Goal: Information Seeking & Learning: Learn about a topic

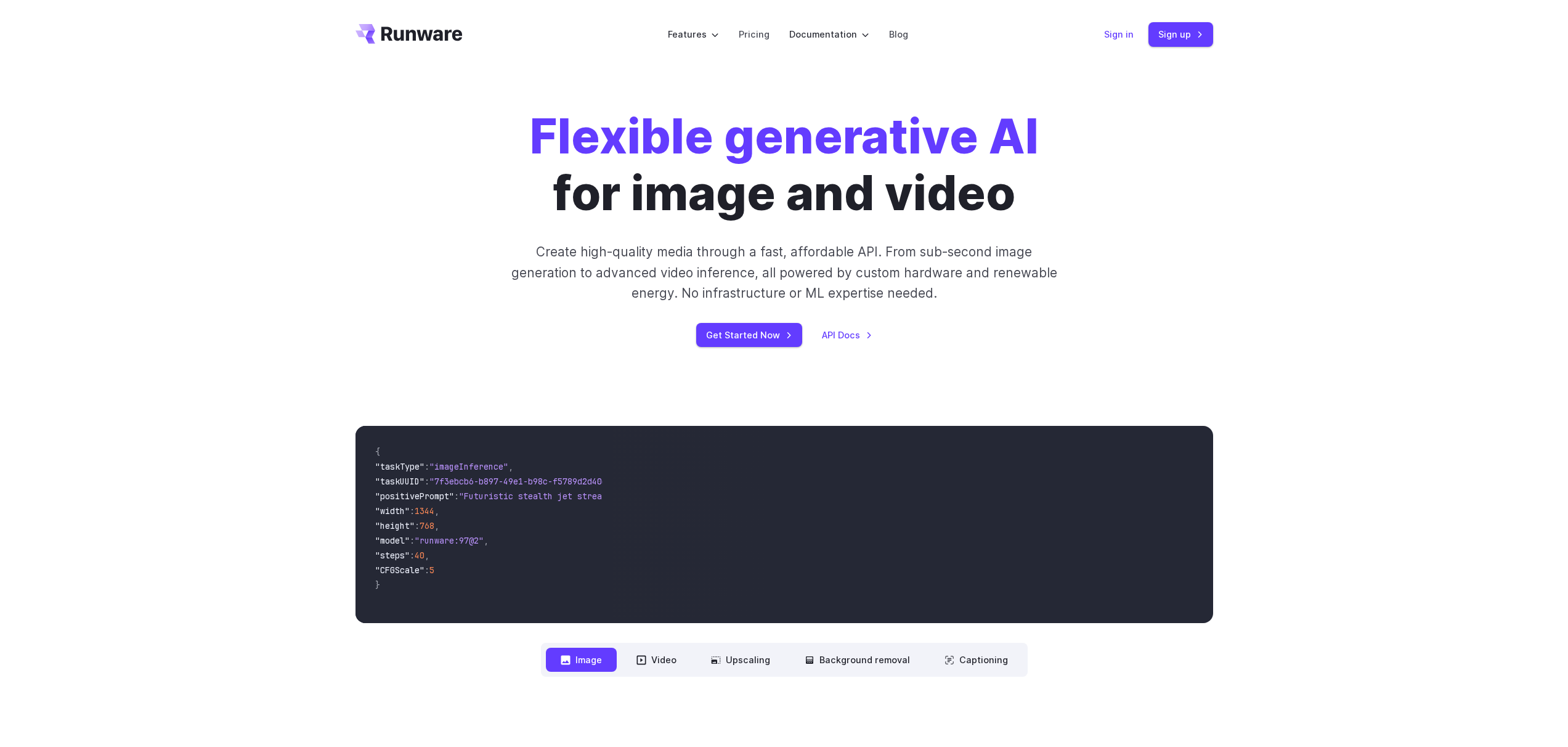
click at [1129, 35] on link "Sign in" at bounding box center [1119, 34] width 30 height 14
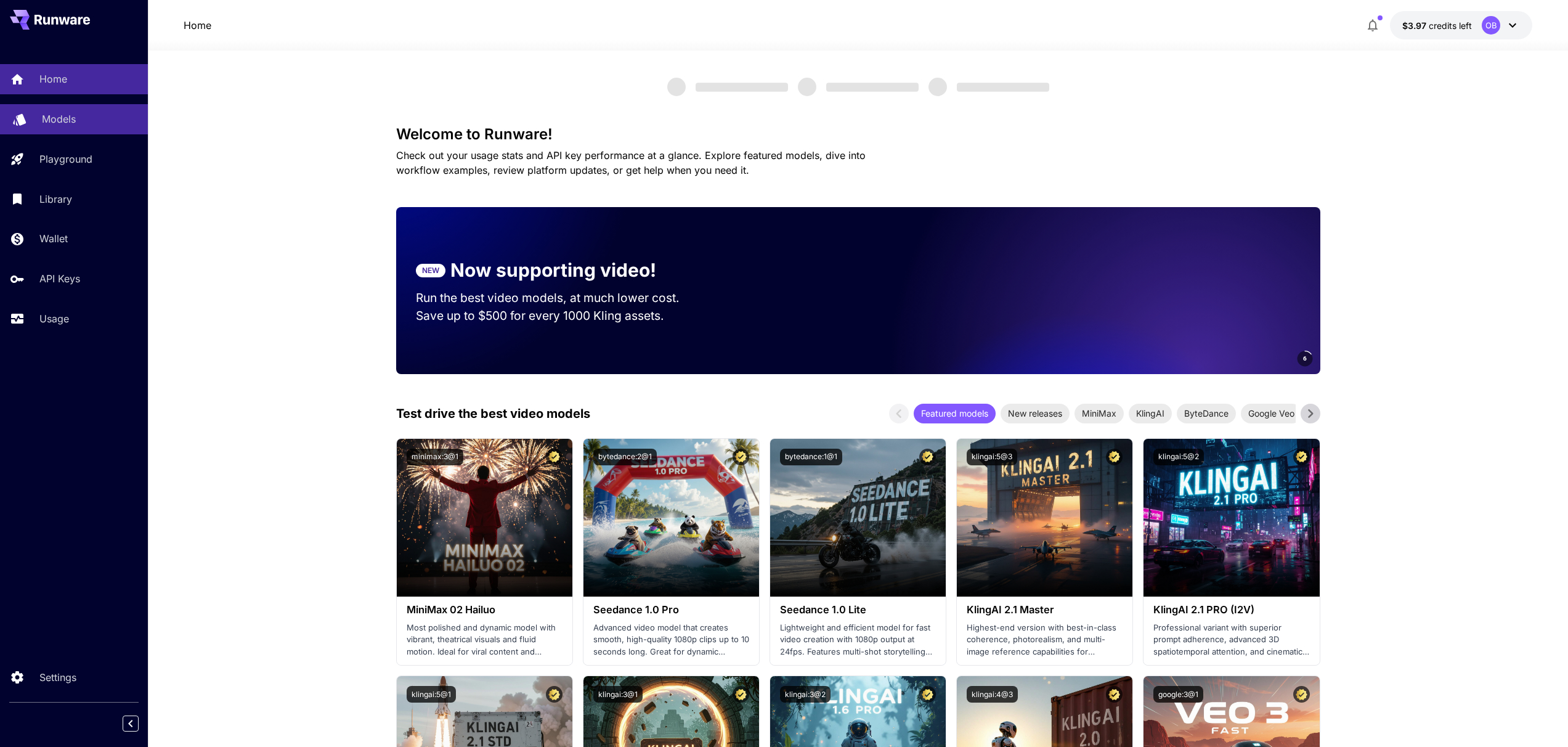
click at [14, 127] on link "Models" at bounding box center [74, 119] width 148 height 31
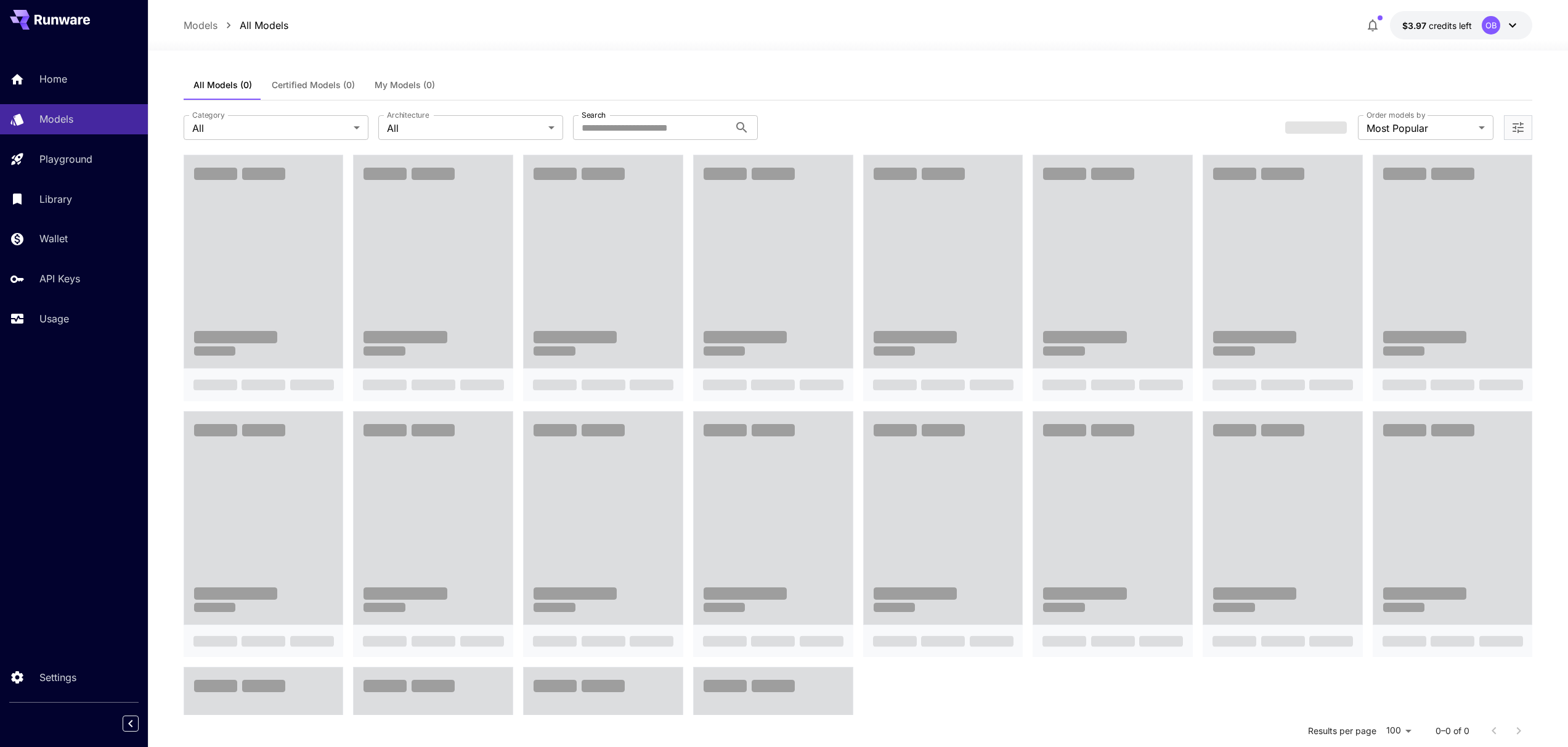
click at [875, 76] on div "All Models (0) Certified Models (0) My Models (0)" at bounding box center [859, 85] width 1349 height 31
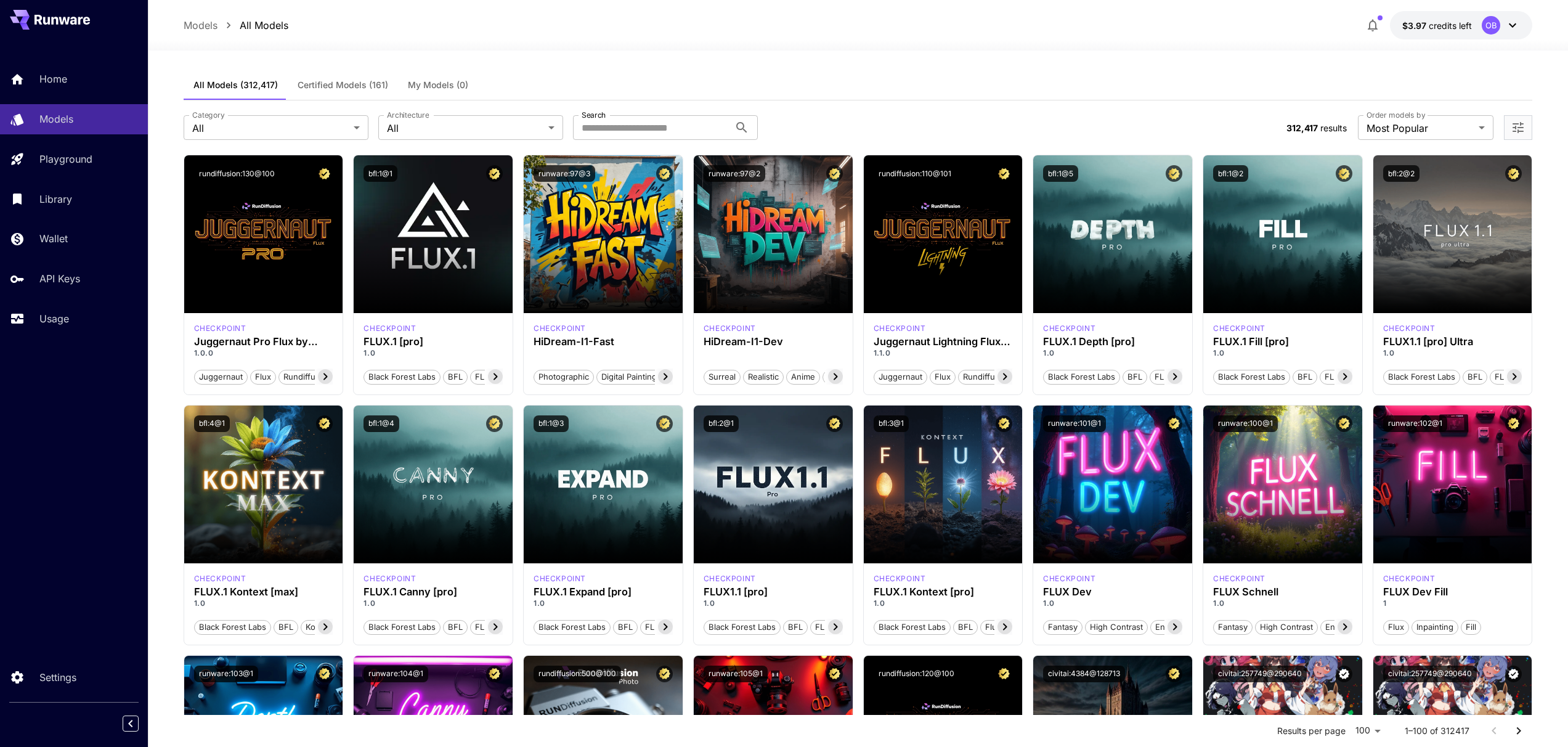
click at [791, 76] on div "All Models (312,417) Certified Models (161) My Models (0)" at bounding box center [859, 85] width 1349 height 31
click at [923, 111] on div "**********" at bounding box center [859, 128] width 1349 height 54
click at [968, 92] on div "All Models (312,417) Certified Models (161) My Models (0)" at bounding box center [859, 85] width 1349 height 31
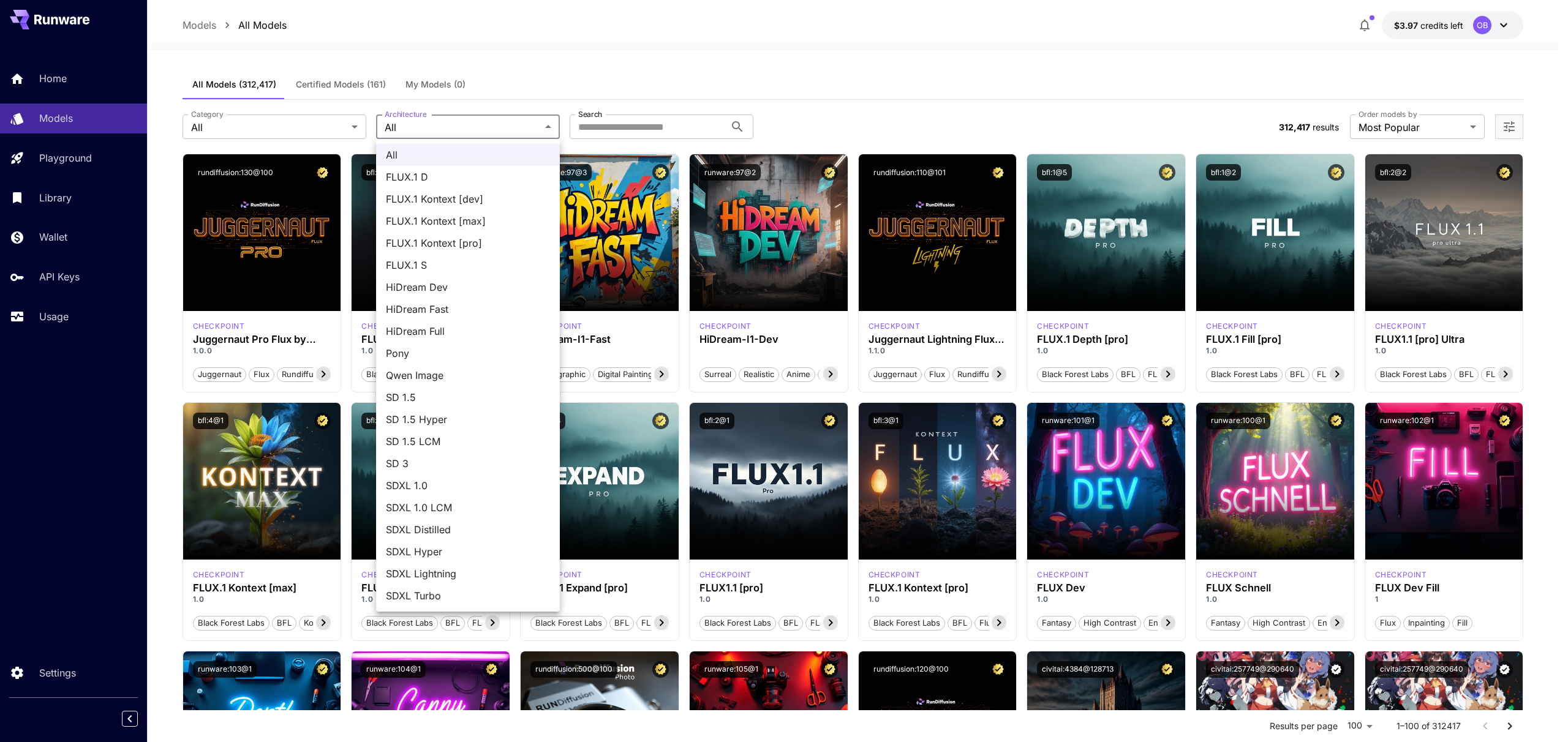
click at [710, 65] on div at bounding box center [784, 371] width 1568 height 742
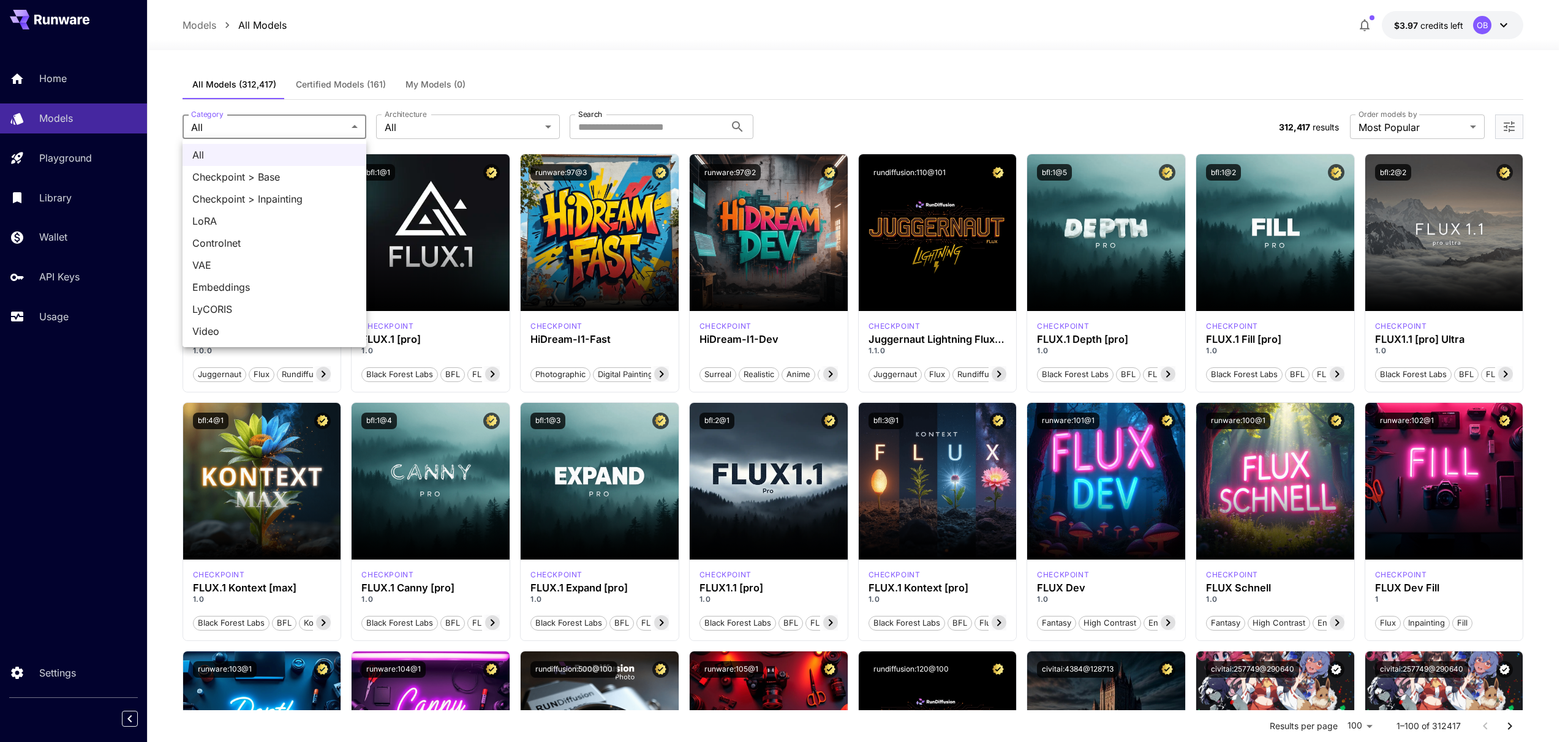
click at [609, 58] on div at bounding box center [784, 371] width 1568 height 742
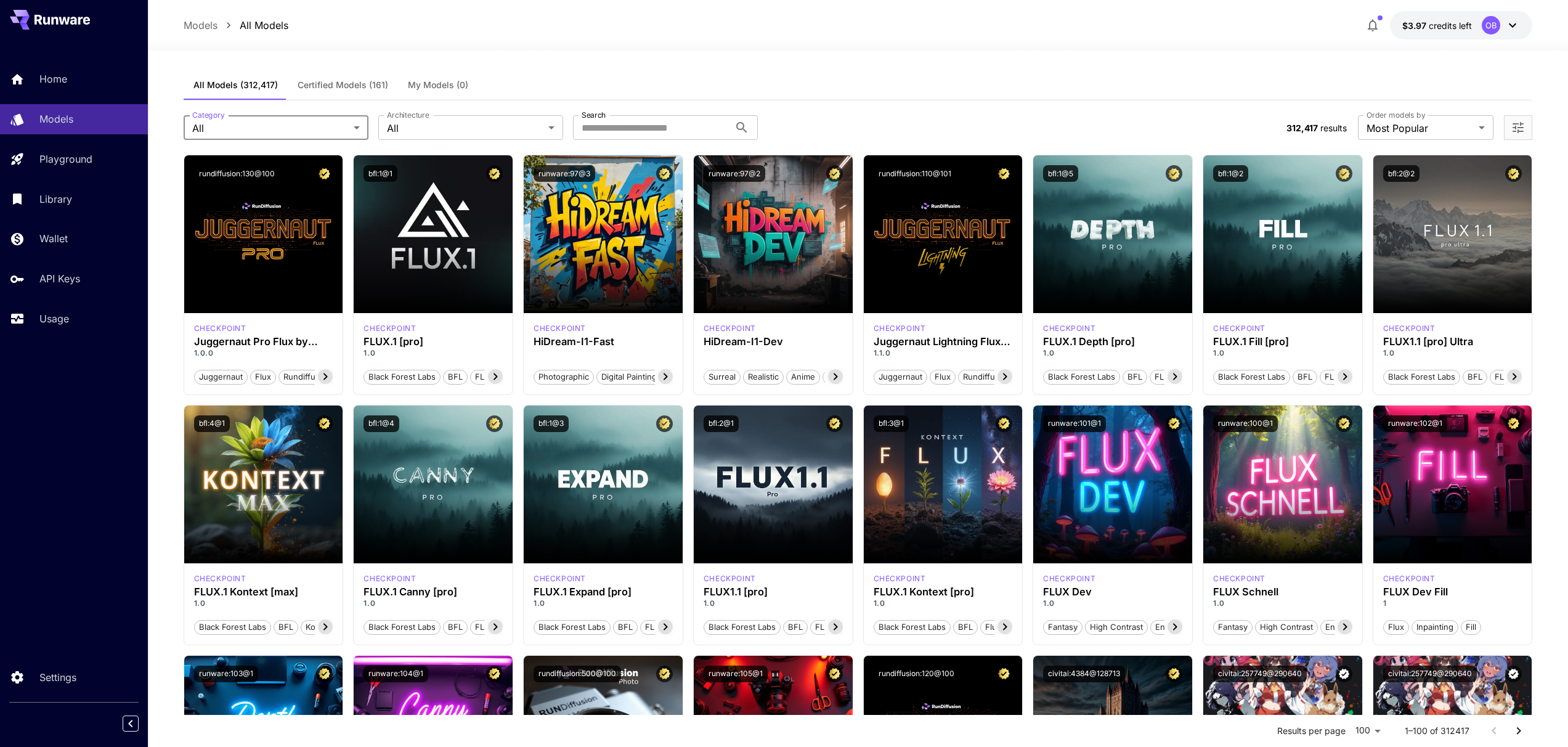
click at [319, 81] on span "Certified Models (161)" at bounding box center [343, 85] width 91 height 11
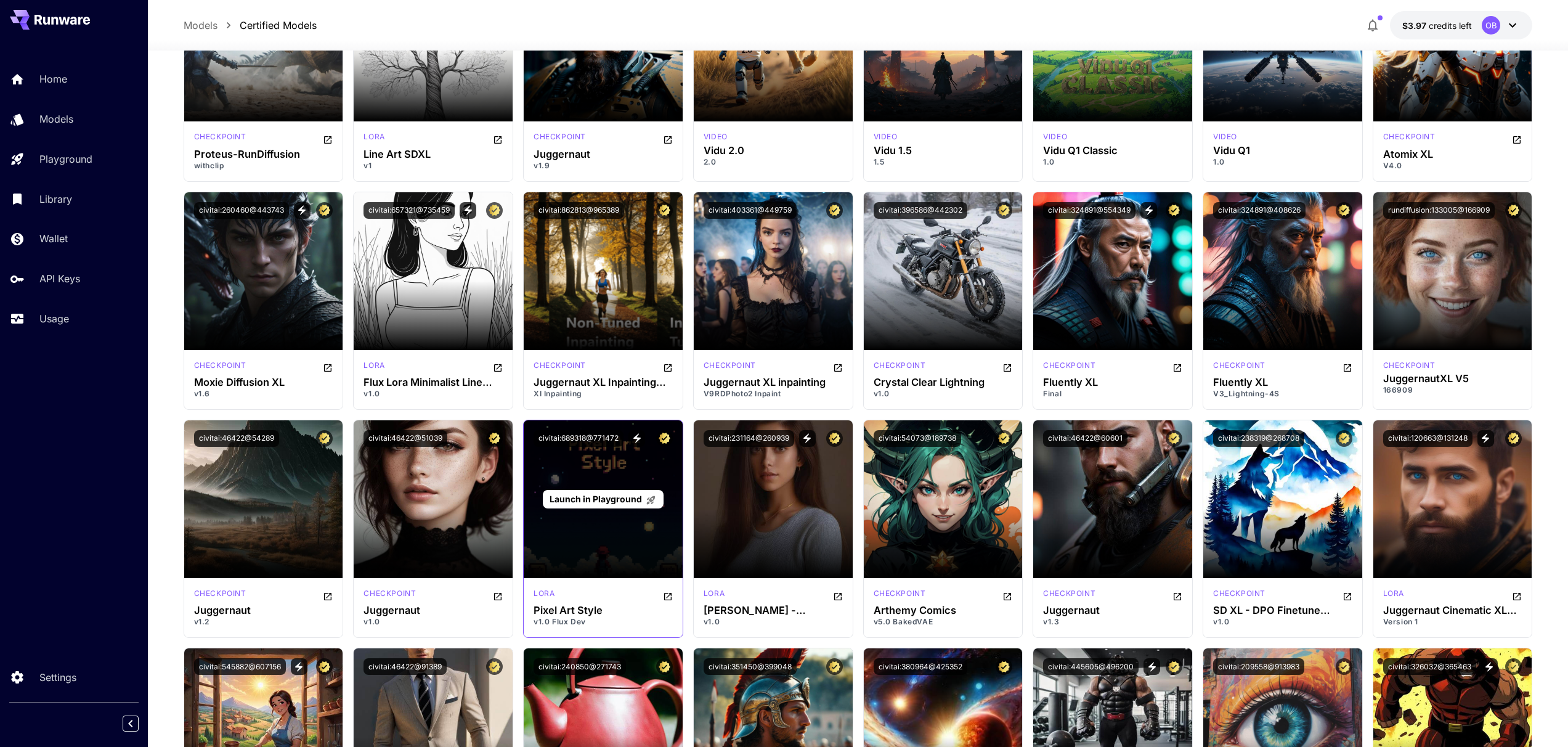
scroll to position [2737, 0]
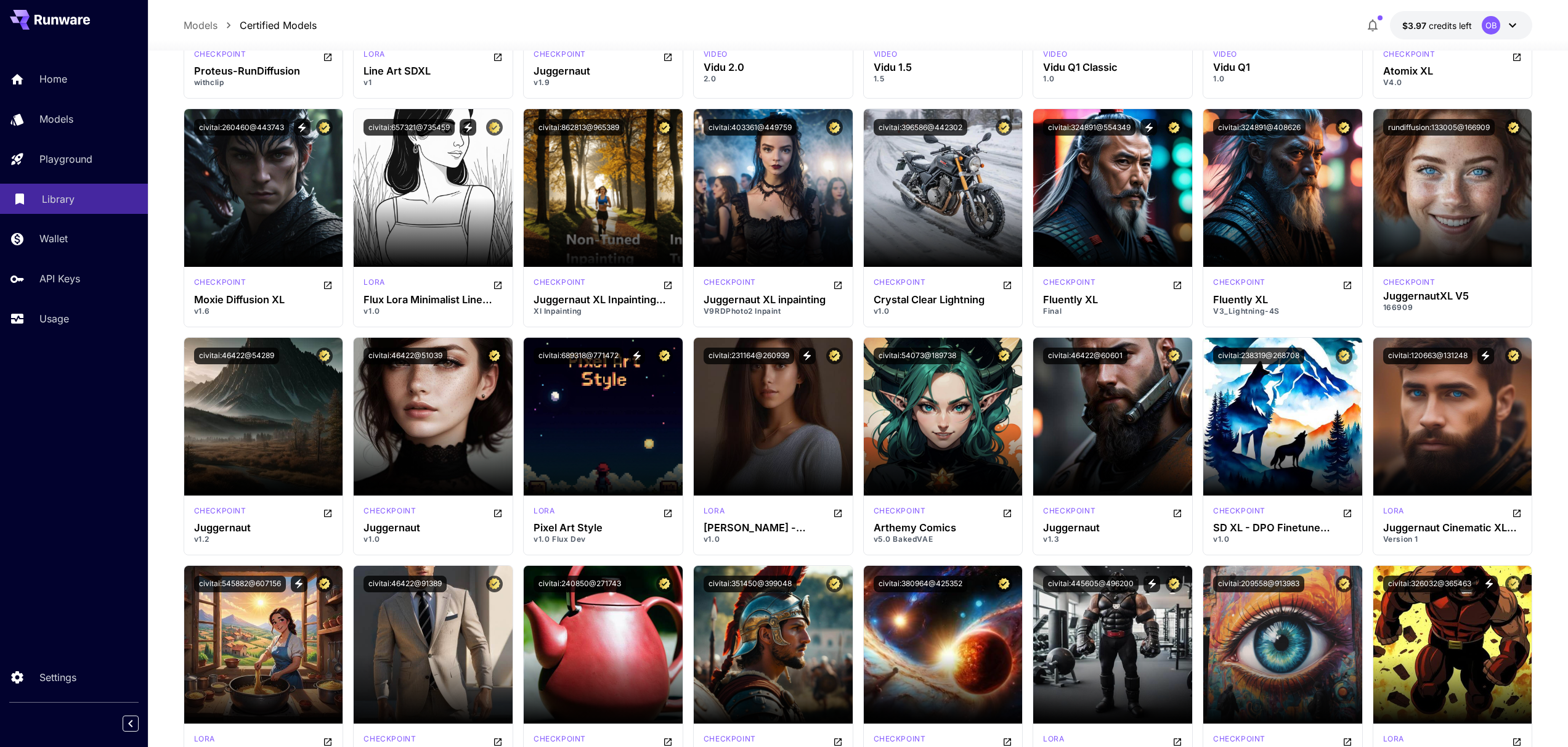
click at [49, 197] on p "Library" at bounding box center [58, 199] width 33 height 15
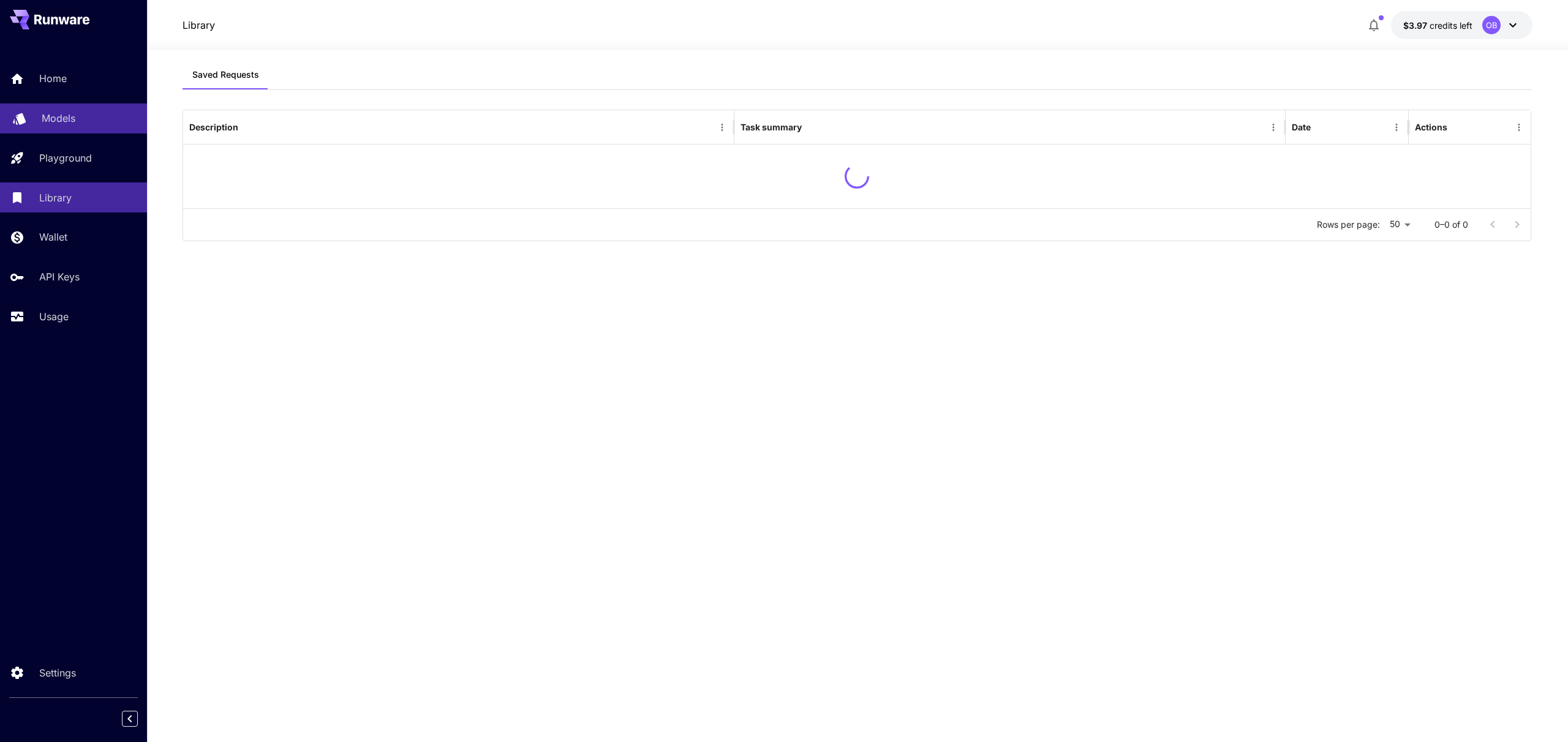
click at [46, 115] on p "Models" at bounding box center [58, 118] width 34 height 14
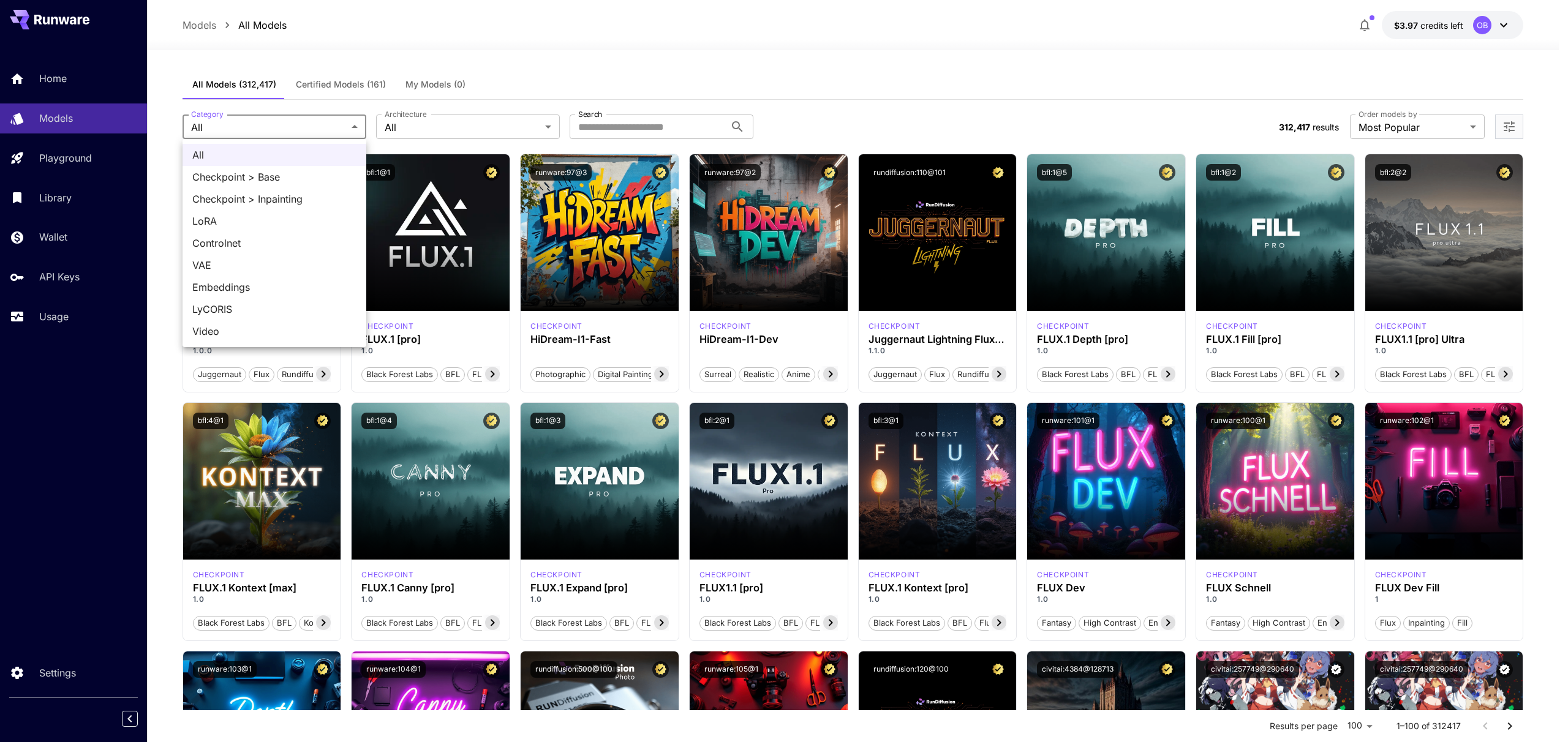
click at [248, 175] on span "Checkpoint > Base" at bounding box center [275, 177] width 164 height 14
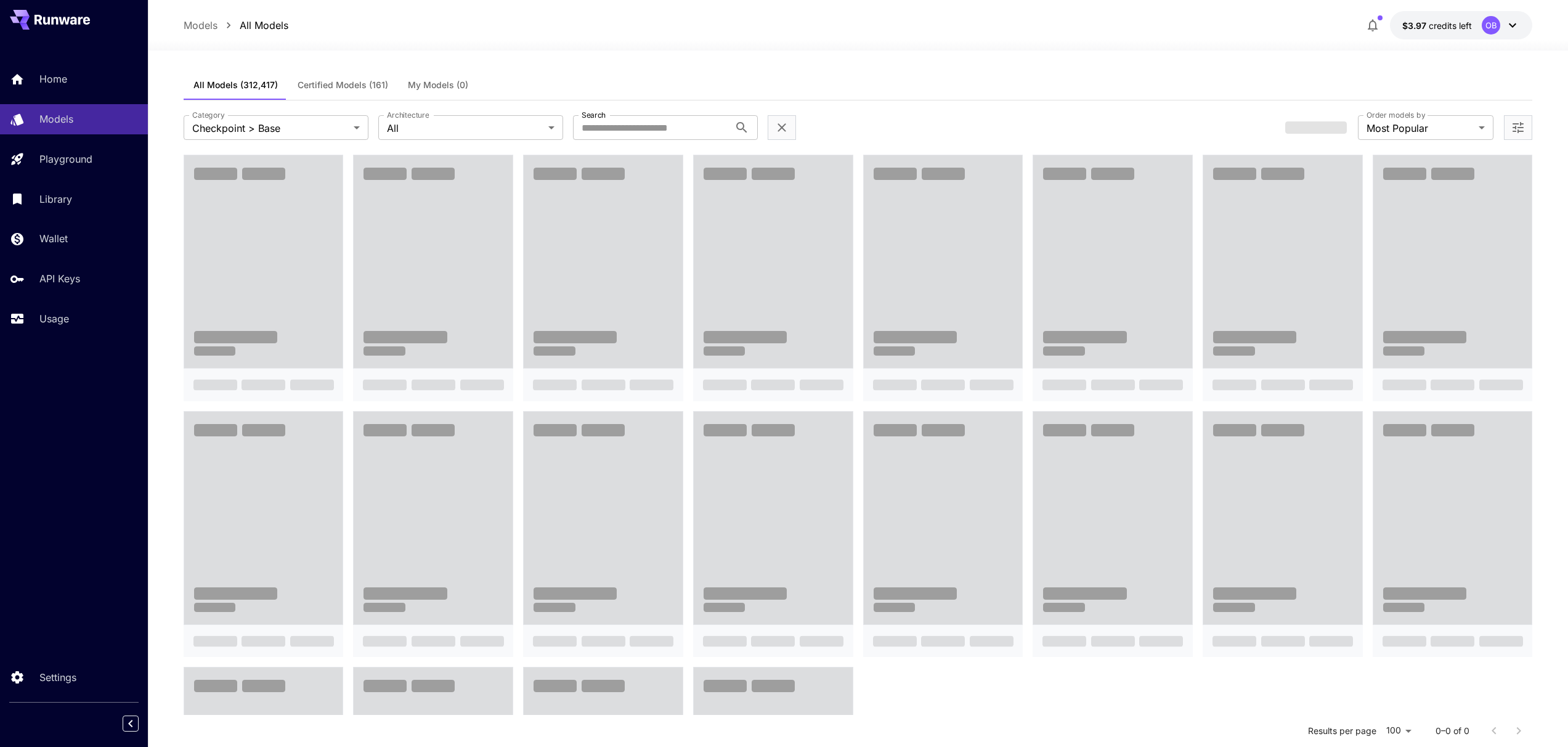
click at [680, 34] on div "Models All Models $3.97 credits left OB" at bounding box center [859, 25] width 1349 height 28
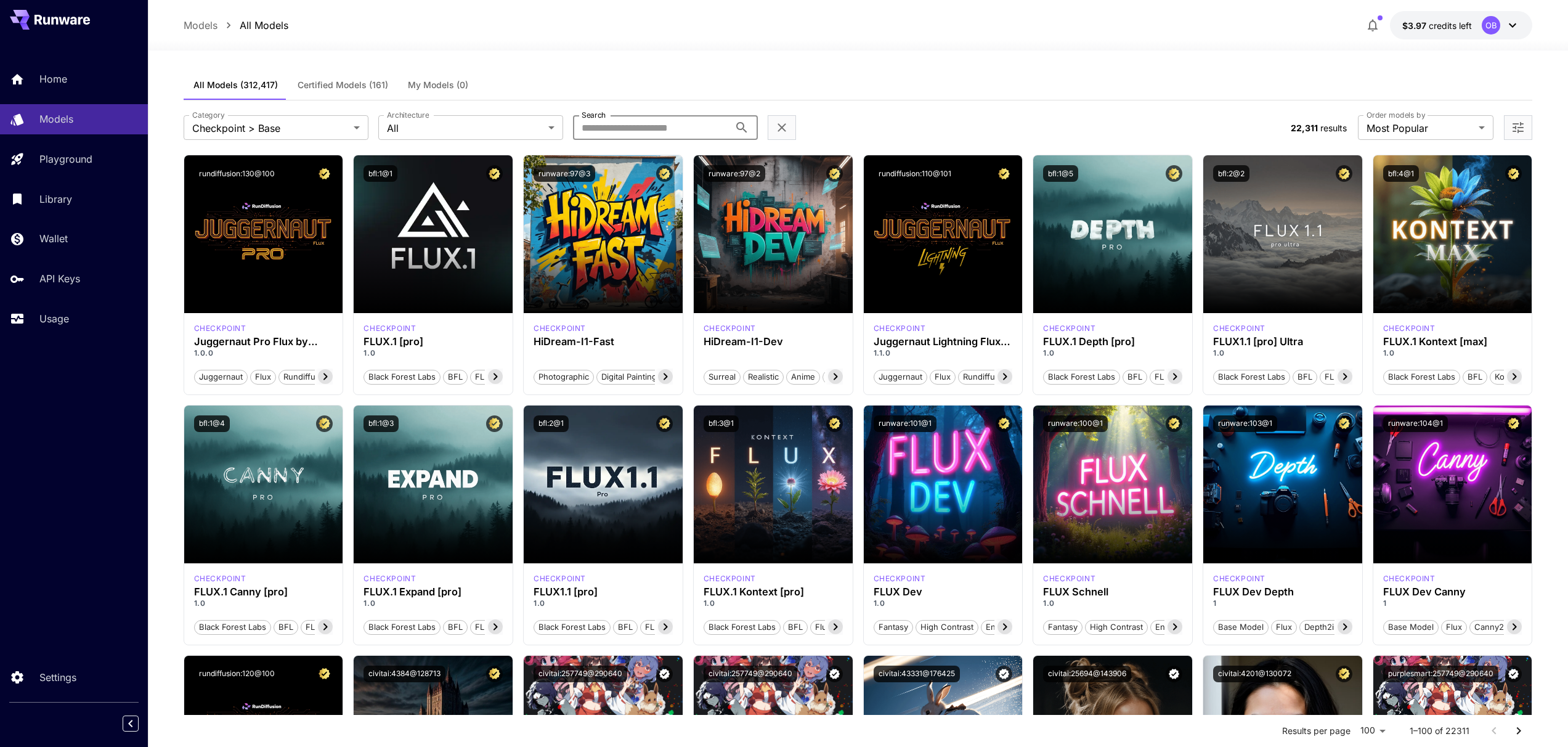
click at [623, 118] on input "Search" at bounding box center [651, 128] width 156 height 25
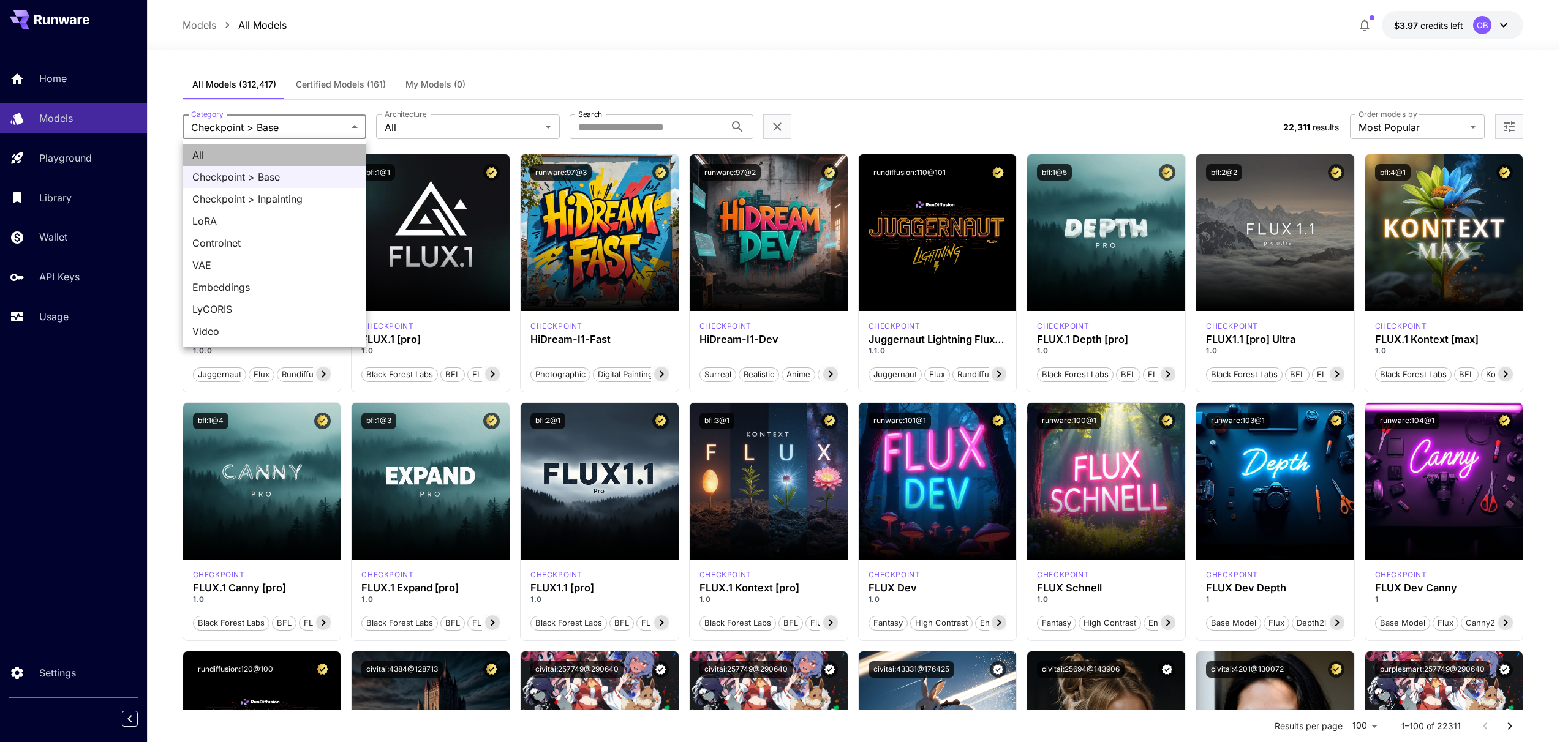
click at [297, 161] on span "All" at bounding box center [275, 154] width 164 height 14
type input "***"
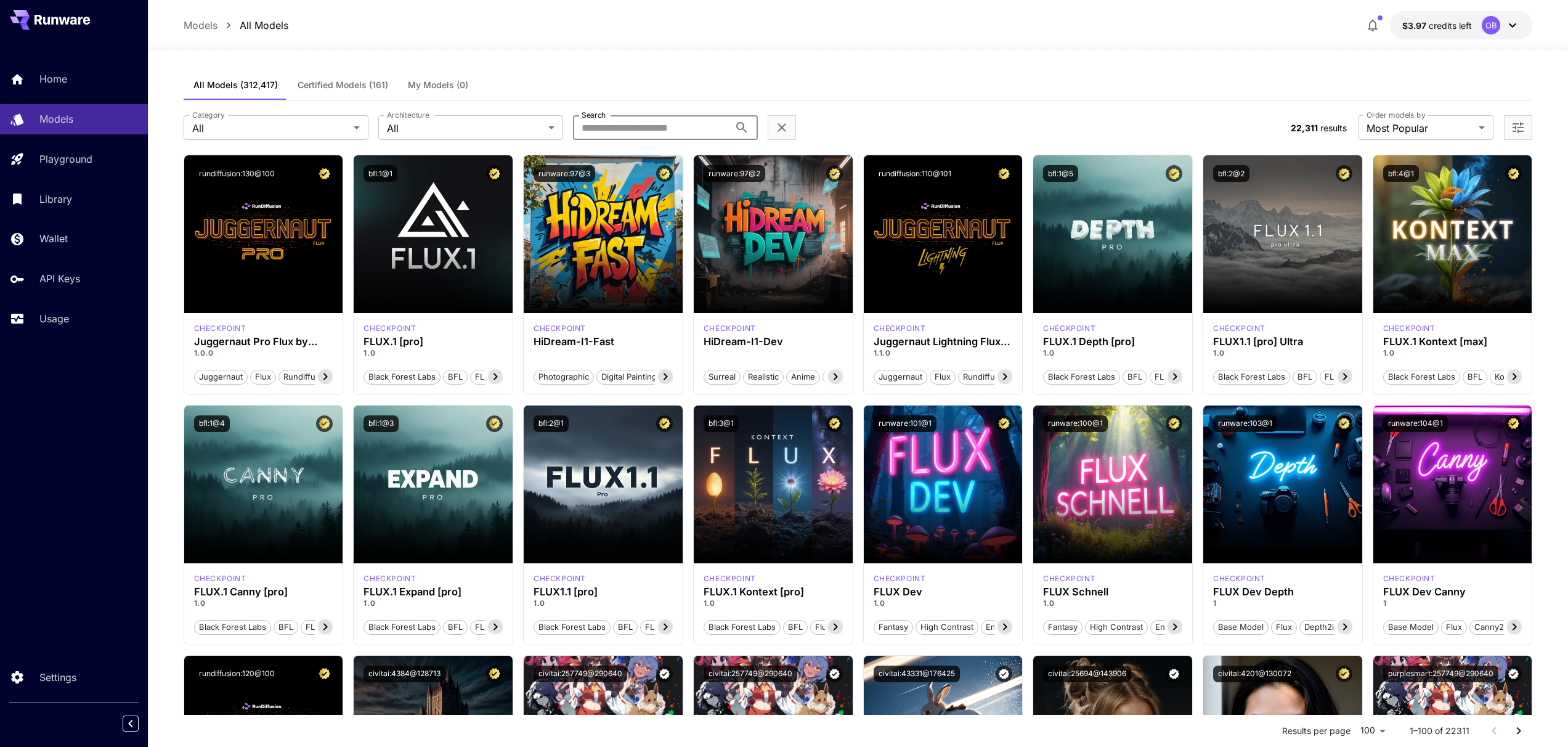
click at [646, 133] on input "Search" at bounding box center [651, 128] width 156 height 25
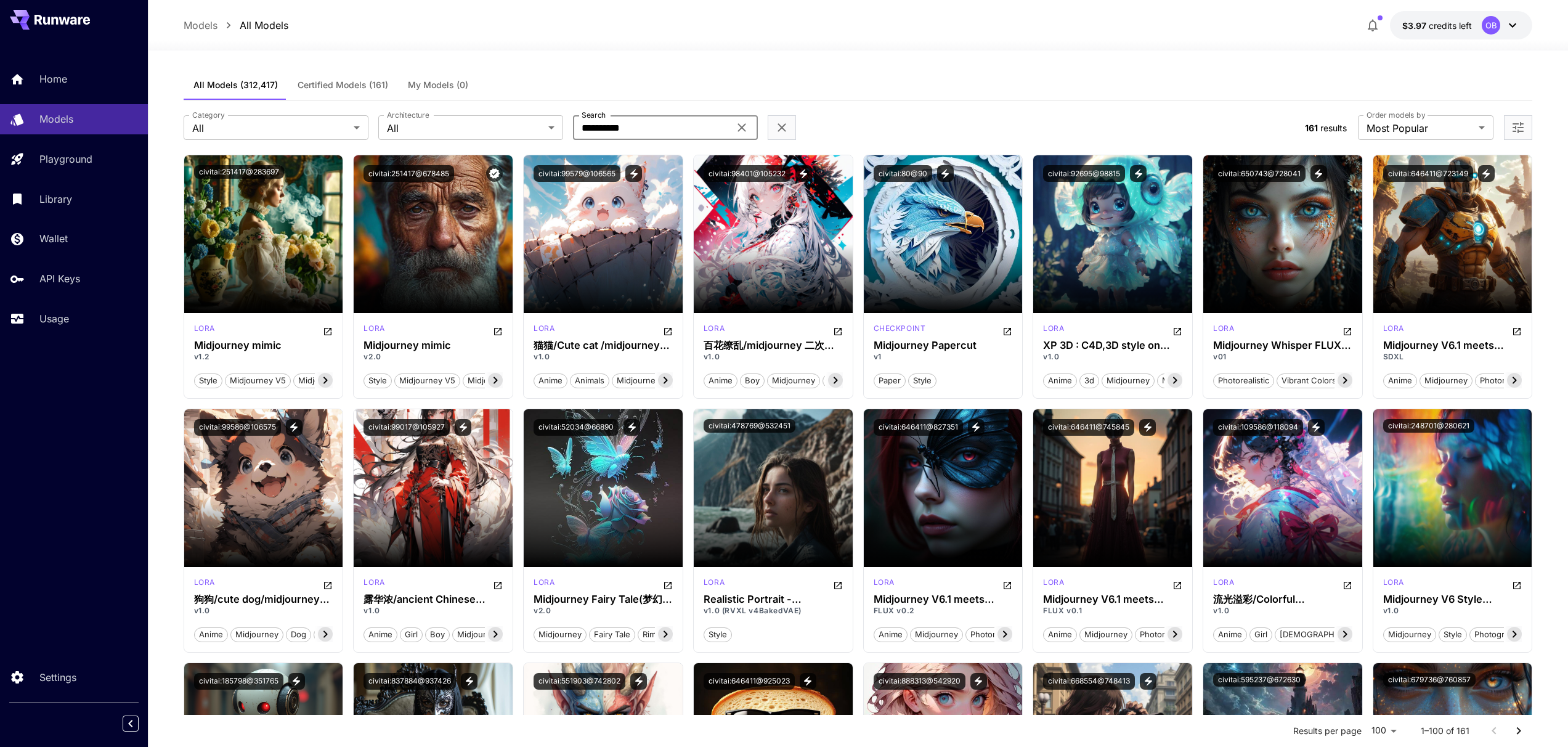
type input "**********"
click at [986, 79] on div "All Models (312,417) Certified Models (161) My Models (0)" at bounding box center [859, 85] width 1349 height 31
click at [972, 78] on div "All Models (312,417) Certified Models (161) My Models (0)" at bounding box center [859, 85] width 1349 height 31
click at [986, 91] on div "All Models (312,417) Certified Models (161) My Models (0)" at bounding box center [859, 85] width 1349 height 31
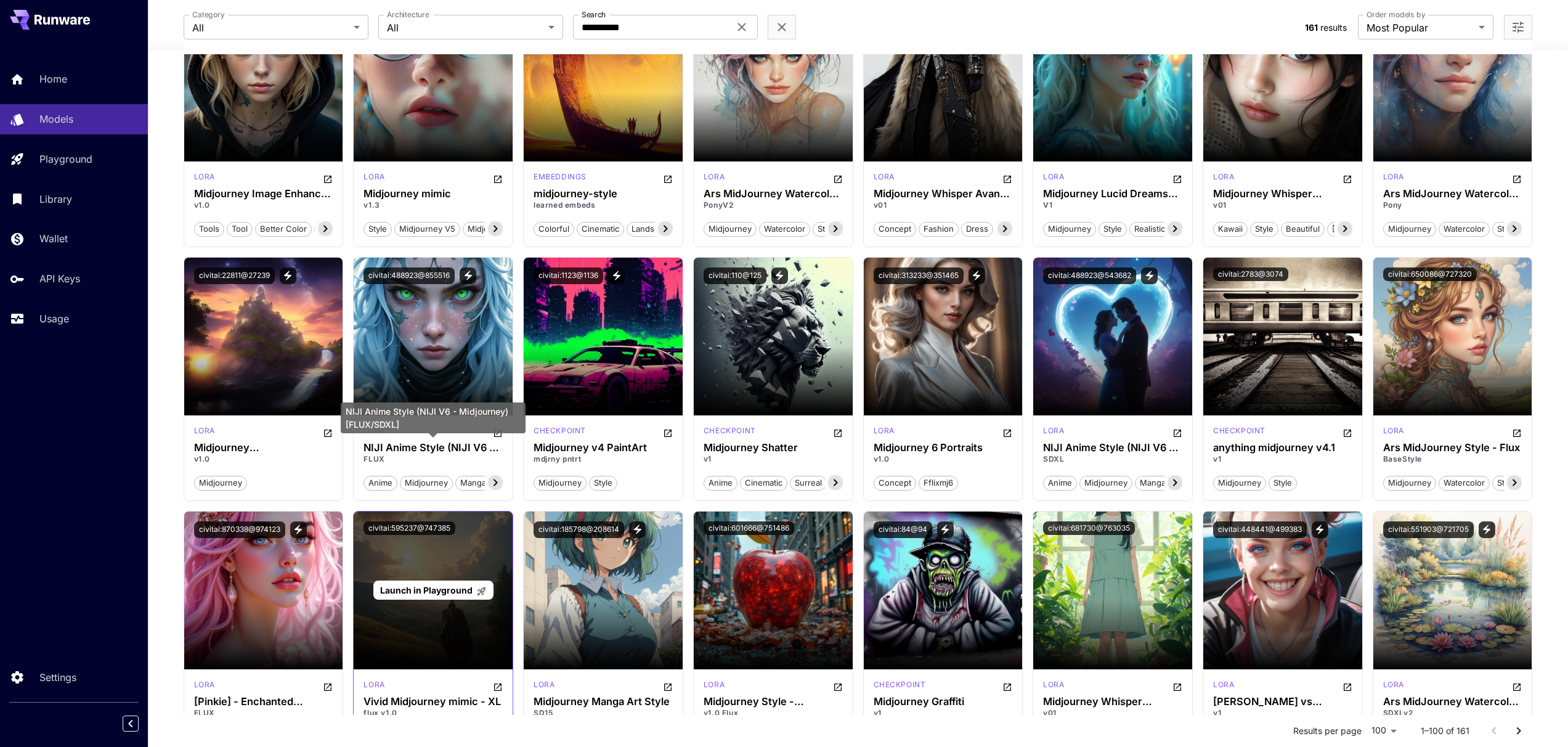
scroll to position [1257, 0]
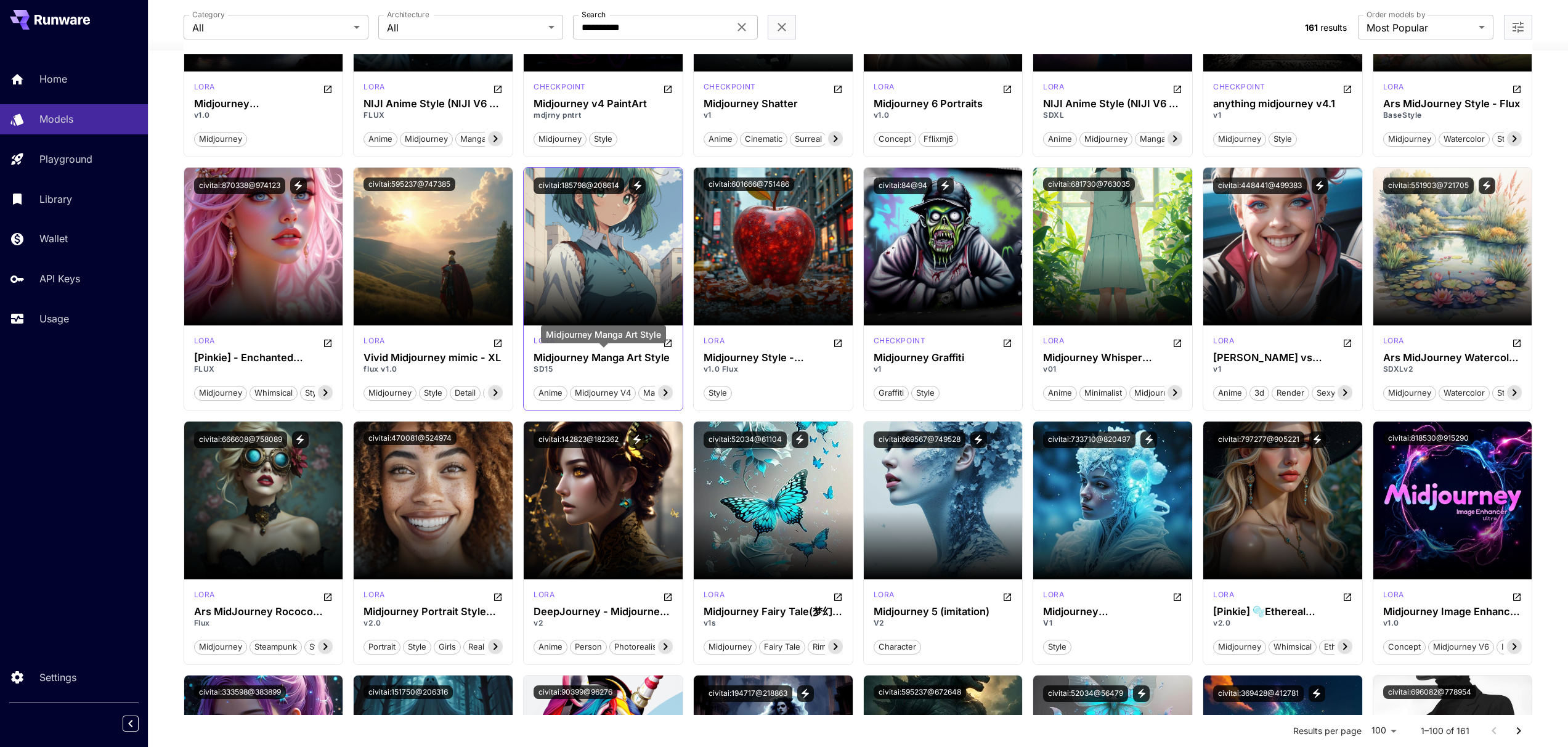
click at [573, 358] on h3 "Midjourney Manga Art Style" at bounding box center [603, 358] width 140 height 12
drag, startPoint x: 573, startPoint y: 358, endPoint x: 645, endPoint y: 358, distance: 72.0
click at [645, 358] on h3 "Midjourney Manga Art Style" at bounding box center [603, 358] width 140 height 12
drag, startPoint x: 645, startPoint y: 358, endPoint x: 578, endPoint y: 358, distance: 67.0
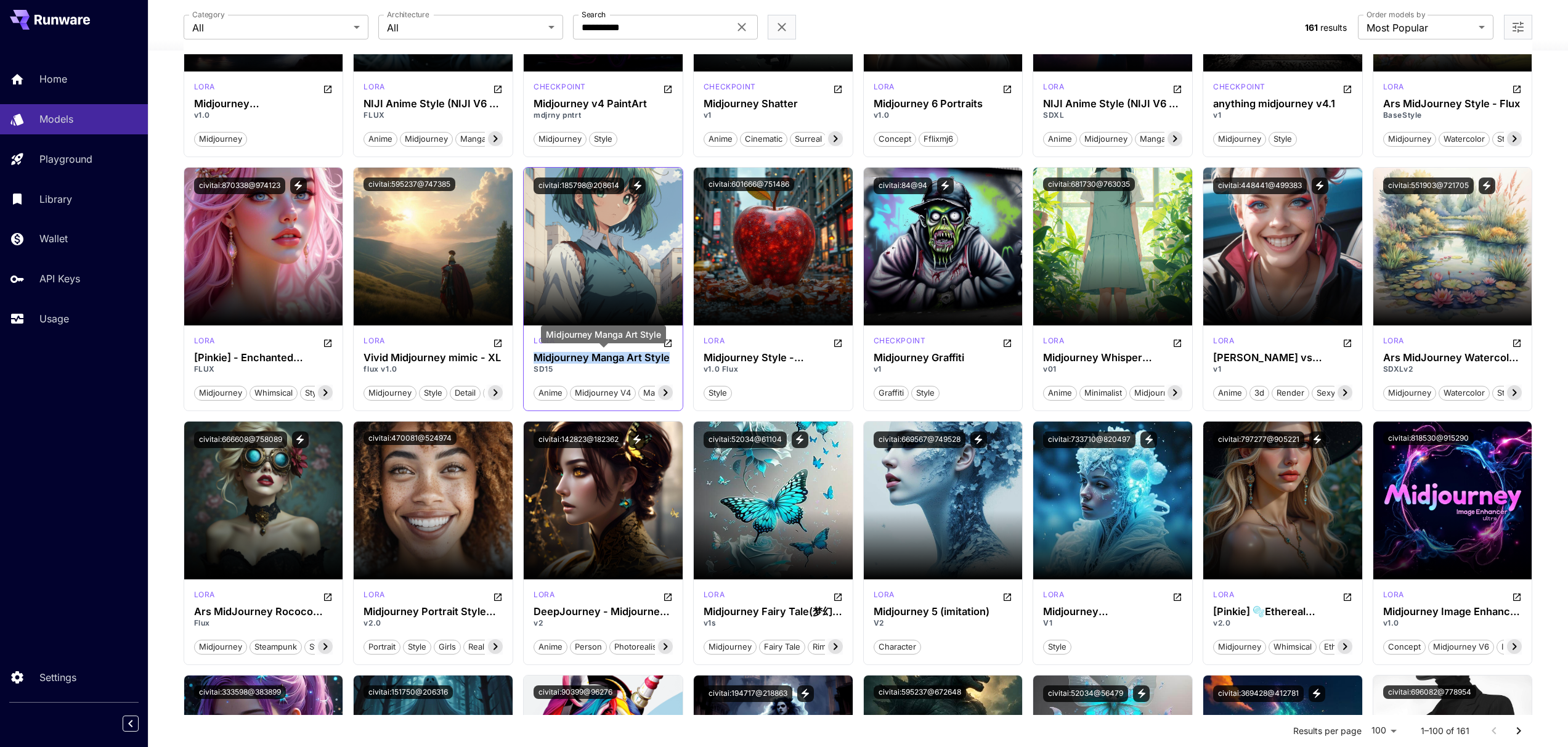
click at [578, 358] on h3 "Midjourney Manga Art Style" at bounding box center [603, 358] width 140 height 12
drag, startPoint x: 578, startPoint y: 358, endPoint x: 595, endPoint y: 355, distance: 17.3
click at [595, 355] on h3 "Midjourney Manga Art Style" at bounding box center [603, 358] width 140 height 12
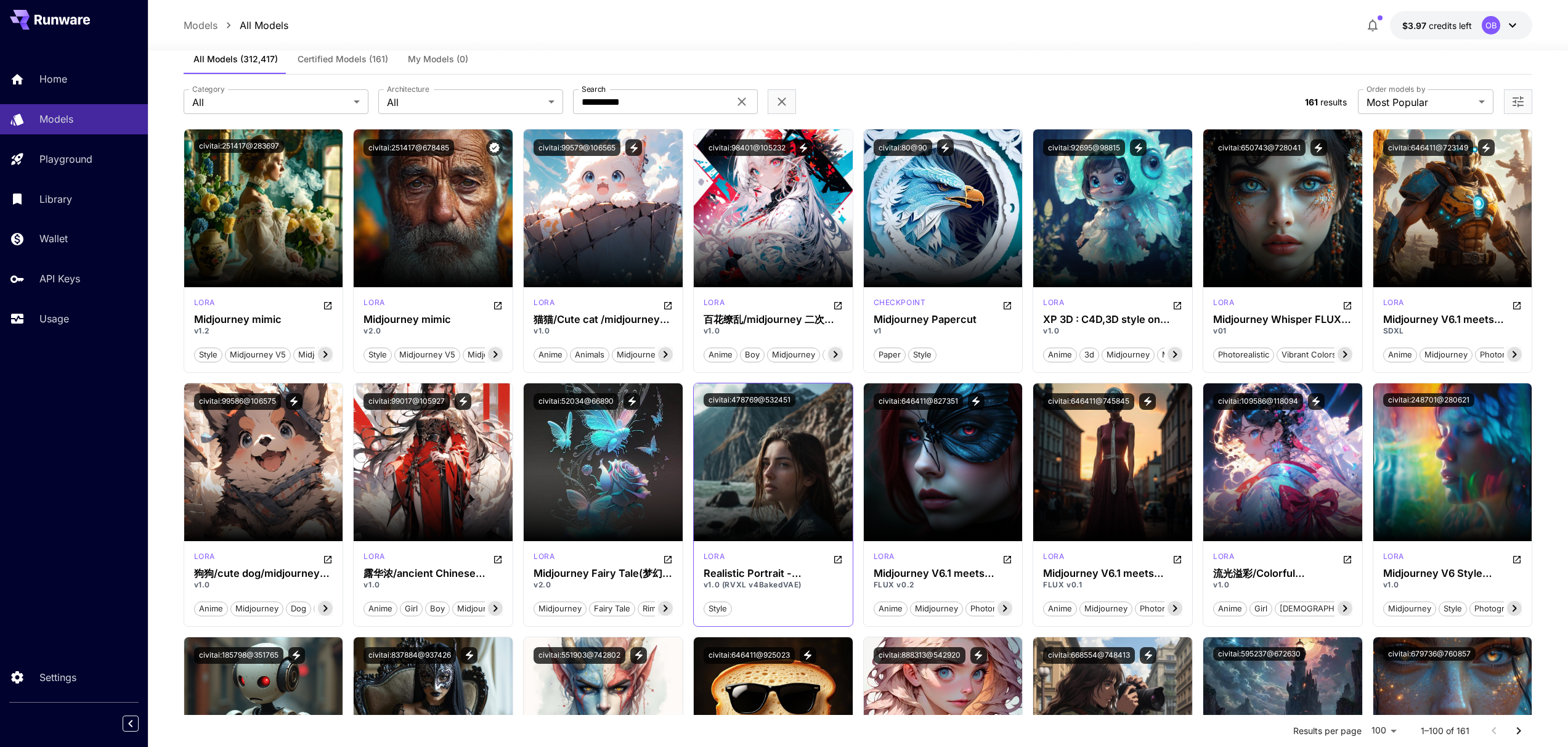
scroll to position [0, 0]
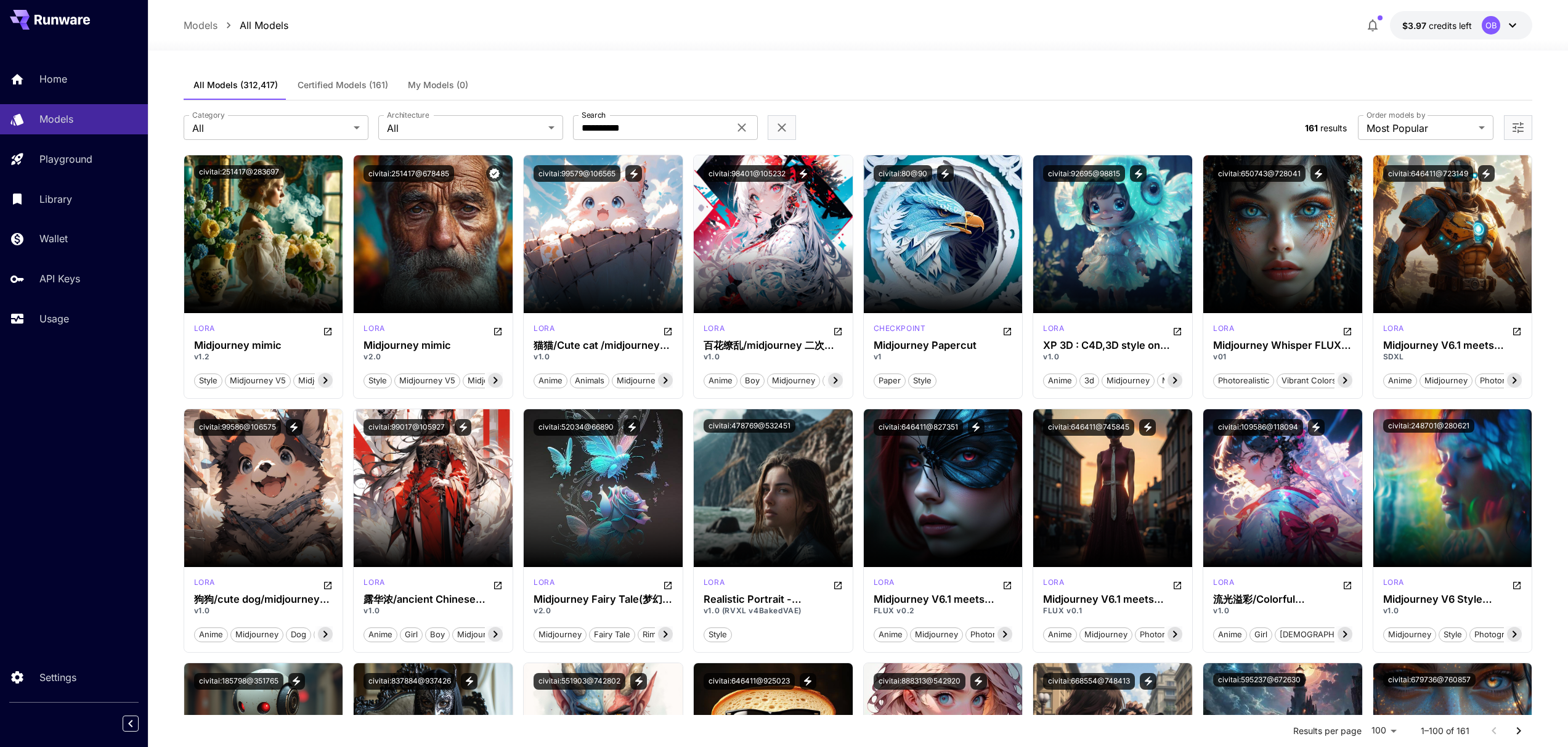
click at [925, 97] on div "All Models (312,417) Certified Models (161) My Models (0)" at bounding box center [859, 85] width 1349 height 31
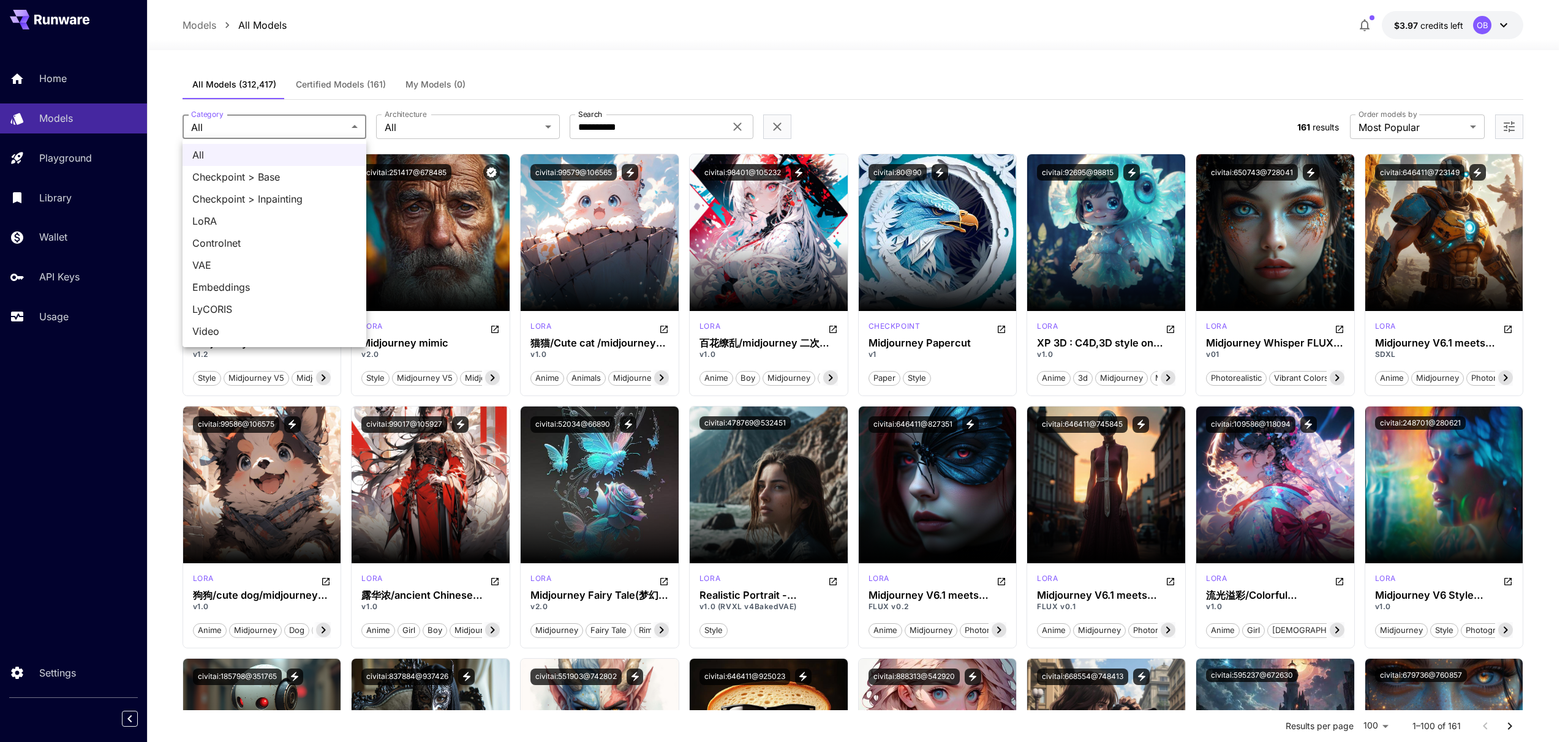
click at [835, 66] on div at bounding box center [784, 371] width 1568 height 742
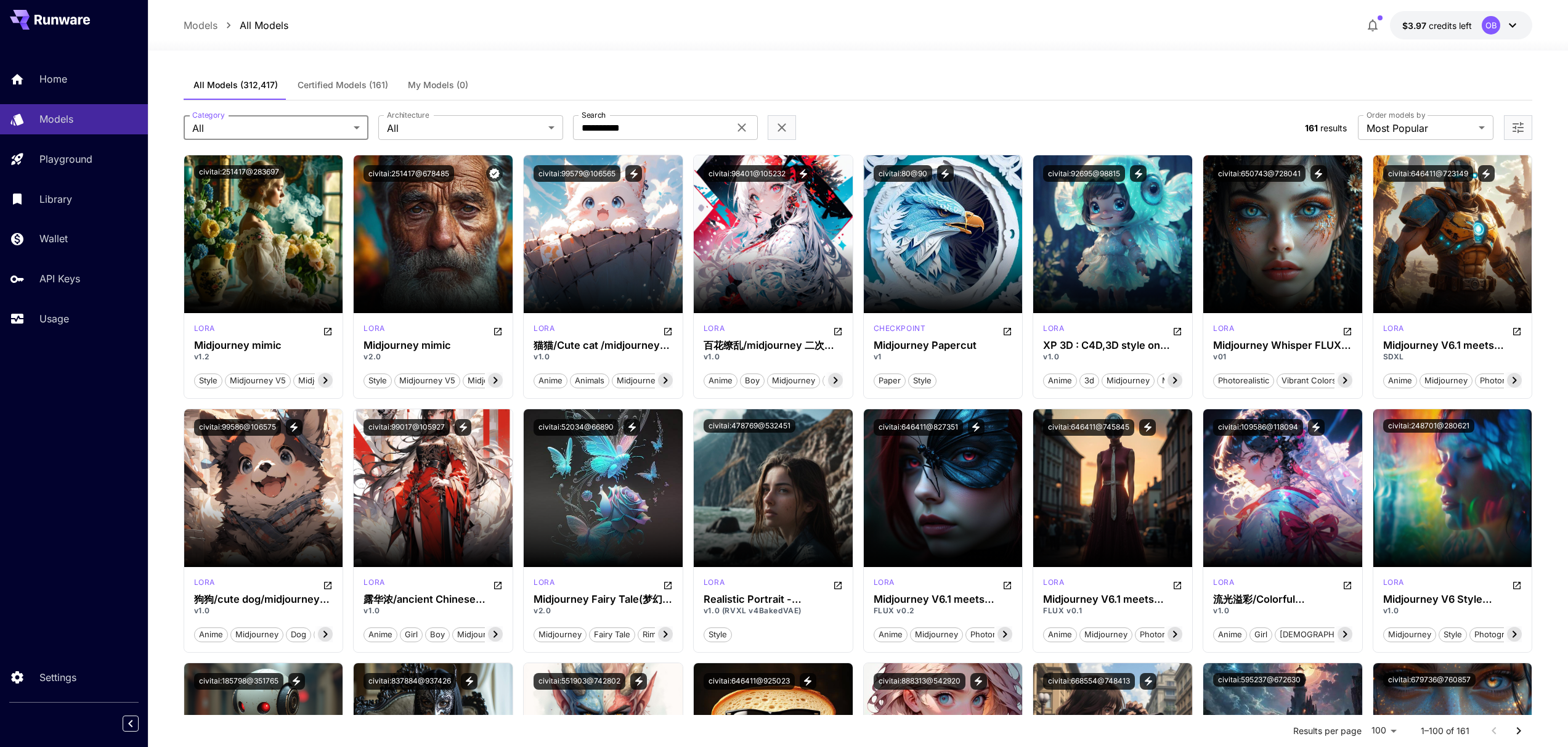
click at [915, 125] on div "**********" at bounding box center [740, 128] width 1112 height 25
click at [747, 130] on icon at bounding box center [741, 127] width 15 height 15
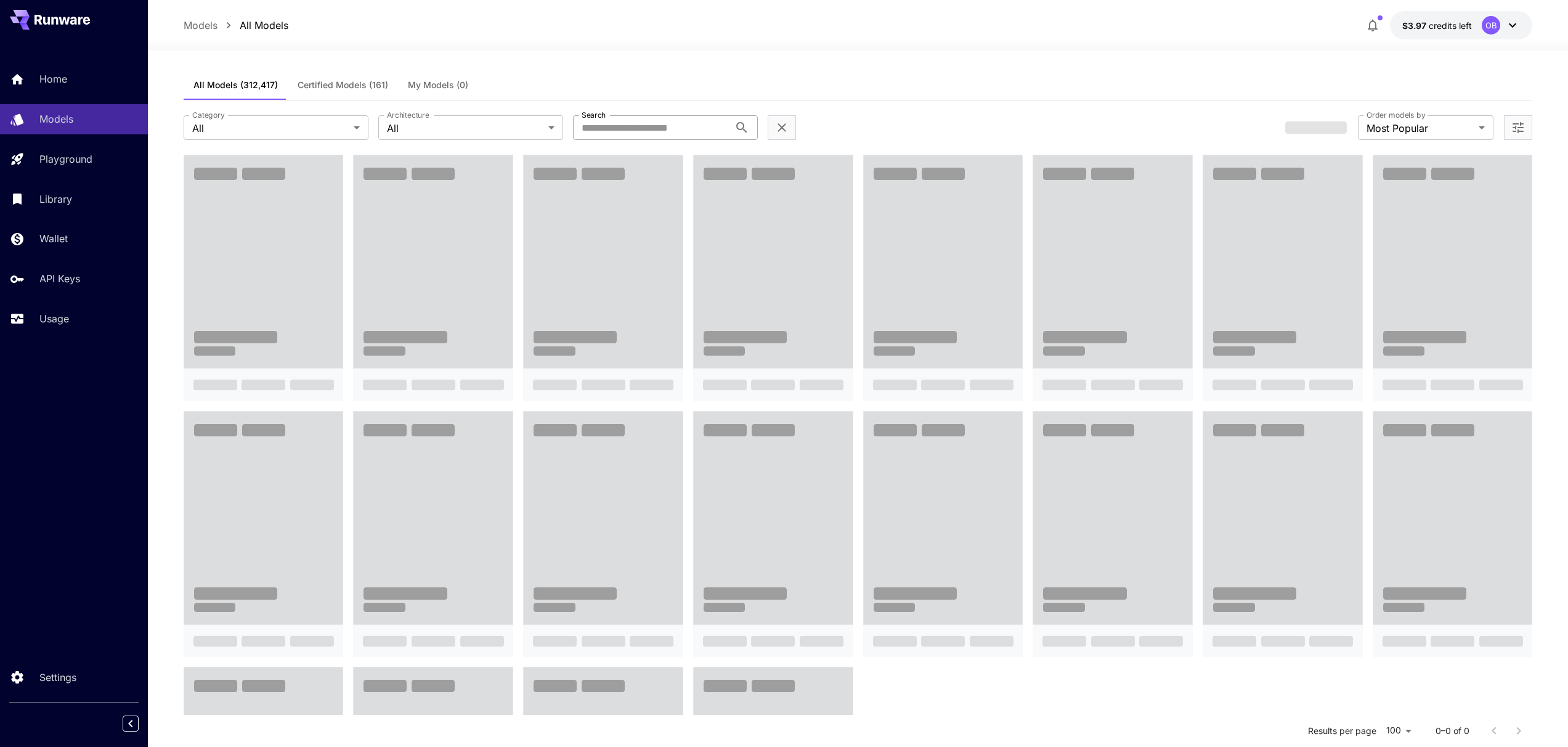
click at [766, 40] on div at bounding box center [858, 42] width 1420 height 15
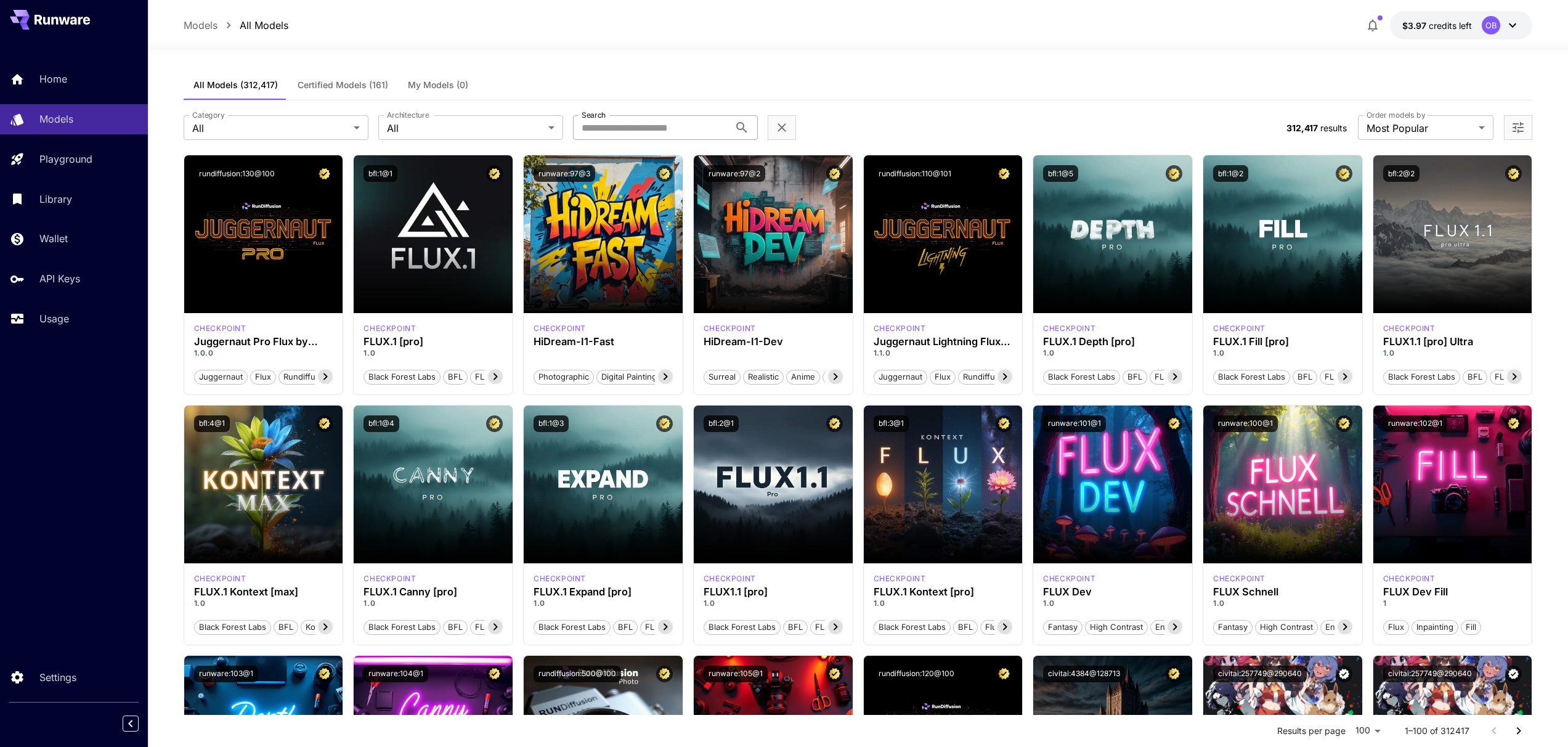
click at [736, 47] on div at bounding box center [858, 42] width 1420 height 15
click at [897, 77] on div "All Models (312,417) Certified Models (161) My Models (0)" at bounding box center [859, 85] width 1349 height 31
click at [1078, 47] on div at bounding box center [858, 42] width 1420 height 15
click at [936, 76] on div "All Models (312,417) Certified Models (161) My Models (0)" at bounding box center [859, 85] width 1349 height 31
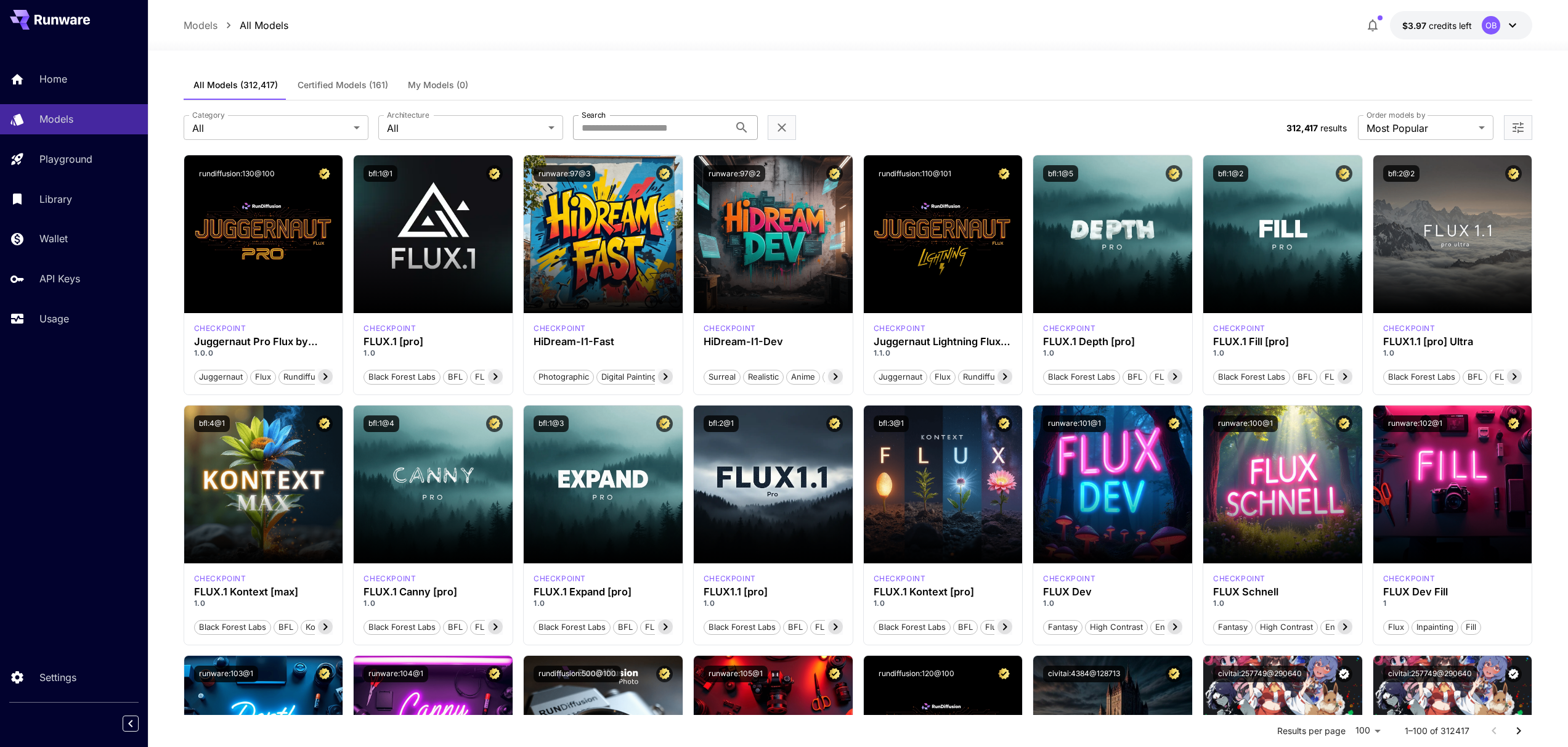
click at [942, 103] on div "**********" at bounding box center [859, 128] width 1349 height 54
click at [523, 76] on div "All Models (312,417) Certified Models (161) My Models (0)" at bounding box center [859, 85] width 1349 height 31
drag, startPoint x: 530, startPoint y: 87, endPoint x: 222, endPoint y: 72, distance: 308.4
click at [222, 72] on div "All Models (312,417) Certified Models (161) My Models (0)" at bounding box center [859, 85] width 1349 height 31
click at [407, 38] on div at bounding box center [858, 42] width 1420 height 15
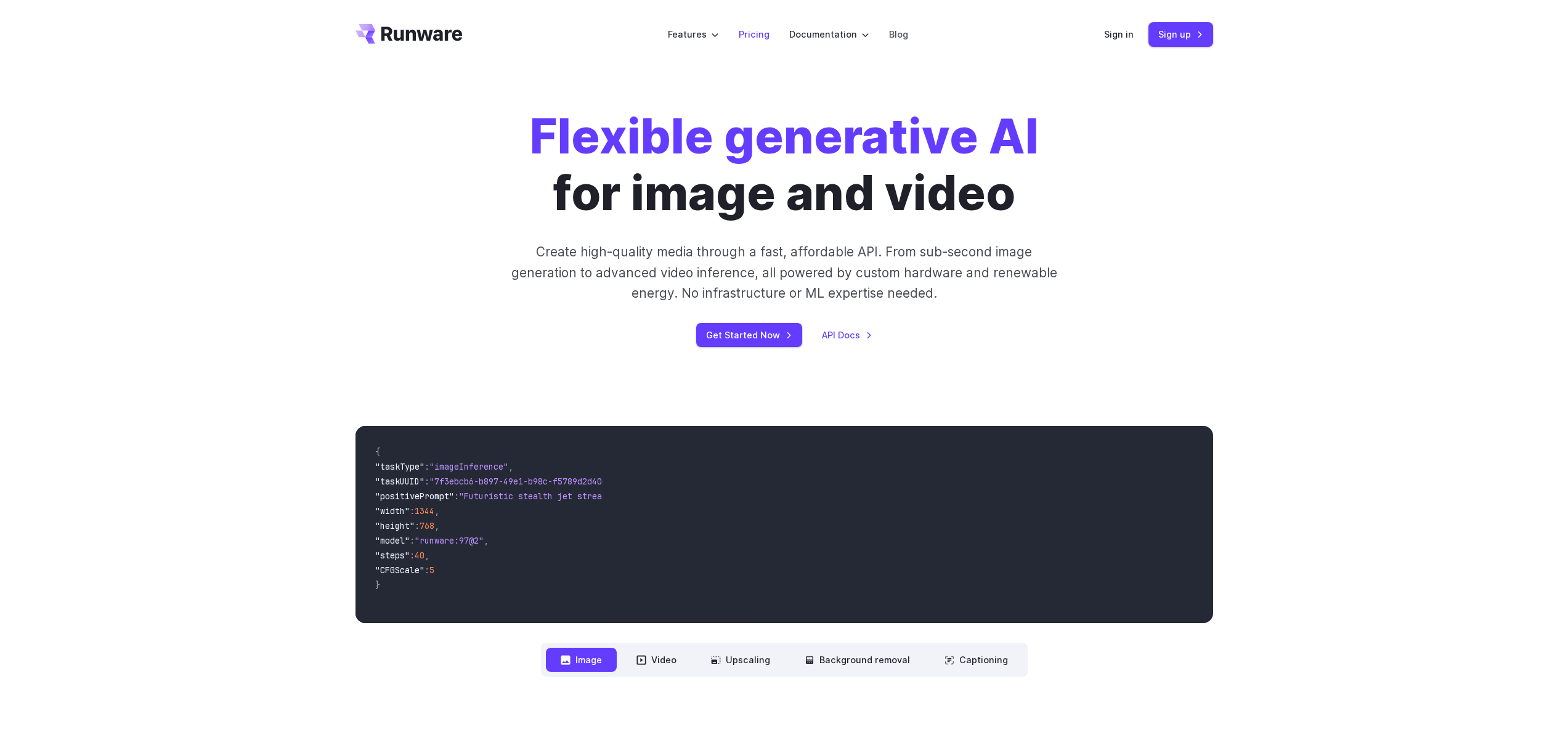
click at [759, 35] on link "Pricing" at bounding box center [754, 34] width 31 height 14
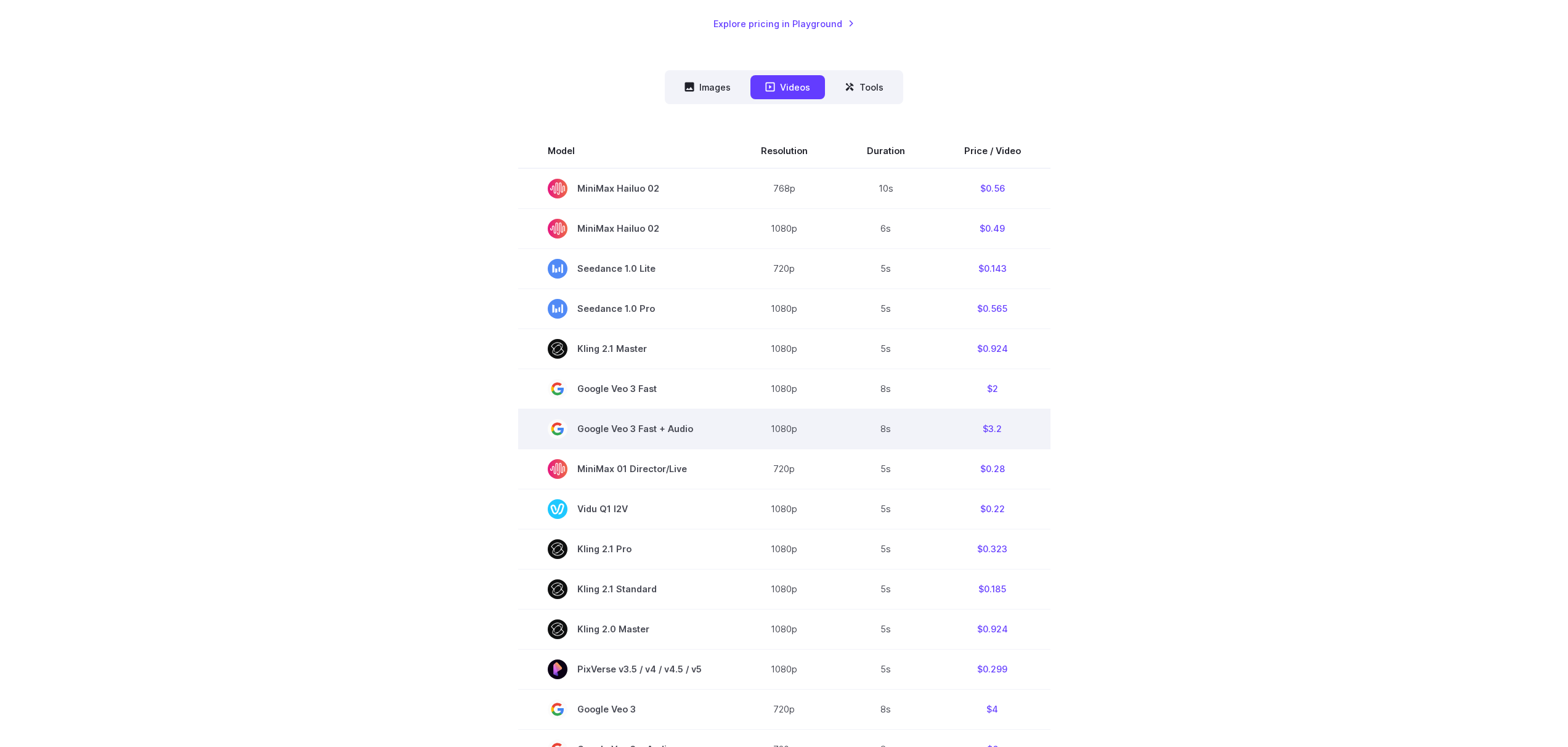
scroll to position [370, 0]
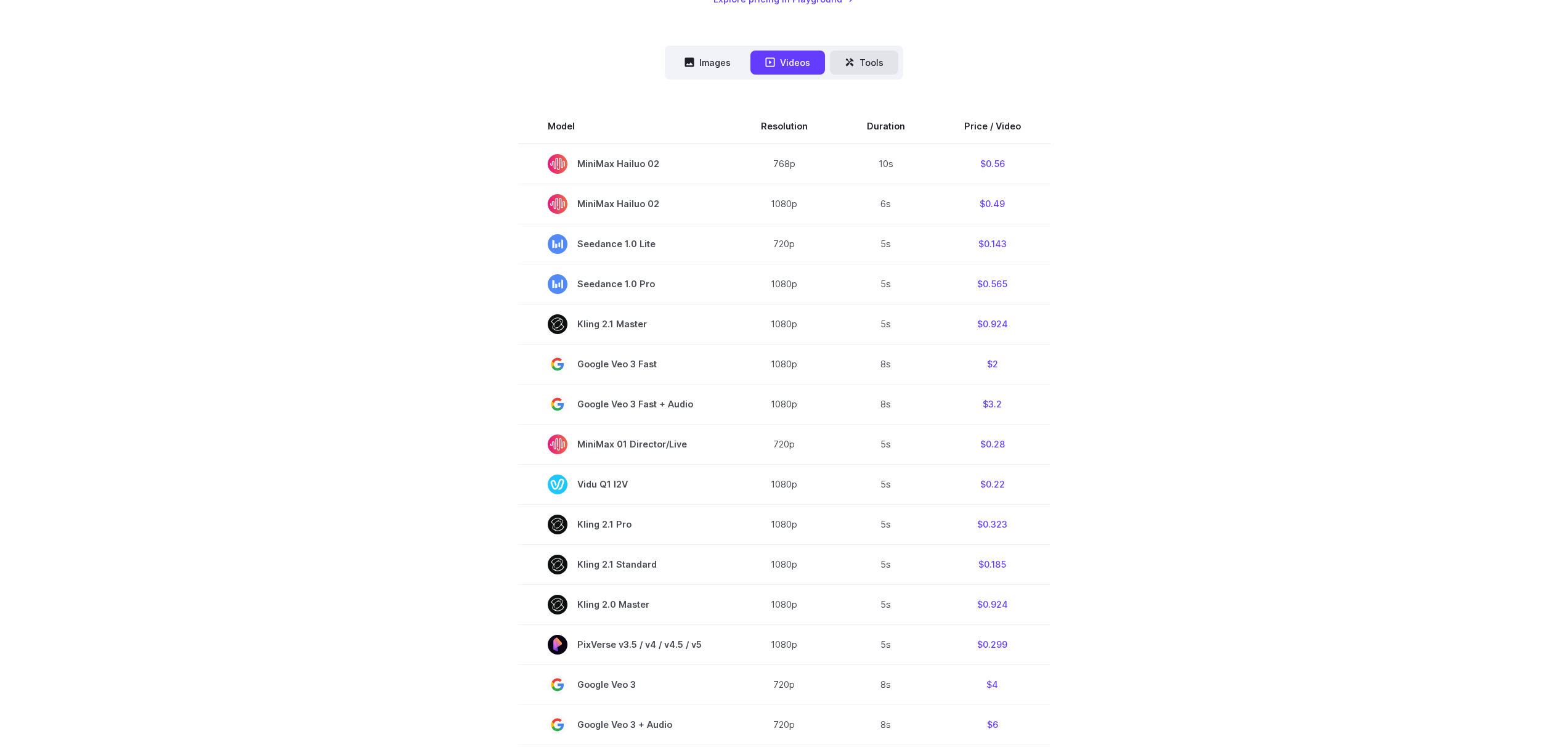
click at [854, 69] on button "Tools" at bounding box center [864, 62] width 69 height 24
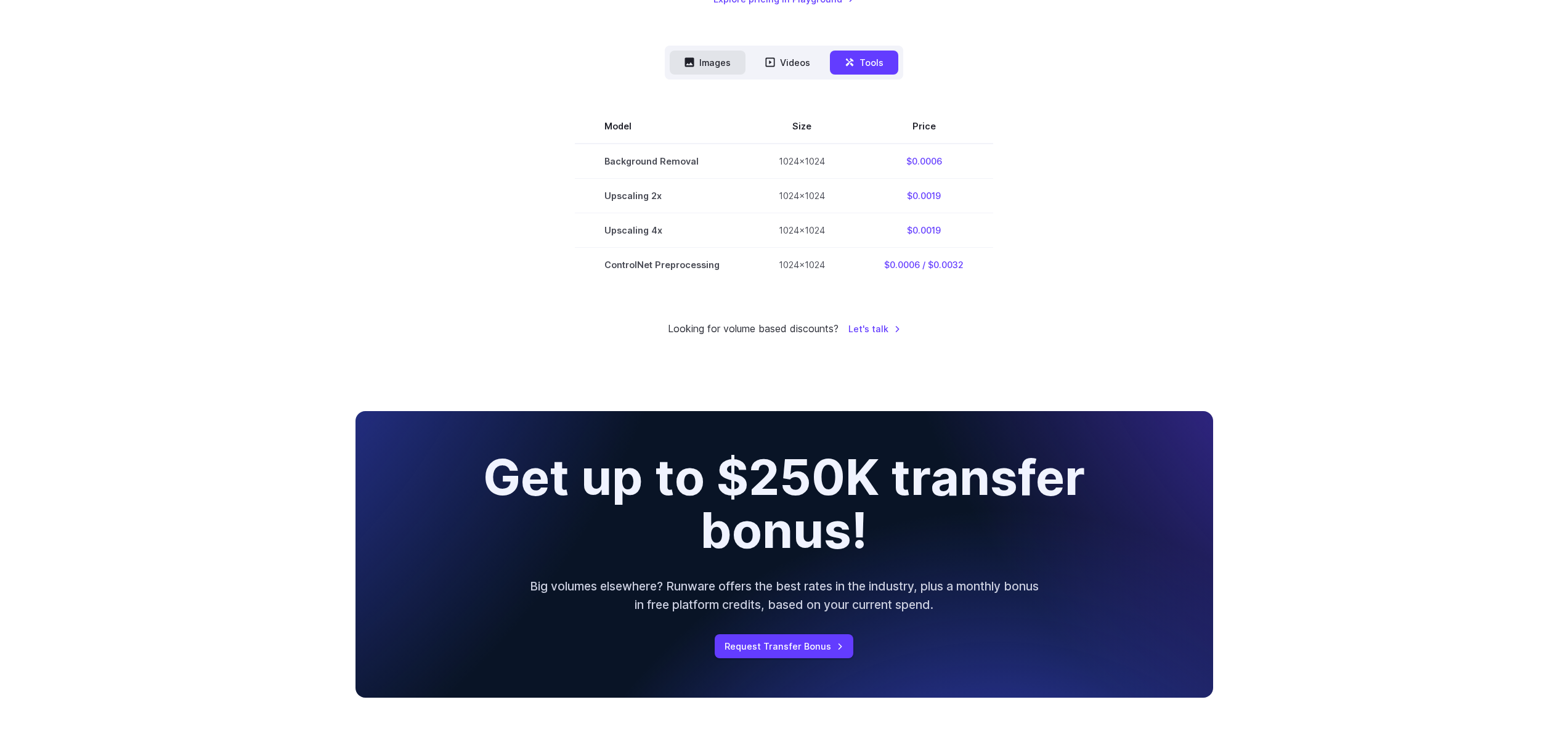
click at [723, 60] on button "Images" at bounding box center [707, 62] width 76 height 24
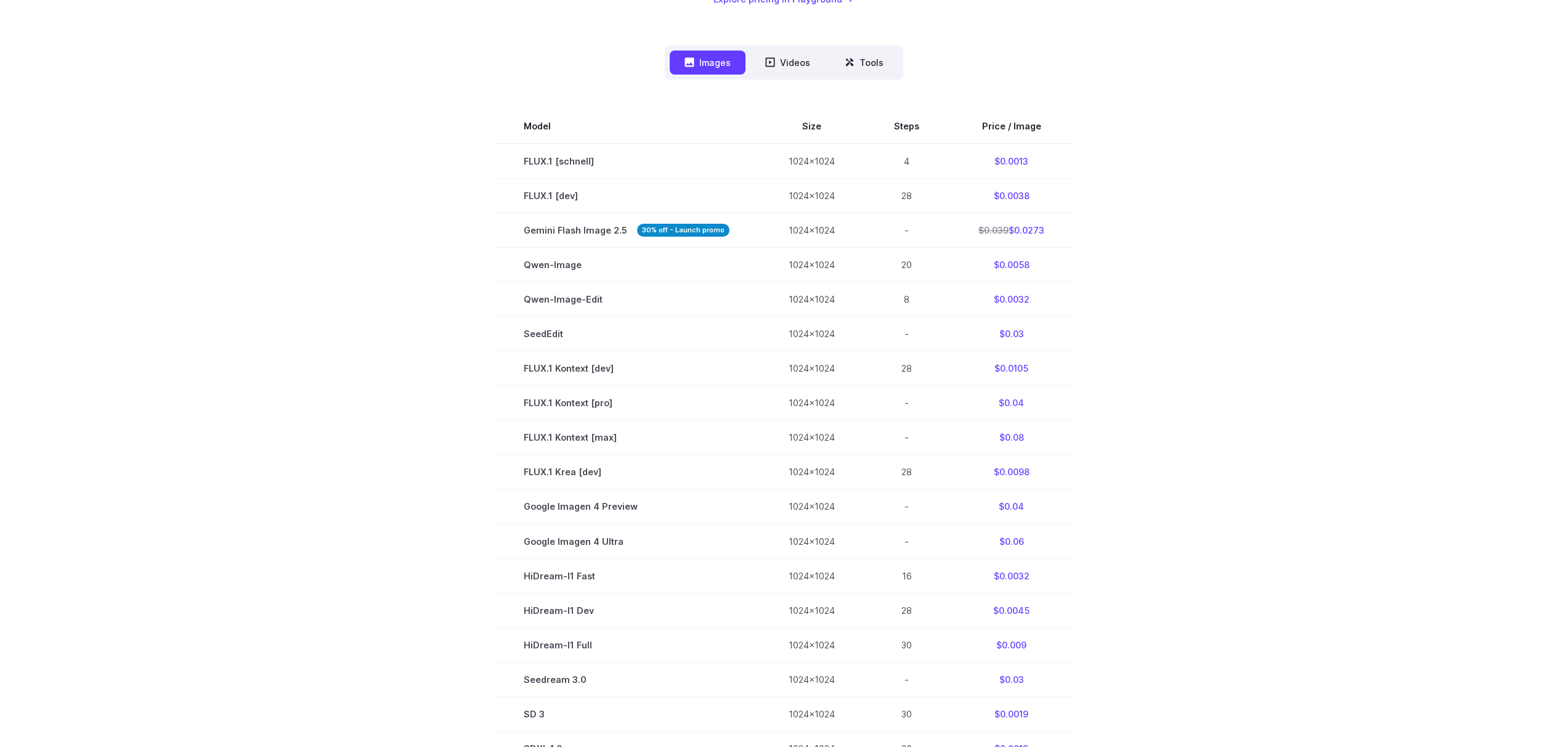
click at [1276, 334] on div "Pricing based on what you use Exact pricing depends on your setup. Use the Play…" at bounding box center [784, 307] width 1568 height 1215
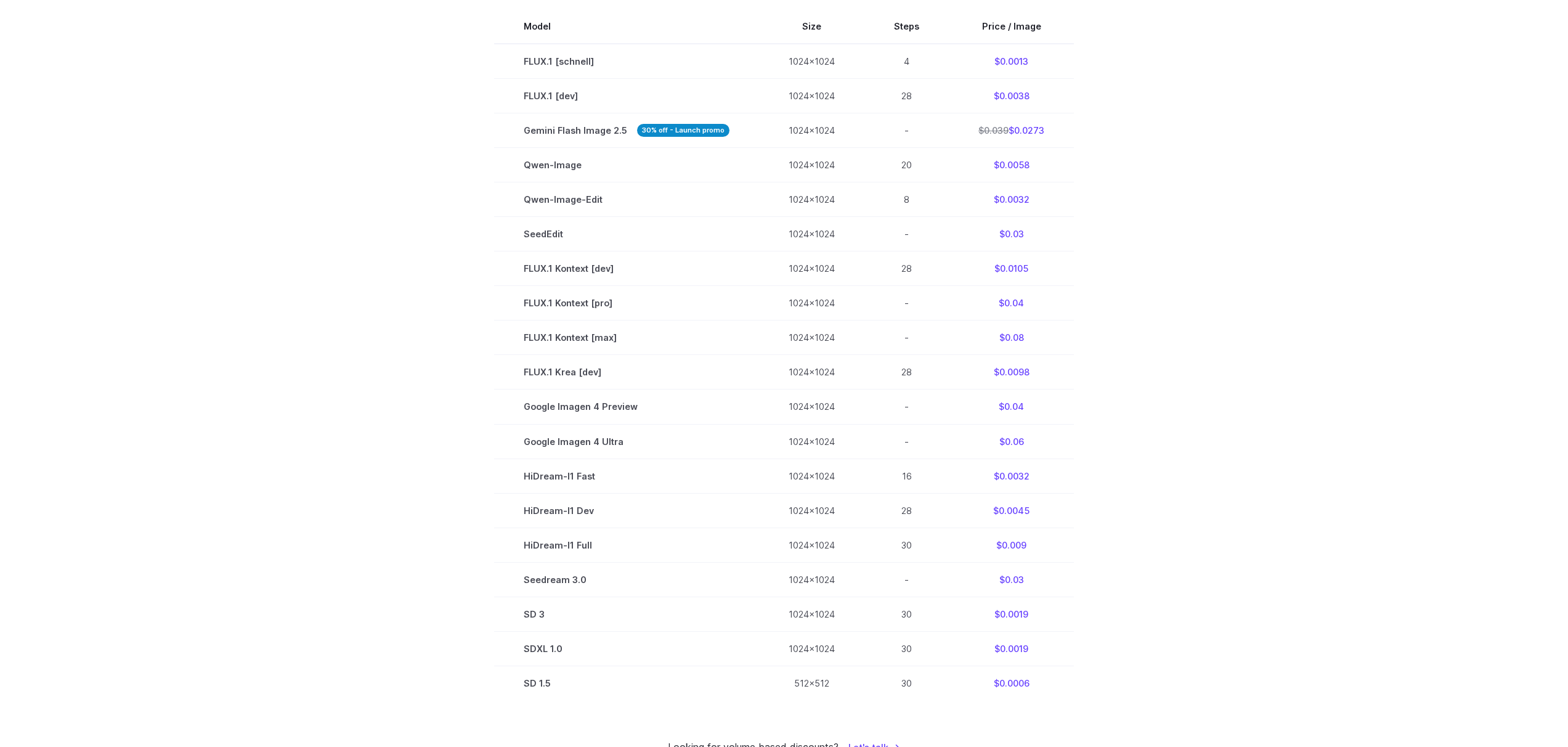
scroll to position [444, 0]
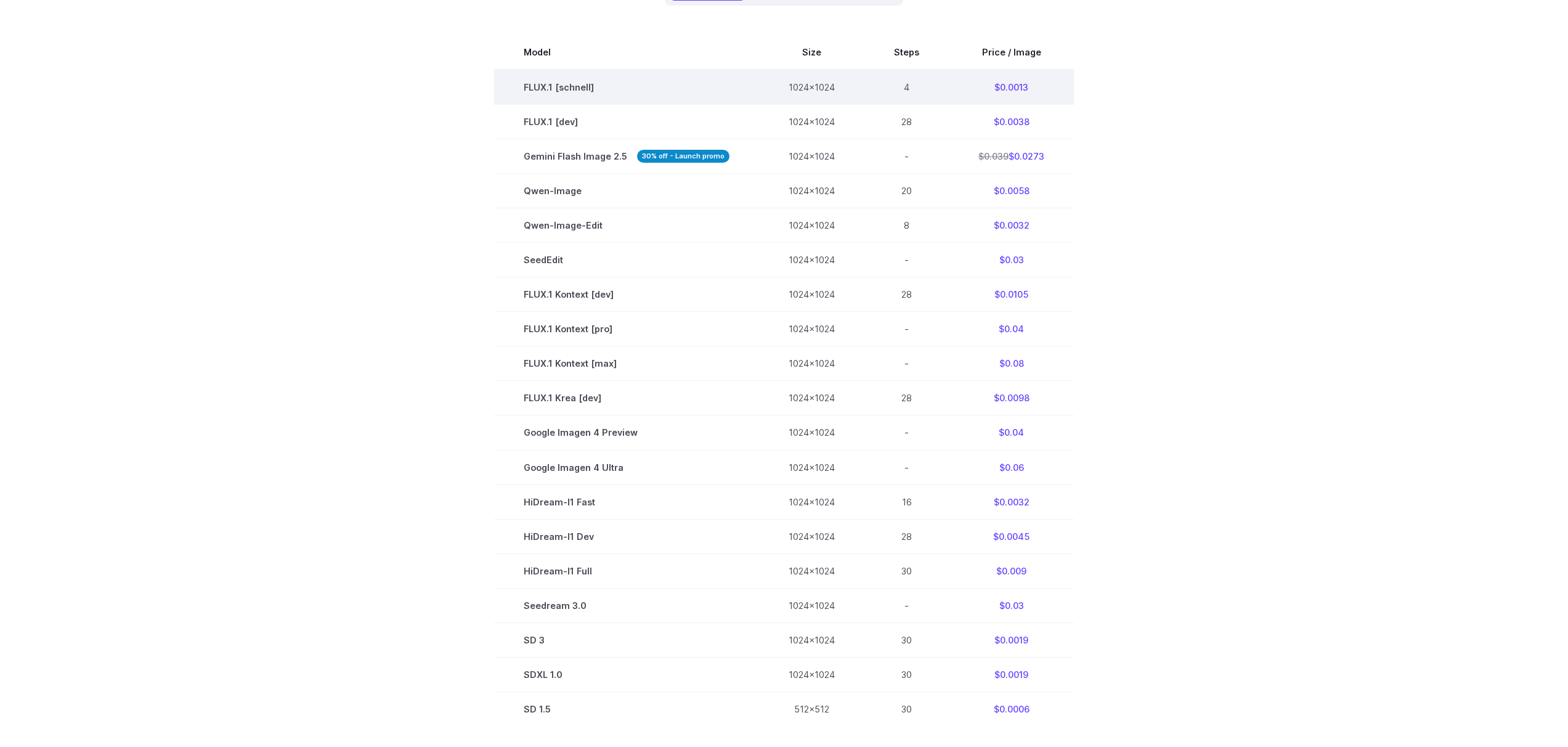
click at [525, 93] on td "FLUX.1 [schnell]" at bounding box center [627, 87] width 265 height 35
drag, startPoint x: 525, startPoint y: 93, endPoint x: 540, endPoint y: 96, distance: 15.3
click at [540, 96] on td "FLUX.1 [schnell]" at bounding box center [627, 87] width 265 height 35
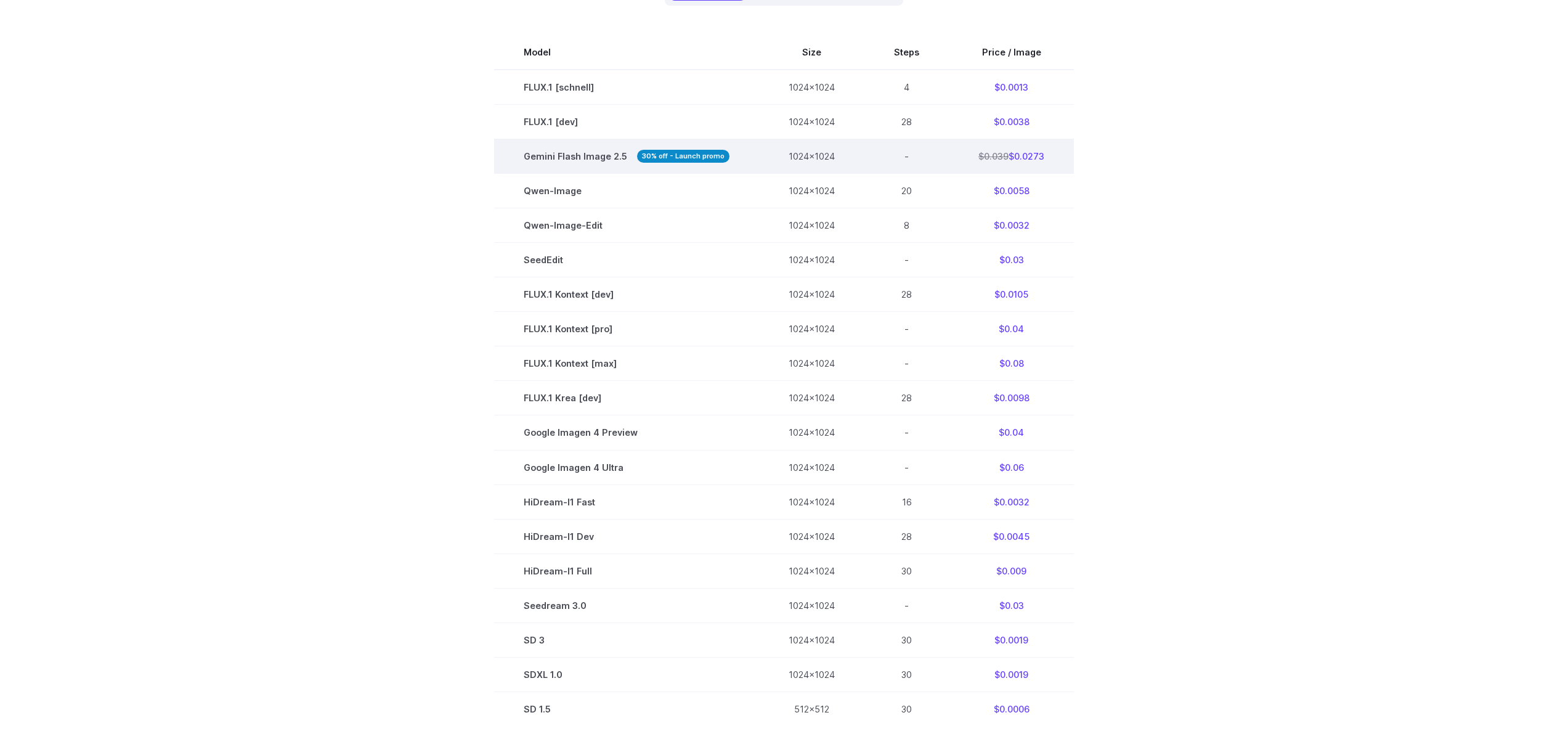
click at [535, 154] on span "Gemini Flash Image 2.5 30% off - Launch promo" at bounding box center [627, 156] width 206 height 14
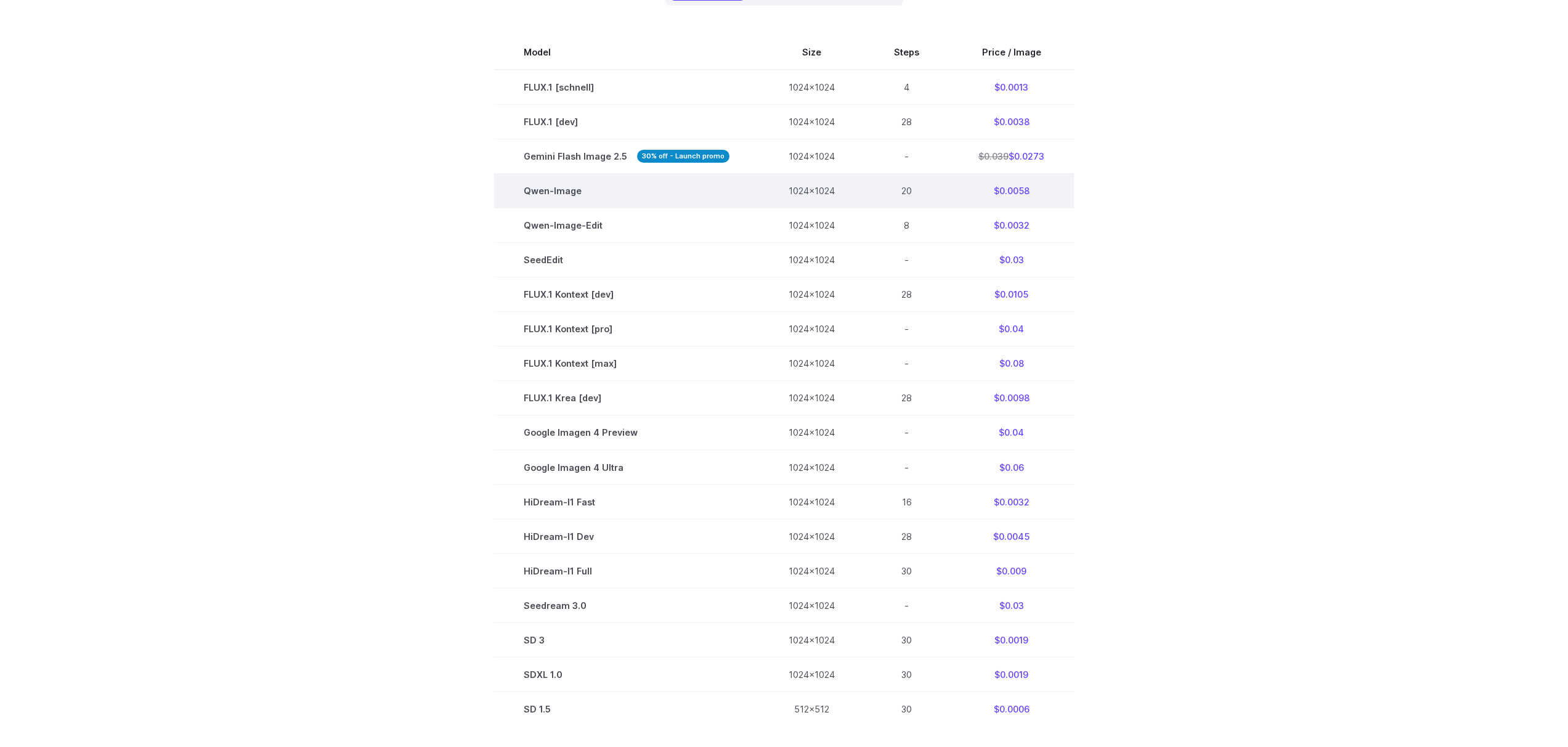
click at [530, 191] on td "Qwen-Image" at bounding box center [627, 191] width 265 height 35
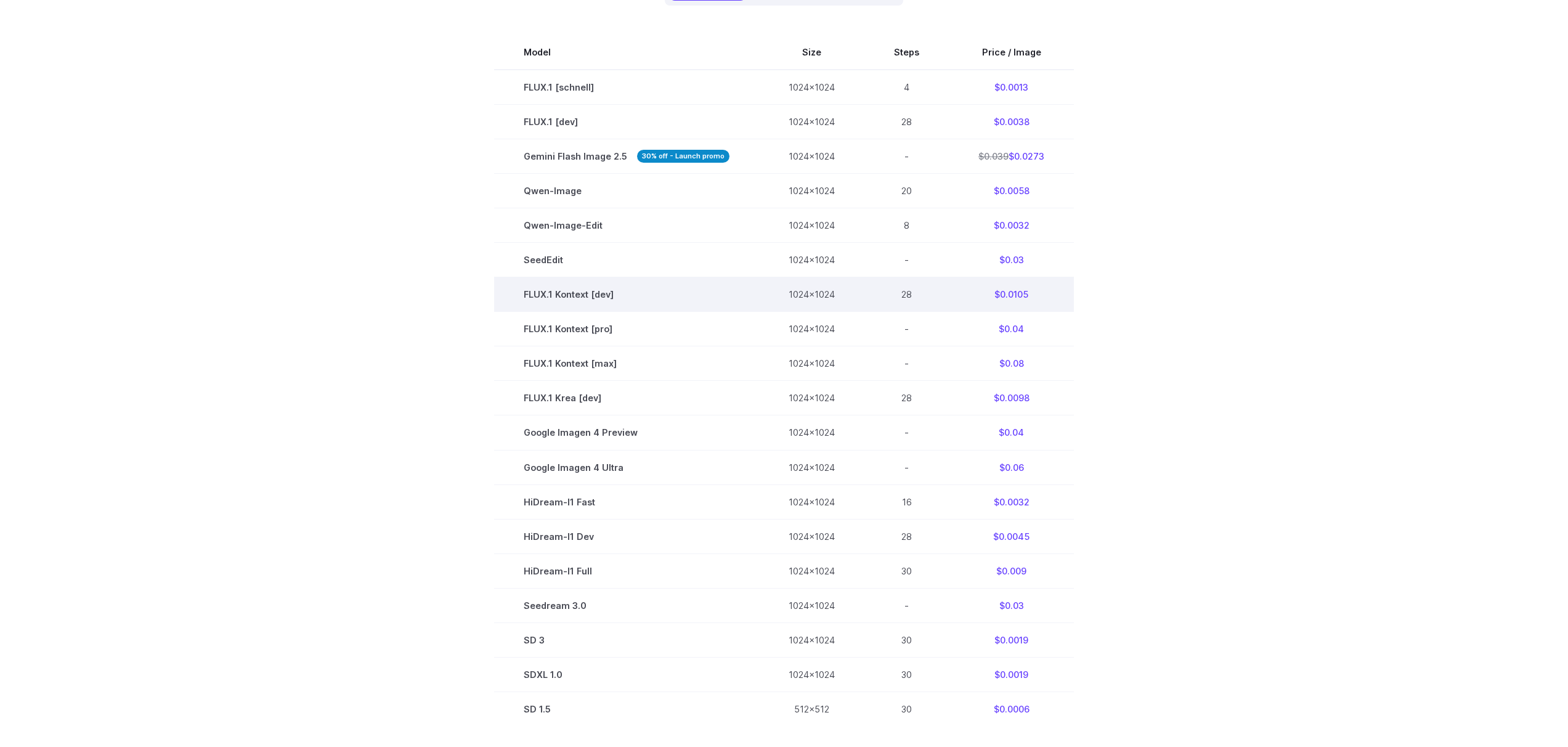
click at [537, 296] on td "FLUX.1 Kontext [dev]" at bounding box center [627, 294] width 265 height 35
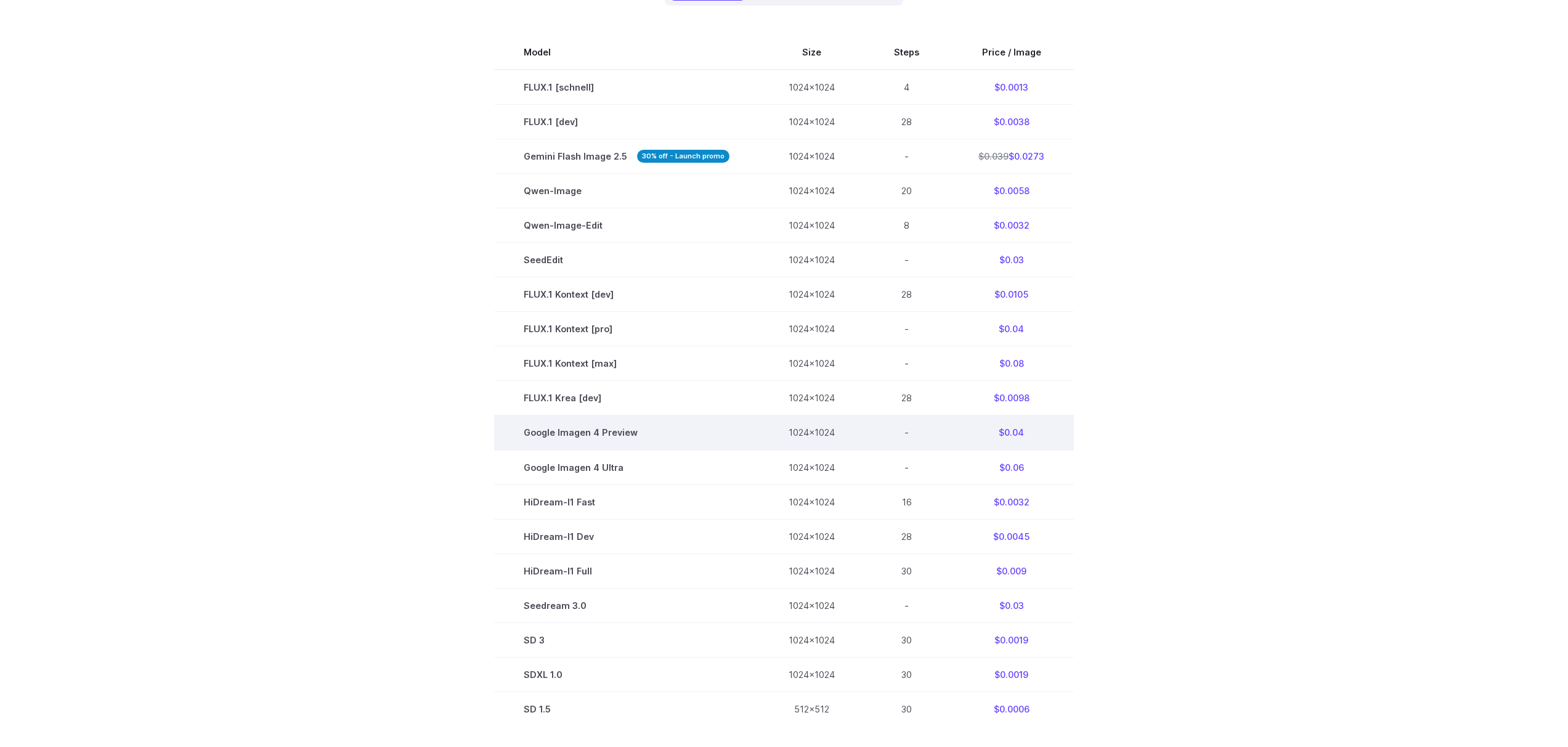
click at [542, 430] on td "Google Imagen 4 Preview" at bounding box center [627, 433] width 265 height 35
drag, startPoint x: 542, startPoint y: 430, endPoint x: 586, endPoint y: 447, distance: 47.2
click at [595, 430] on td "Google Imagen 4 Preview" at bounding box center [627, 433] width 265 height 35
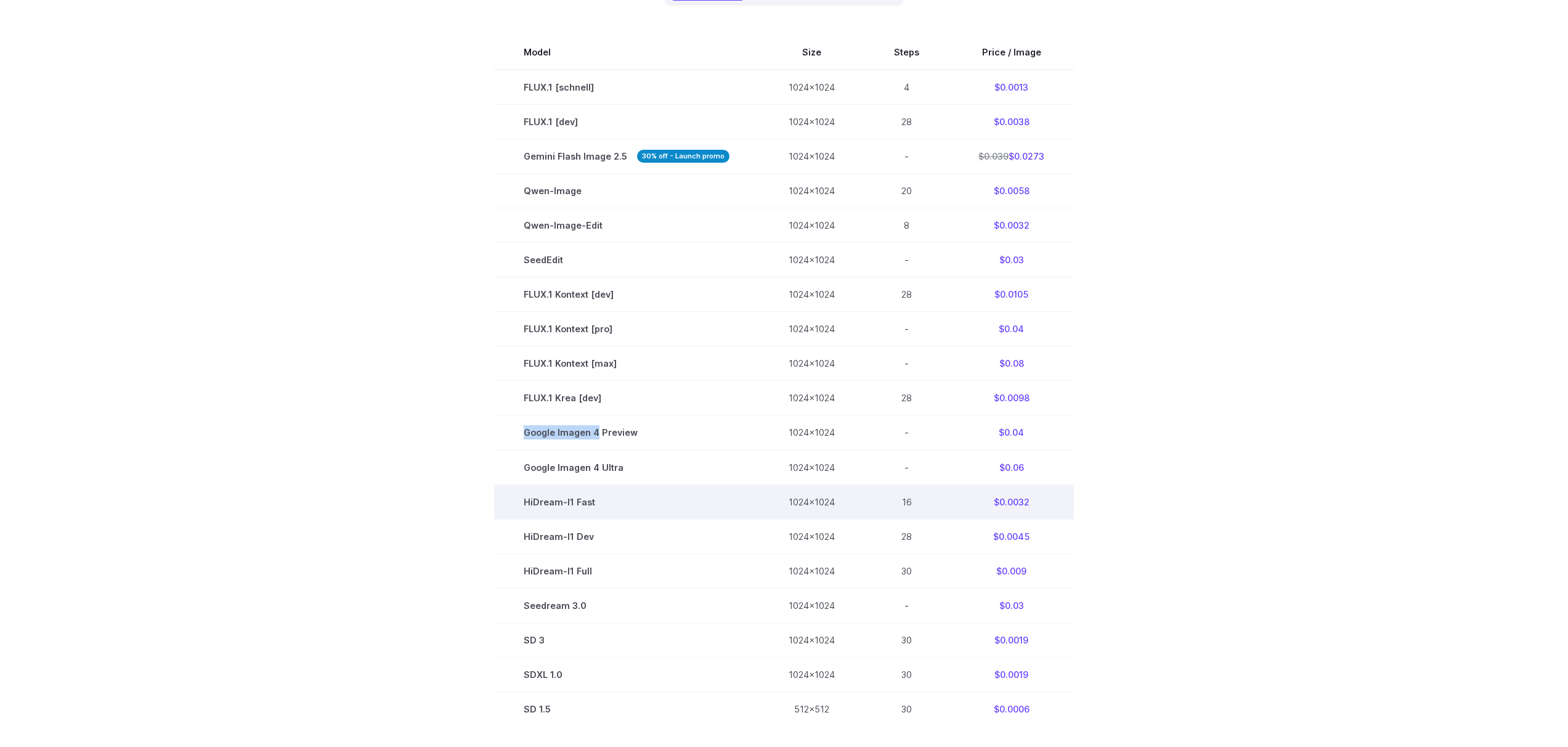
click at [584, 505] on td "HiDream-I1 Fast" at bounding box center [627, 502] width 265 height 35
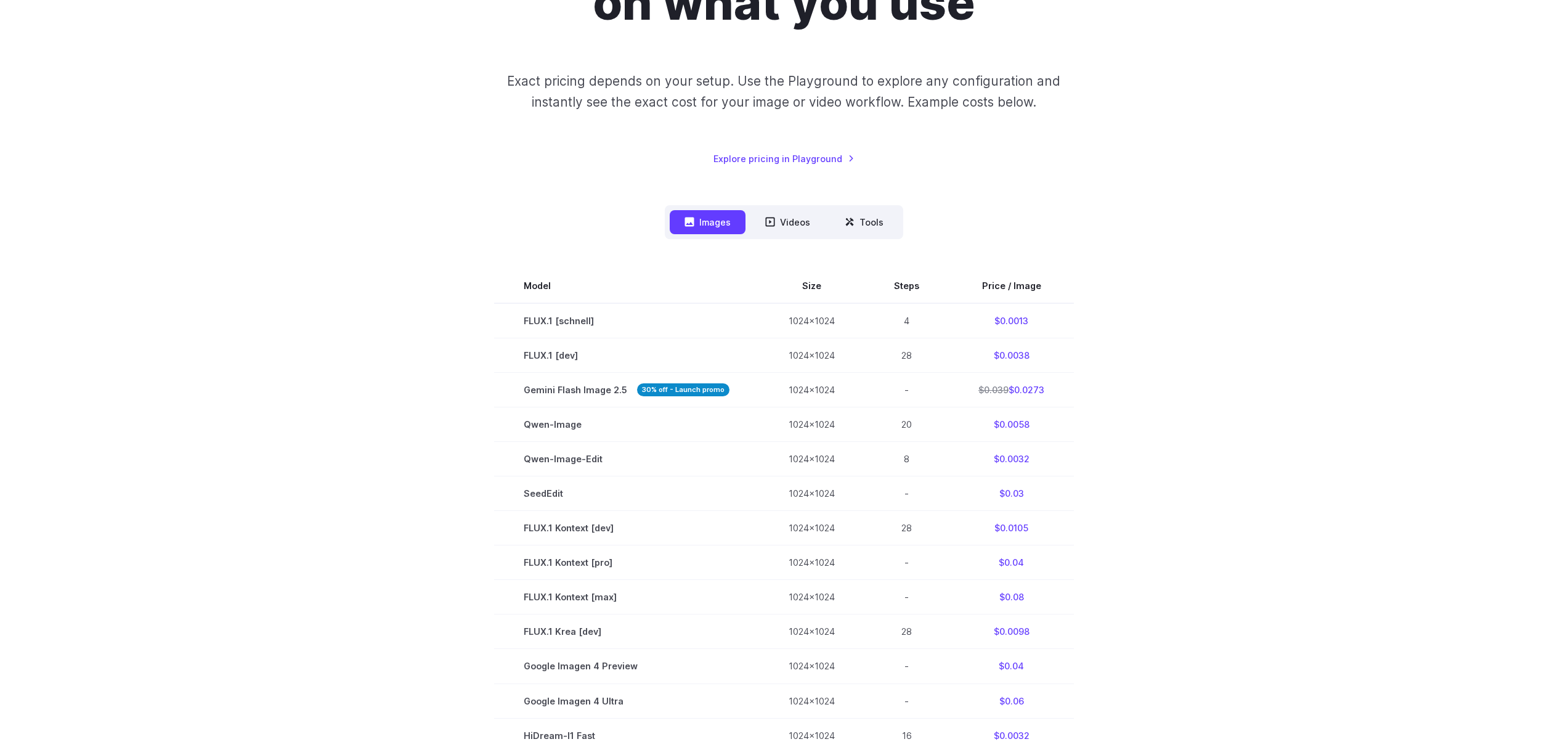
scroll to position [106, 0]
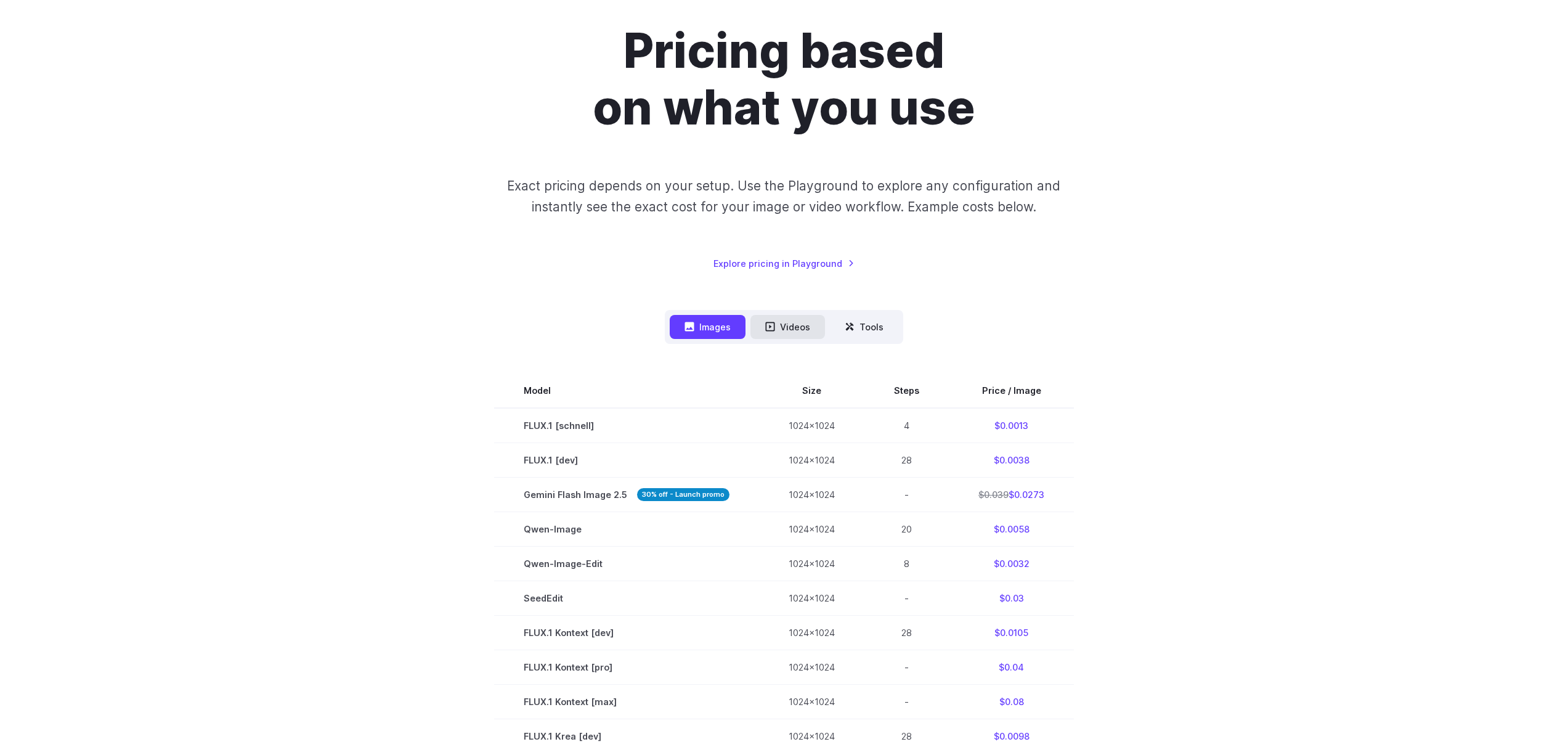
click at [784, 319] on button "Videos" at bounding box center [787, 327] width 74 height 24
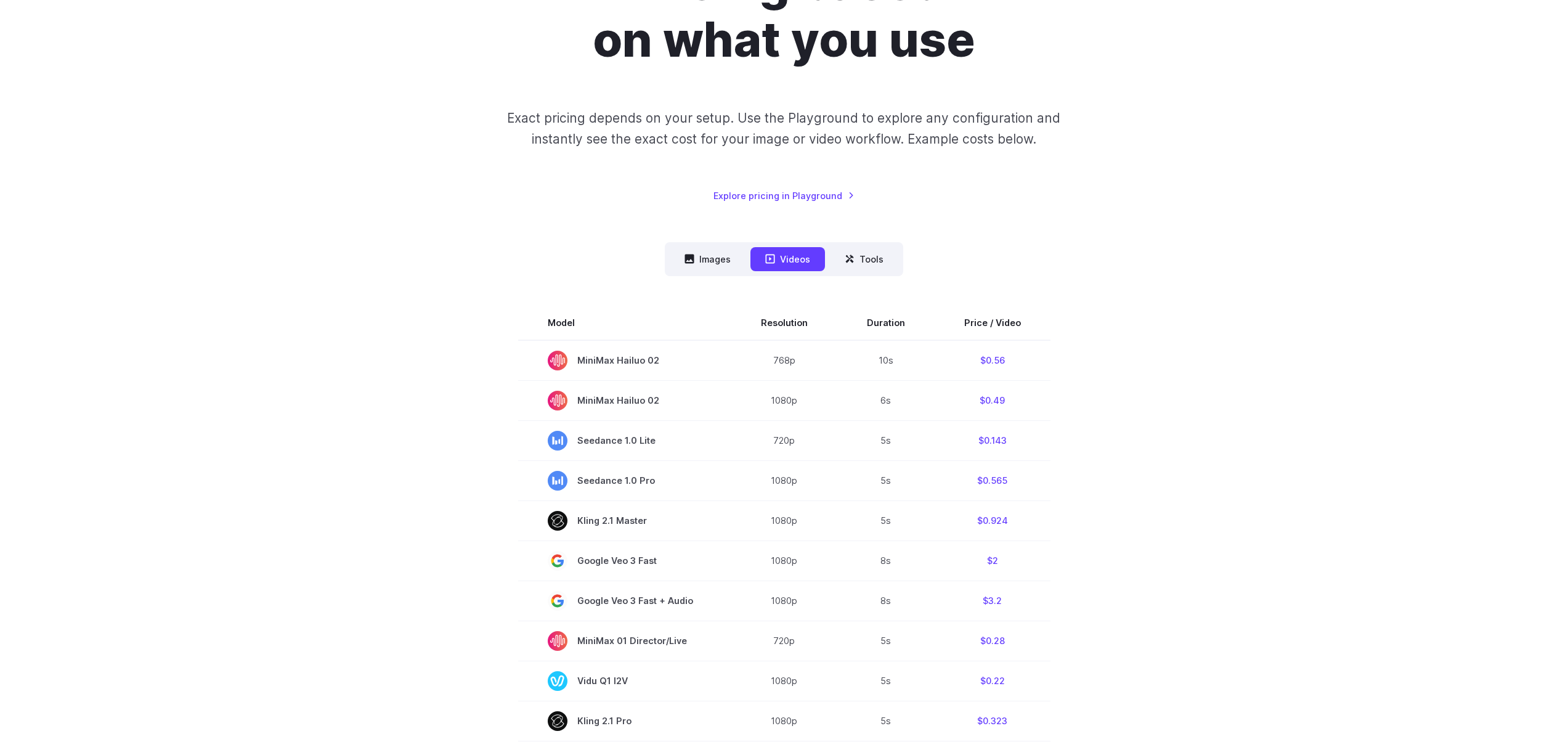
scroll to position [327, 0]
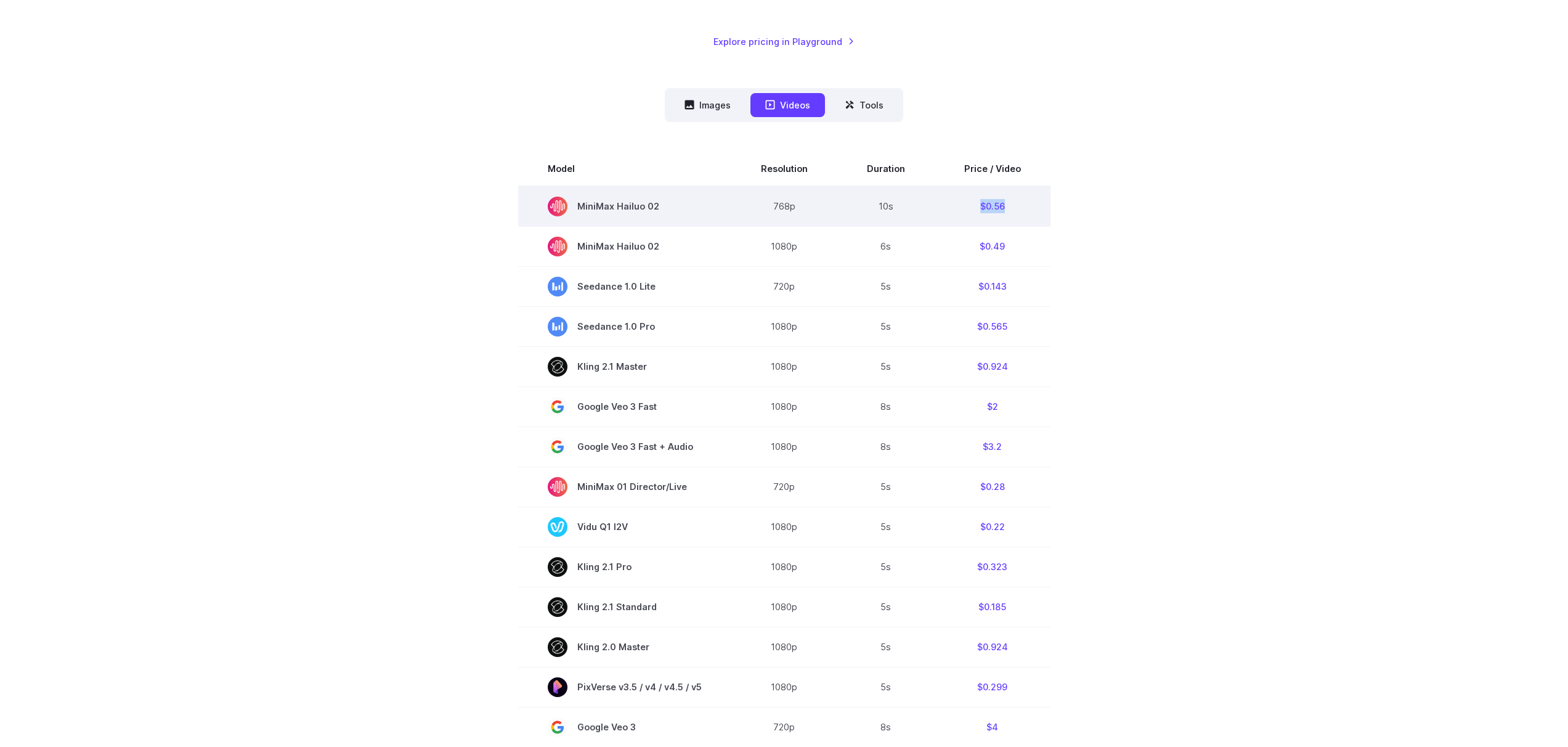
drag, startPoint x: 966, startPoint y: 208, endPoint x: 1034, endPoint y: 208, distance: 68.0
click at [1034, 208] on td "$0.56" at bounding box center [993, 206] width 116 height 41
drag, startPoint x: 1048, startPoint y: 205, endPoint x: 661, endPoint y: 195, distance: 387.1
click at [661, 195] on section "Model Resolution Duration Price / Video MiniMax Hailuo 02 768p 10s $0.56 MiniMa…" at bounding box center [784, 569] width 858 height 836
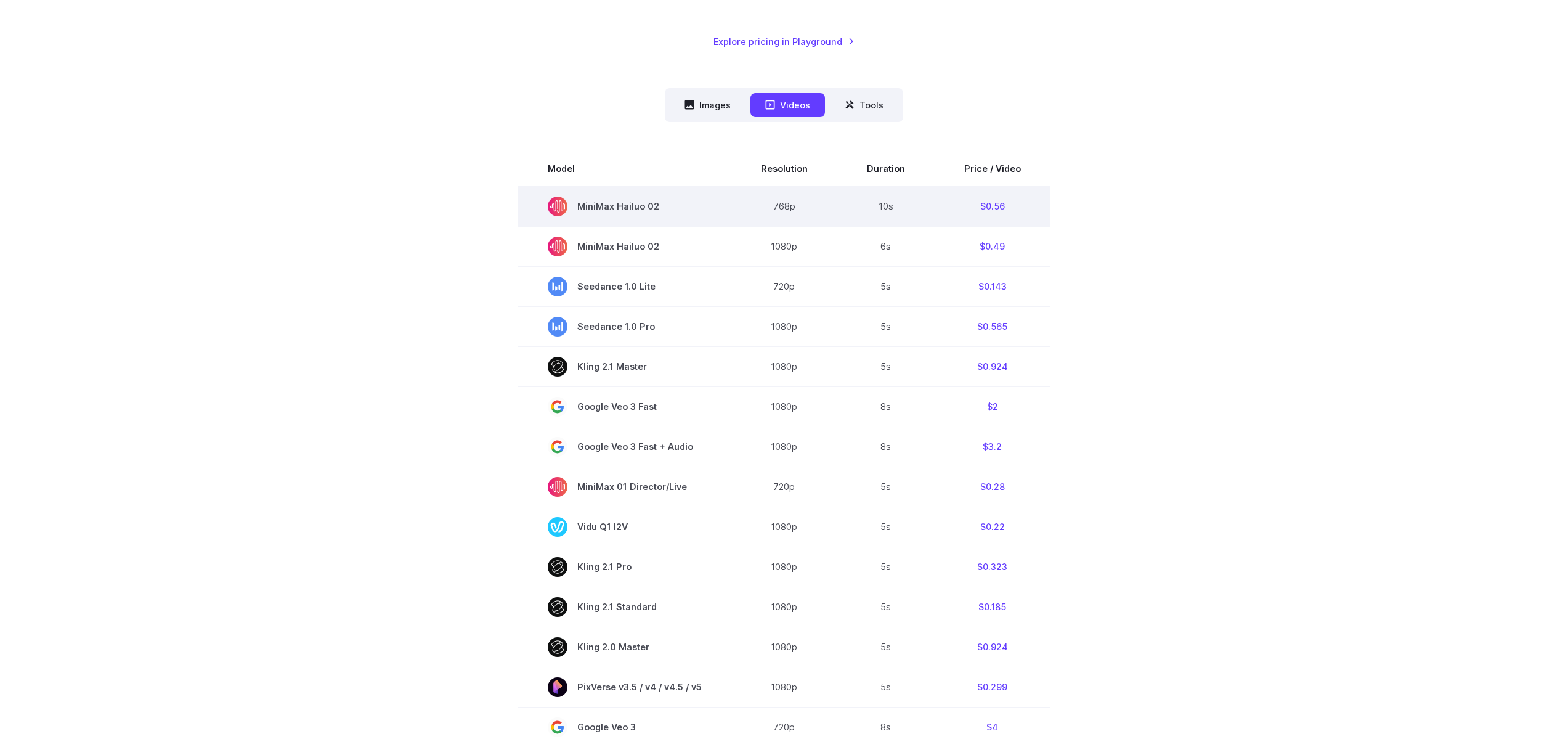
click at [661, 194] on td "MiniMax Hailuo 02" at bounding box center [625, 206] width 213 height 41
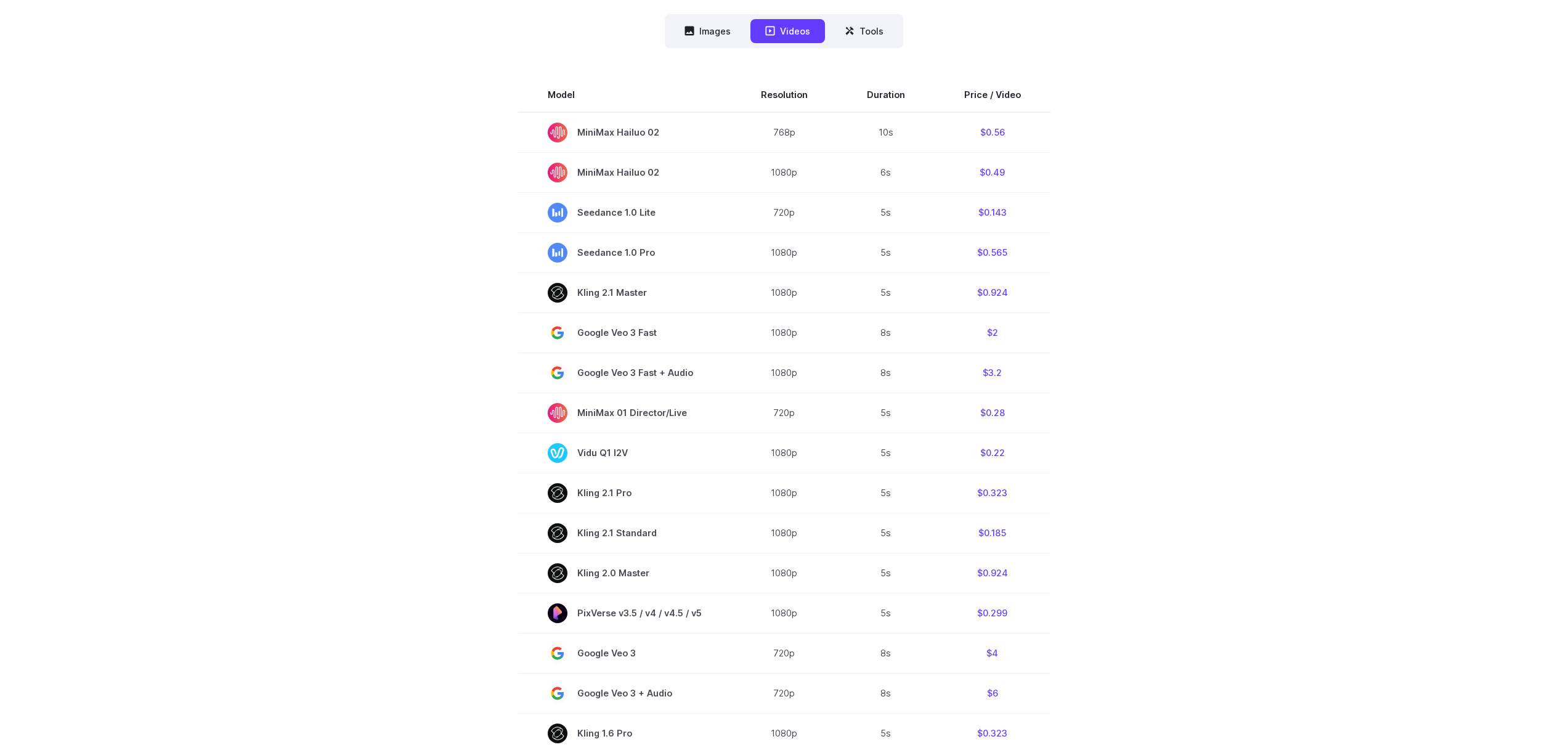
scroll to position [549, 0]
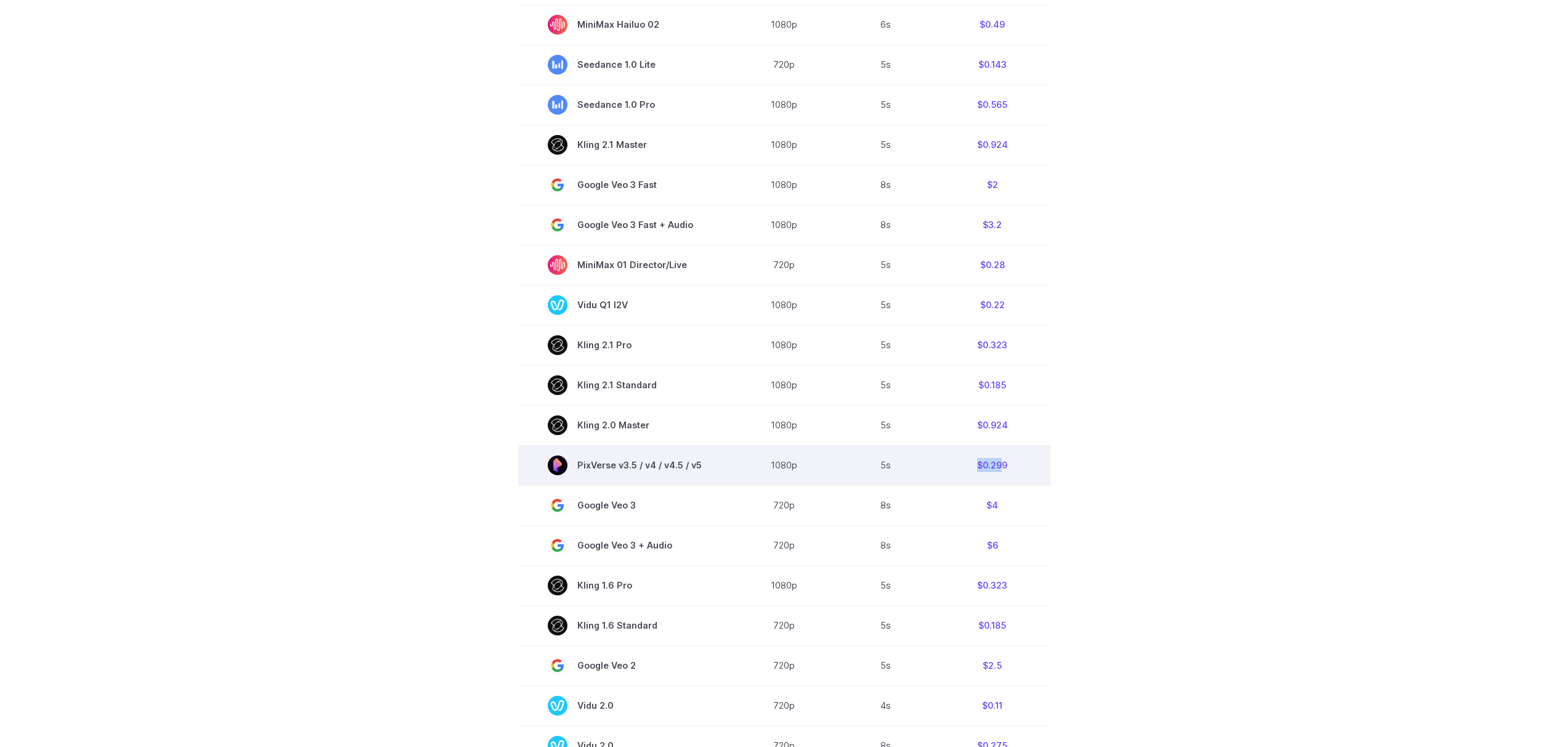
drag, startPoint x: 975, startPoint y: 469, endPoint x: 1000, endPoint y: 469, distance: 25.0
click at [1000, 469] on td "$0.299" at bounding box center [993, 465] width 116 height 40
click at [1002, 469] on td "$0.299" at bounding box center [993, 465] width 116 height 40
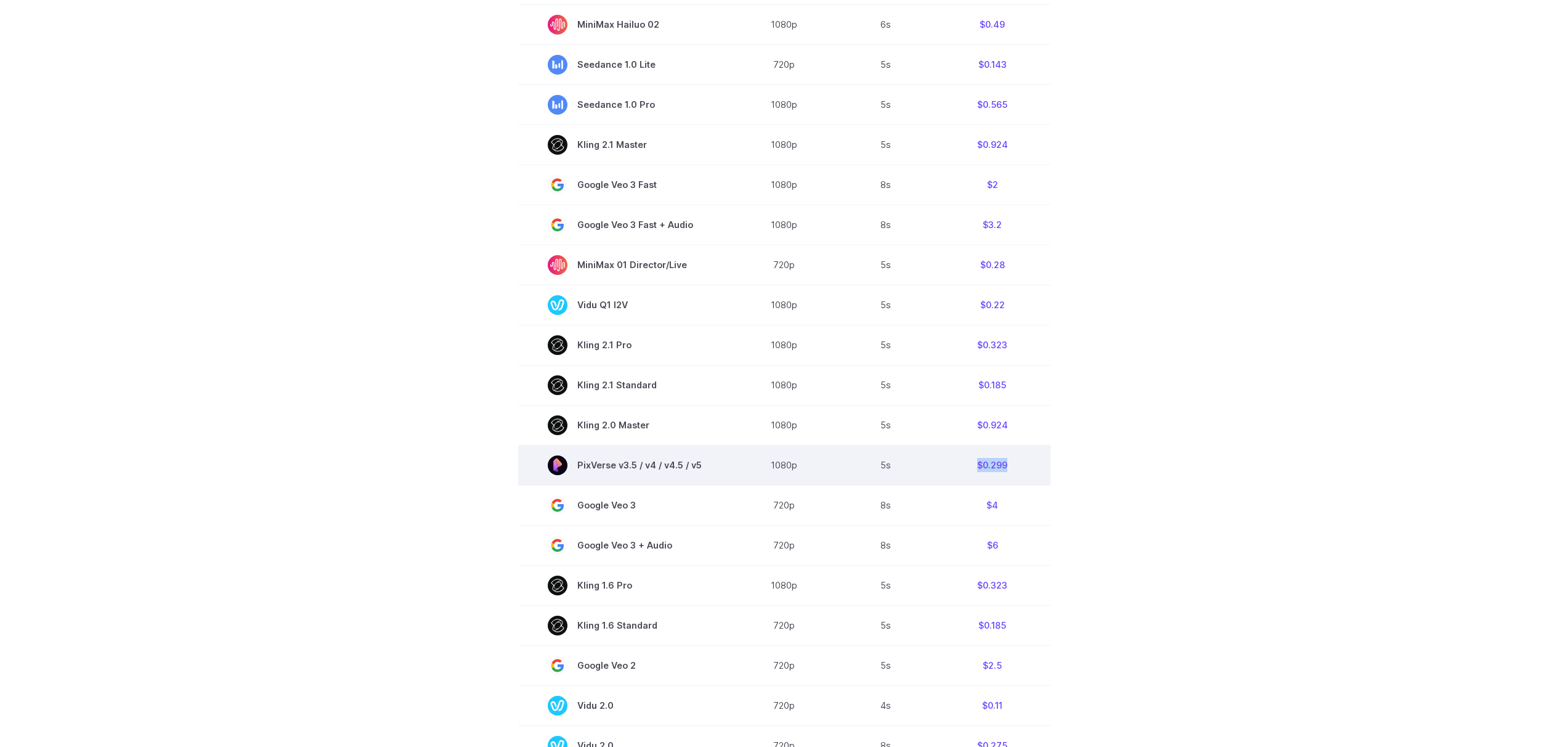
click at [1004, 464] on td "$0.299" at bounding box center [993, 465] width 116 height 40
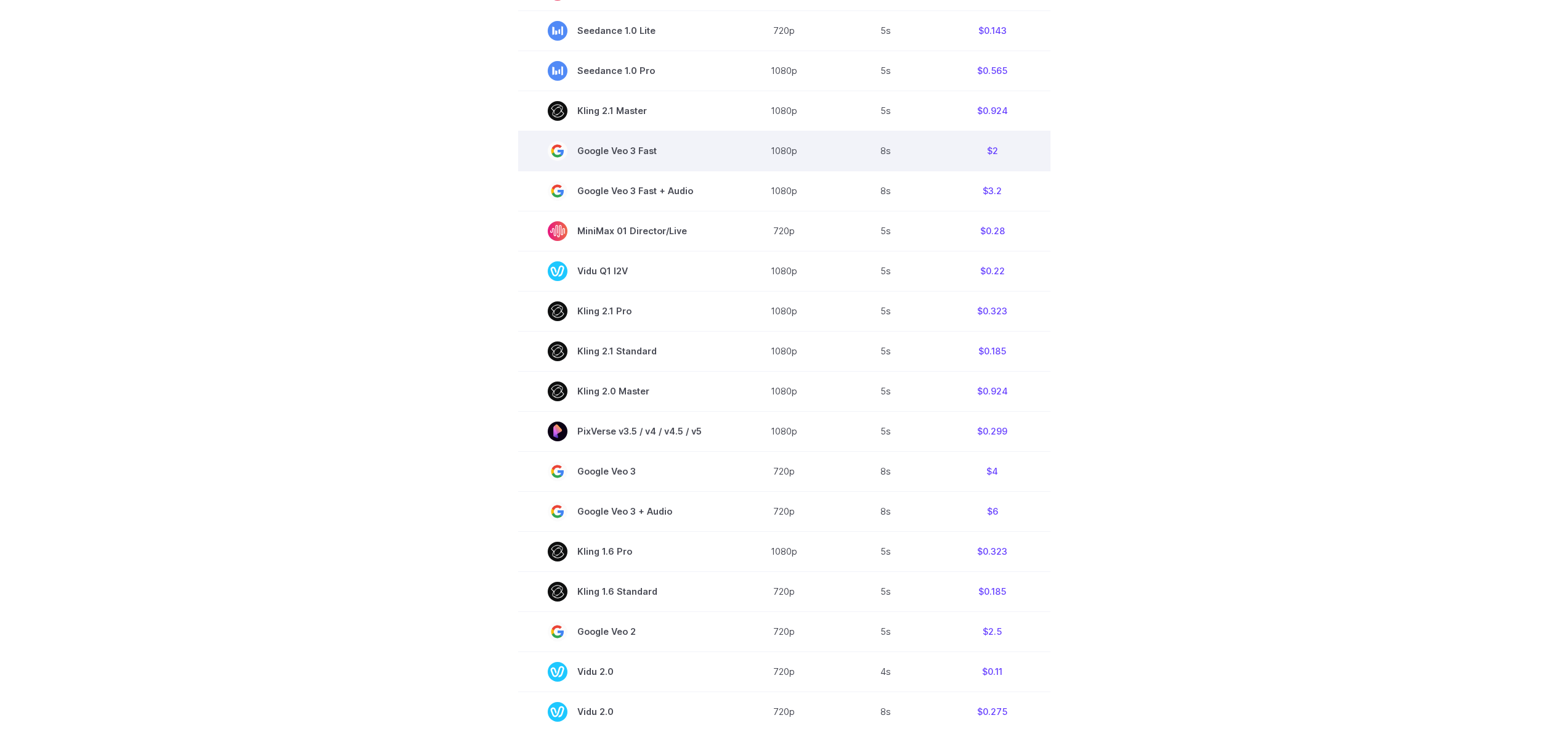
scroll to position [401, 0]
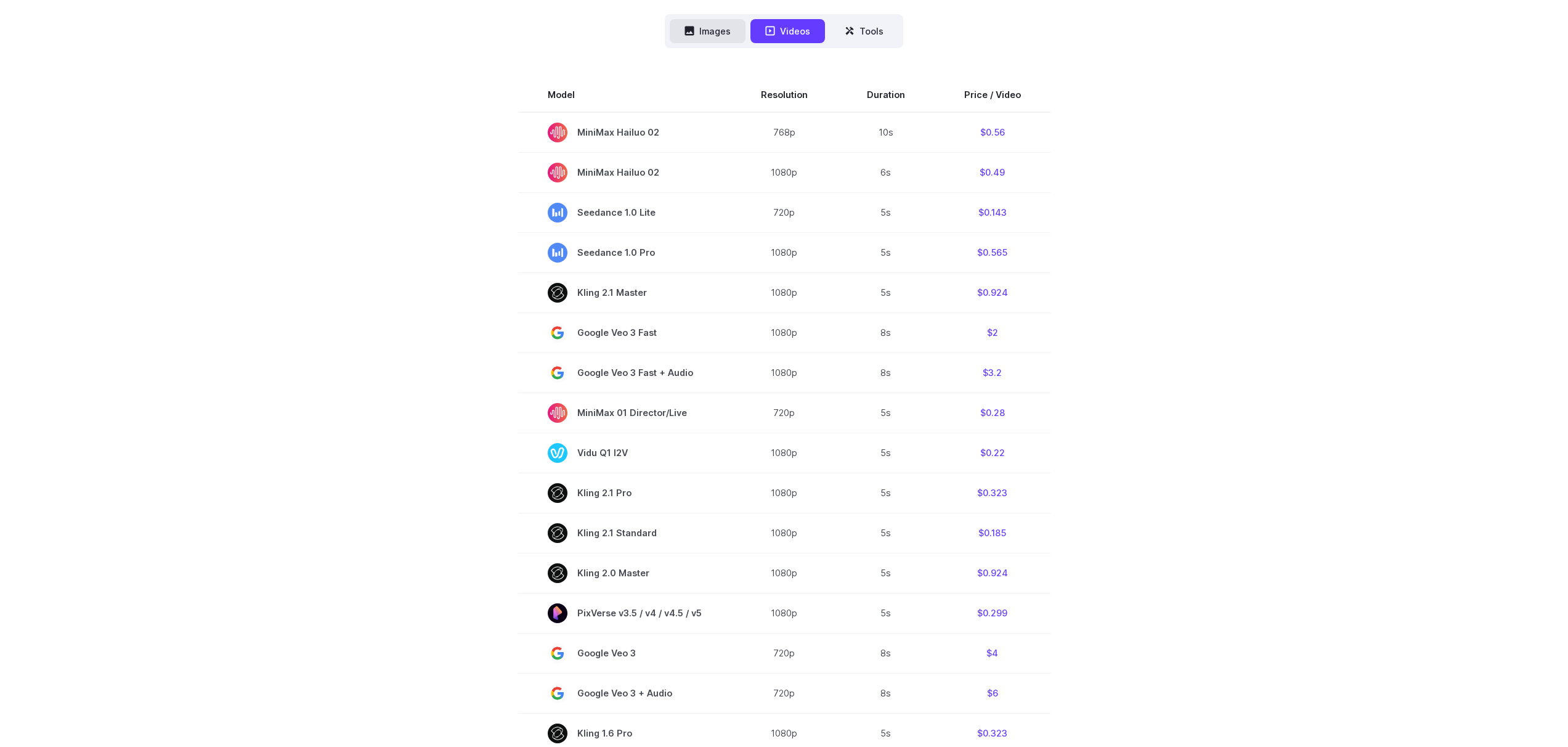
click at [715, 24] on button "Images" at bounding box center [707, 31] width 76 height 24
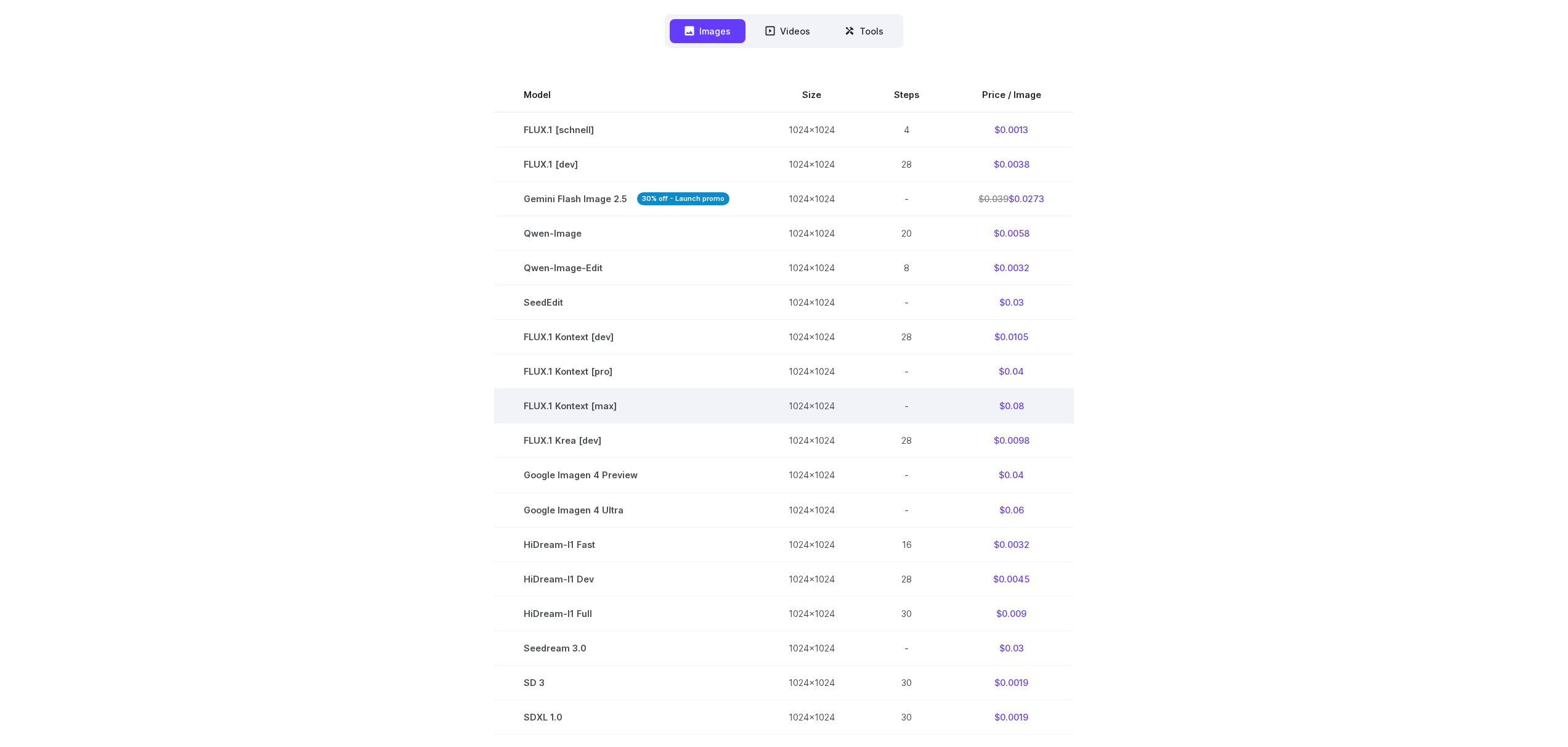
scroll to position [475, 0]
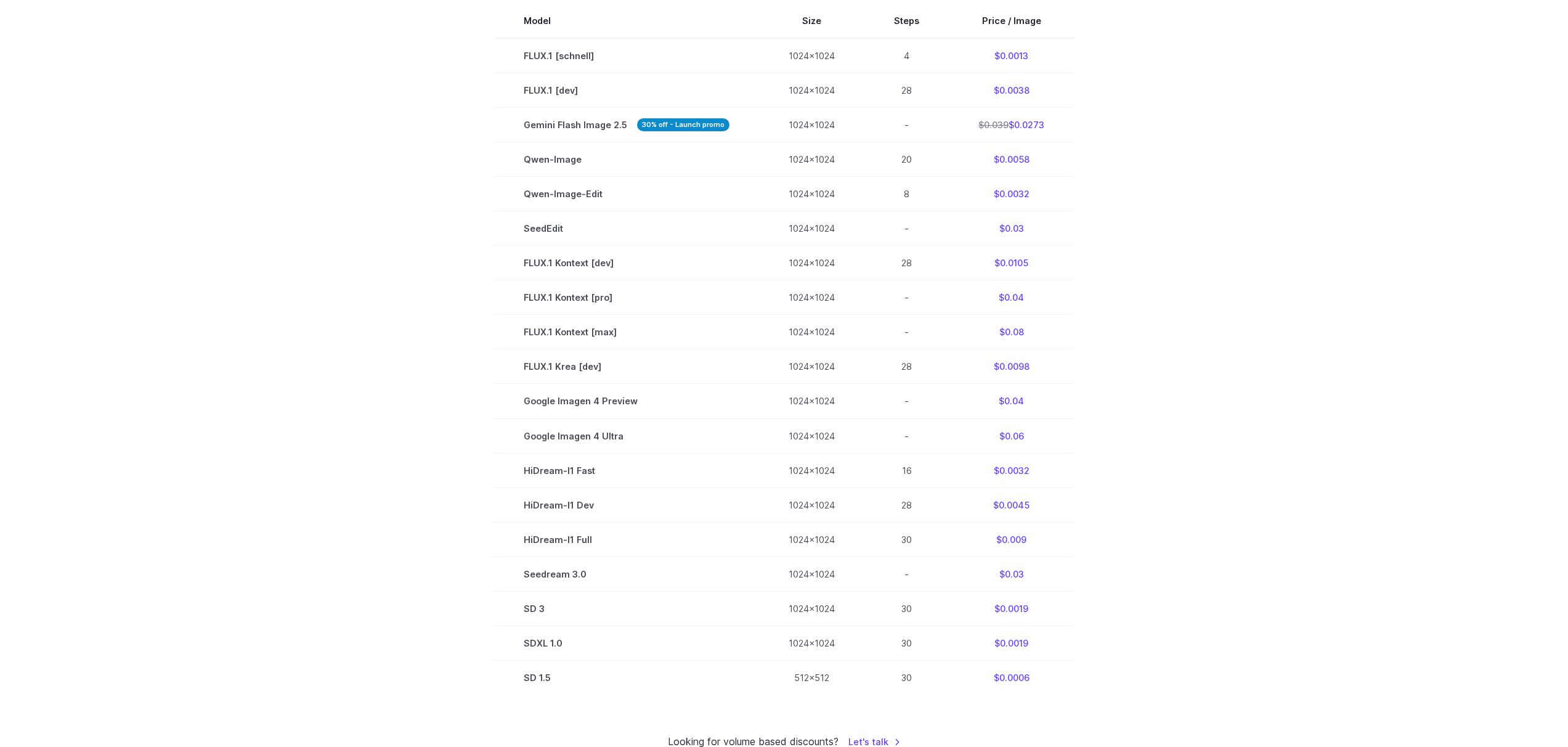
click at [384, 220] on section "Model Size Steps Price / Image FLUX.1 [schnell] 1024x1024 4 $0.0013 FLUX.1 [dev…" at bounding box center [784, 349] width 858 height 691
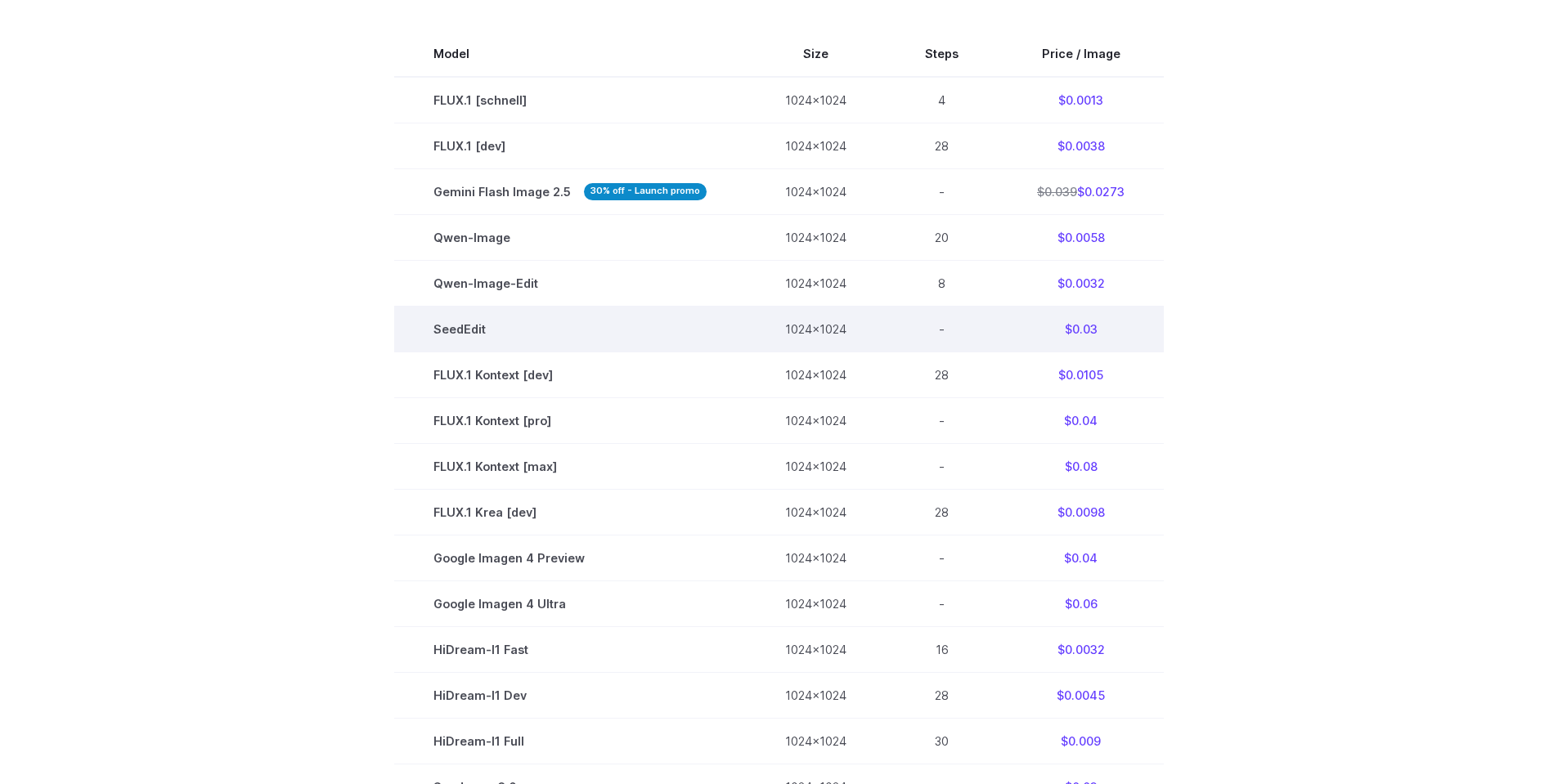
scroll to position [392, 0]
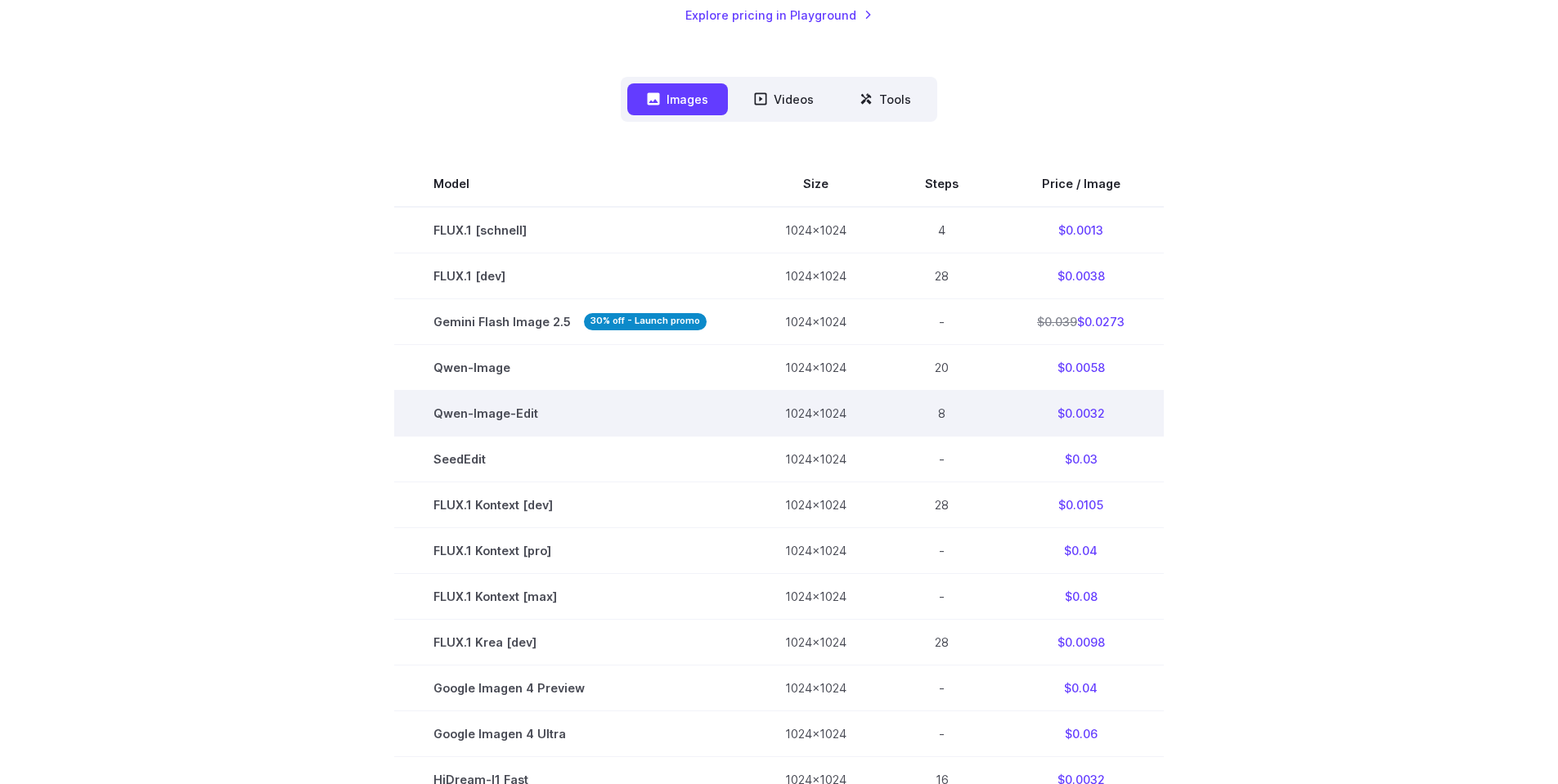
click at [650, 392] on td "Qwen-Image-Edit" at bounding box center [570, 413] width 352 height 46
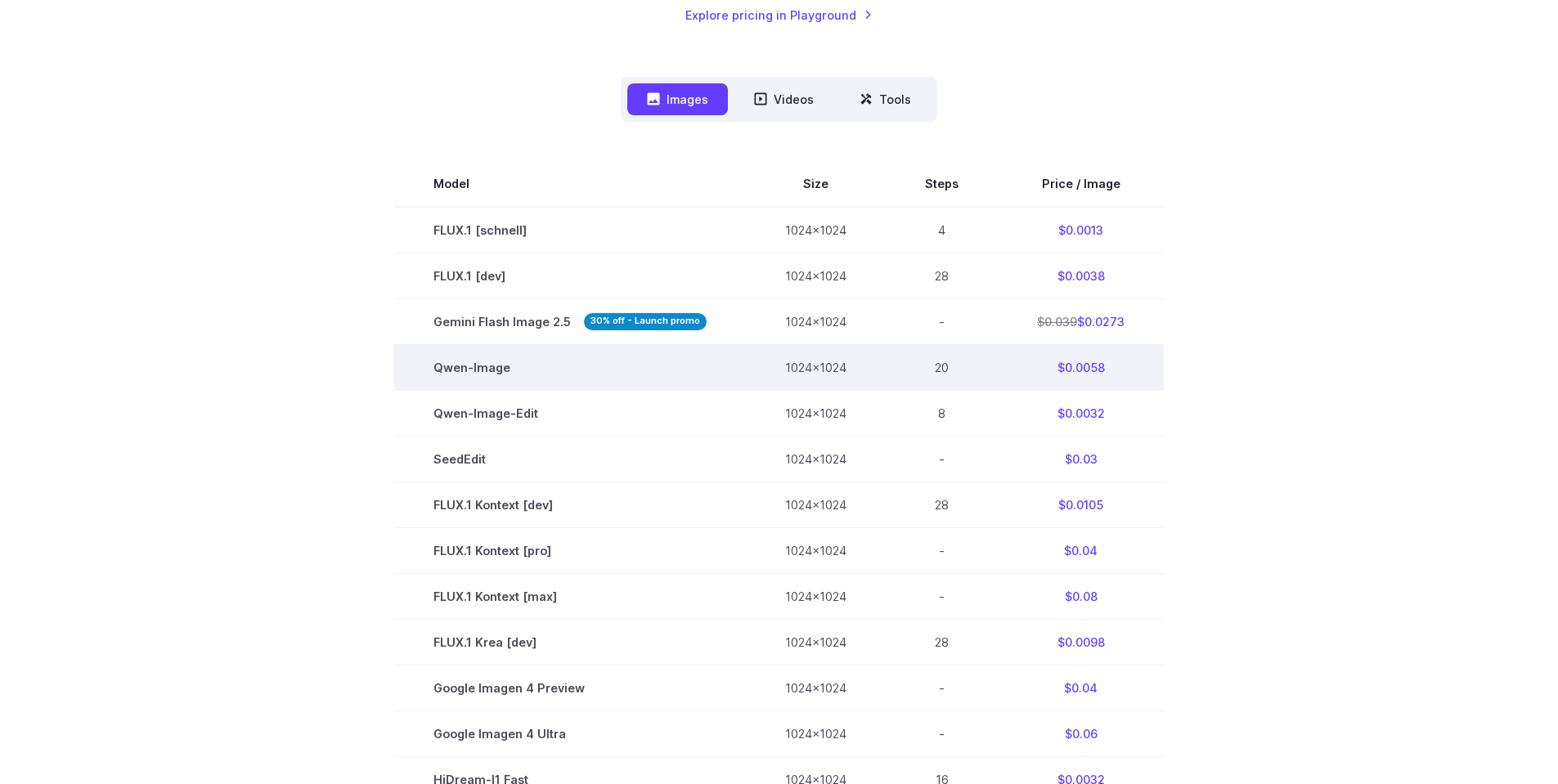
click at [499, 375] on td "Qwen-Image" at bounding box center [570, 368] width 352 height 46
drag, startPoint x: 499, startPoint y: 375, endPoint x: 448, endPoint y: 363, distance: 52.4
click at [448, 363] on td "Qwen-Image" at bounding box center [570, 368] width 352 height 46
drag, startPoint x: 448, startPoint y: 363, endPoint x: 481, endPoint y: 364, distance: 33.0
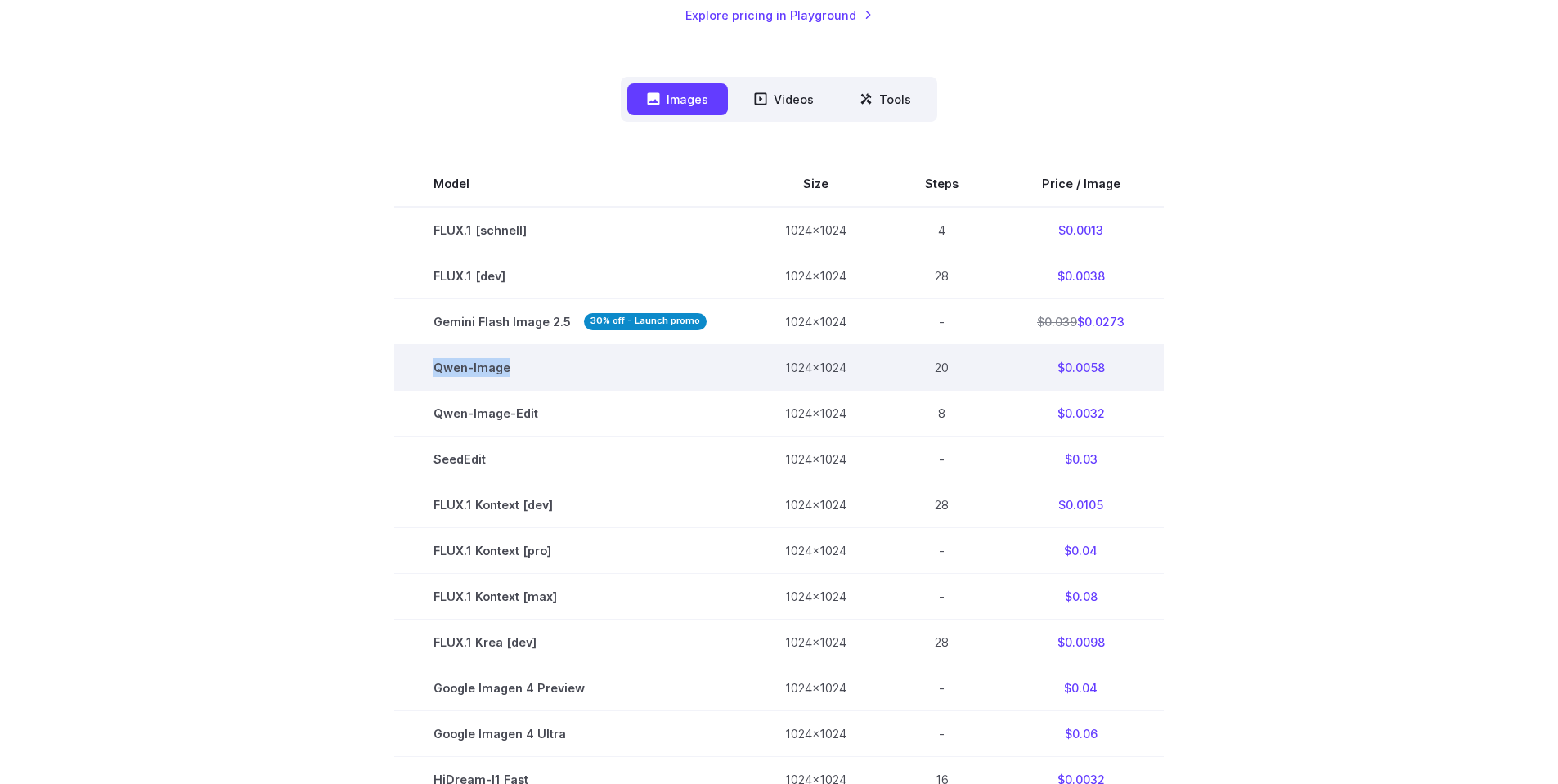
click at [481, 364] on td "Qwen-Image" at bounding box center [570, 368] width 352 height 46
drag, startPoint x: 481, startPoint y: 364, endPoint x: 455, endPoint y: 361, distance: 26.2
click at [455, 361] on td "Qwen-Image" at bounding box center [570, 368] width 352 height 46
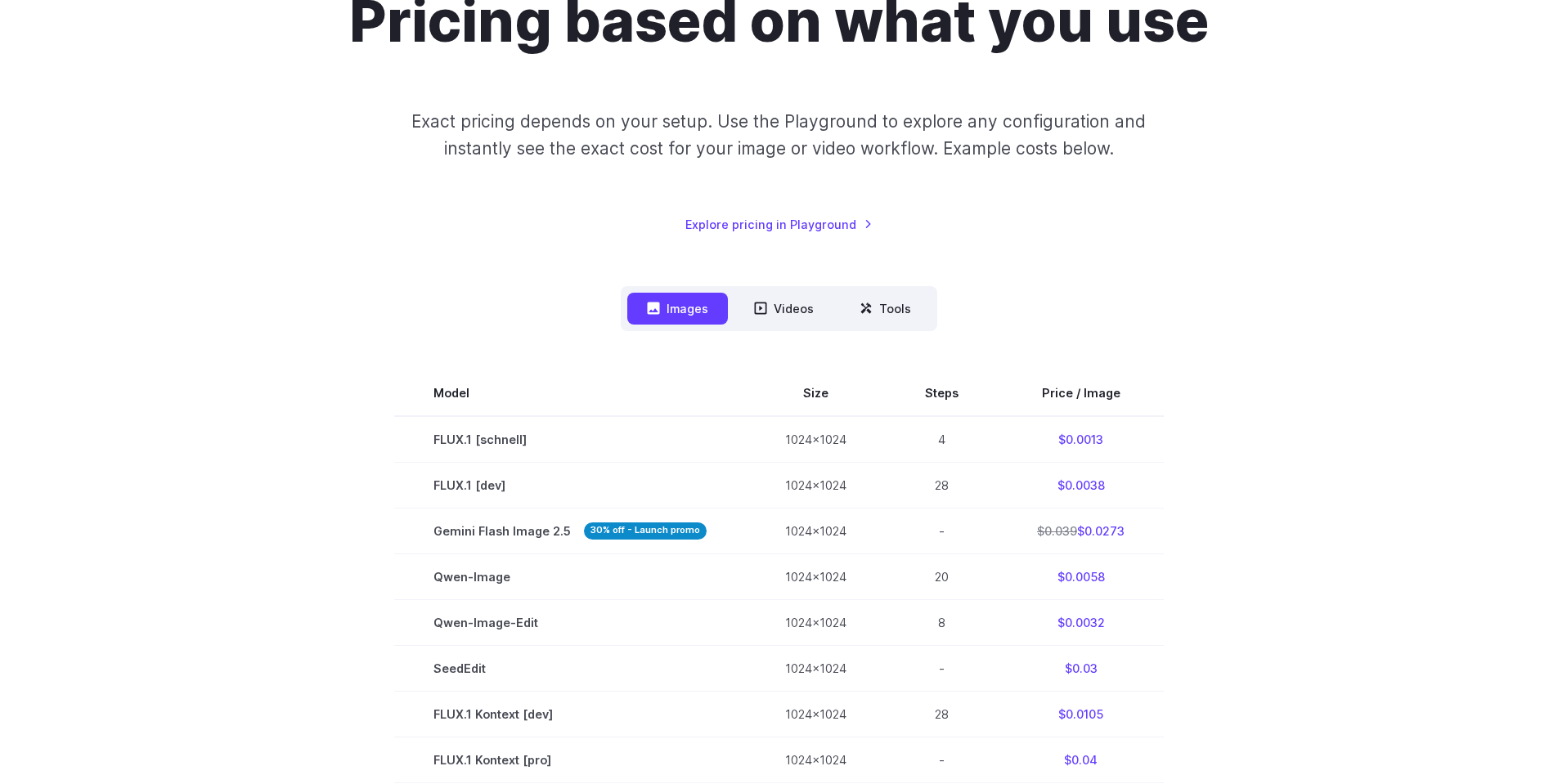
scroll to position [167, 0]
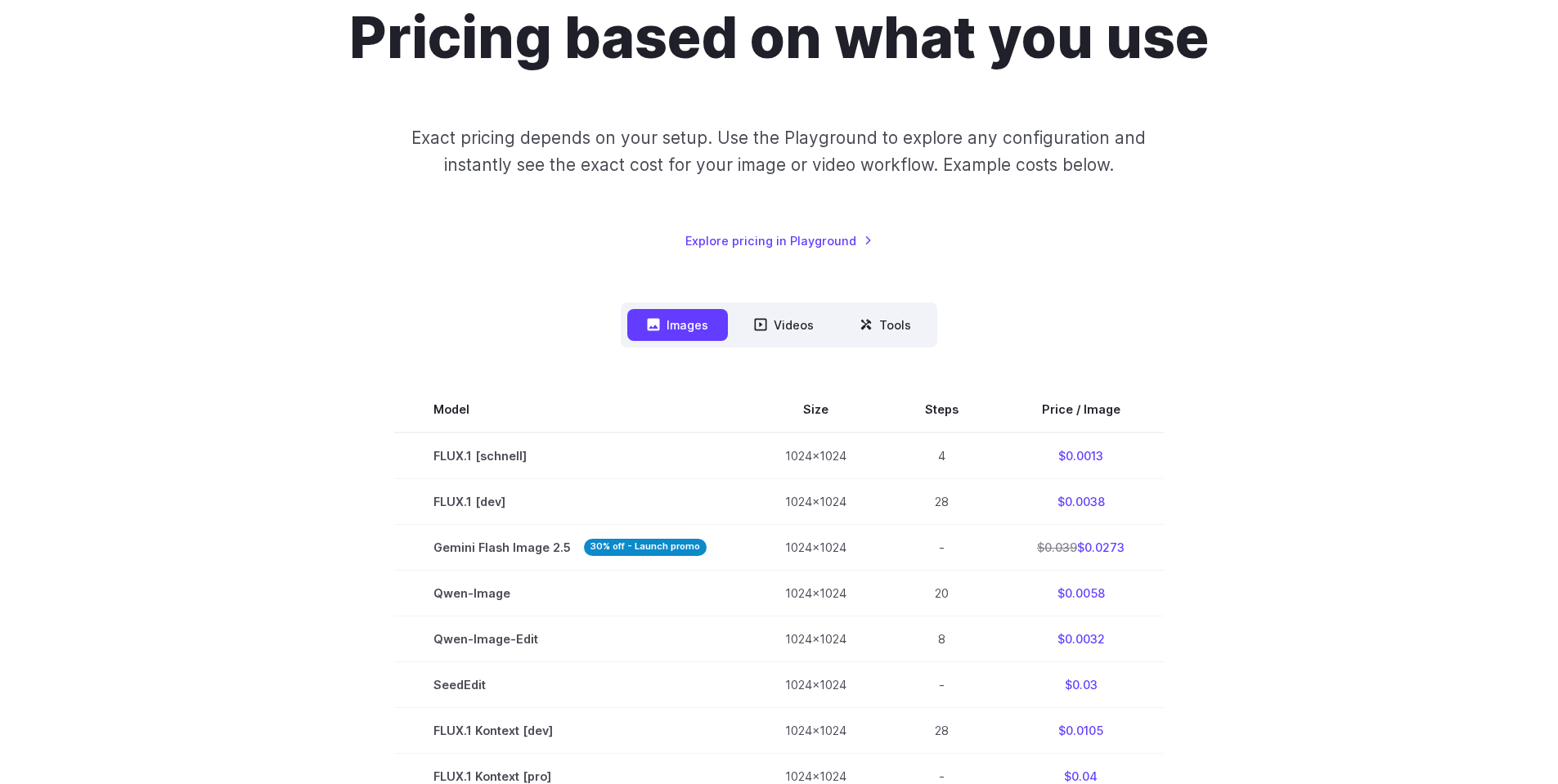
click at [676, 38] on h1 "Pricing based on what you use" at bounding box center [779, 38] width 860 height 69
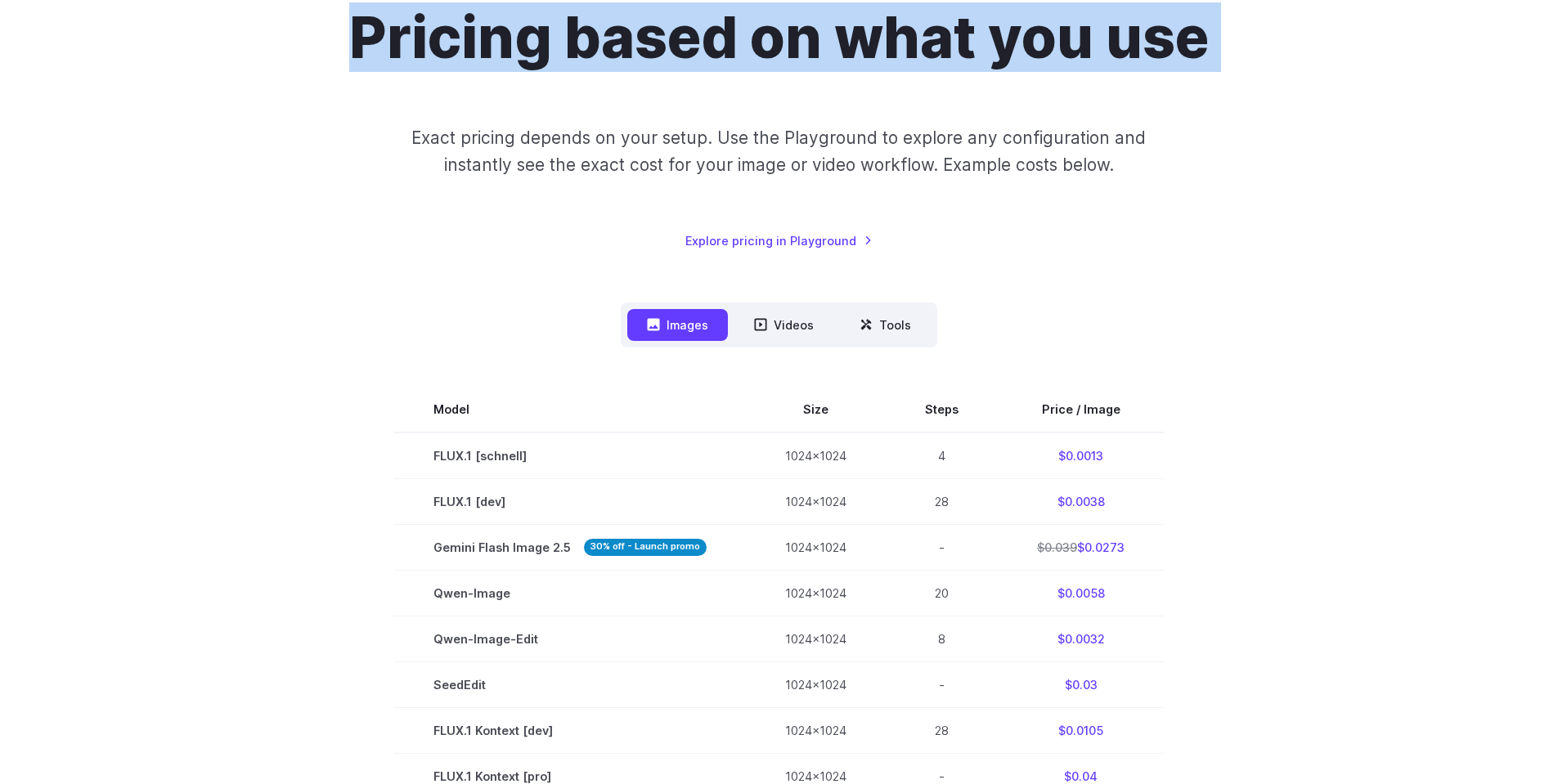
click at [676, 38] on h1 "Pricing based on what you use" at bounding box center [779, 38] width 860 height 69
click at [790, 41] on h1 "Pricing based on what you use" at bounding box center [779, 38] width 860 height 69
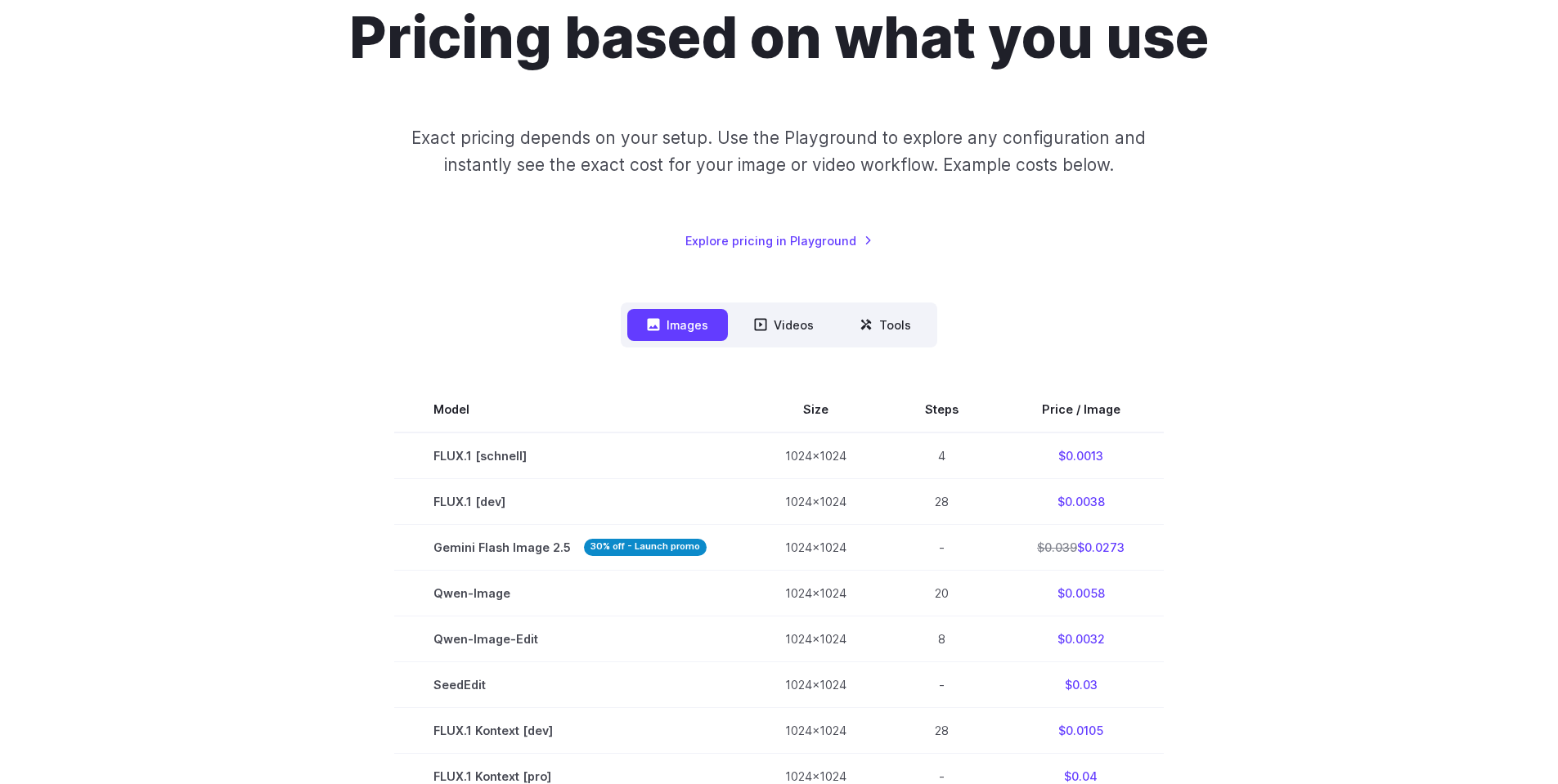
click at [790, 41] on h1 "Pricing based on what you use" at bounding box center [779, 38] width 860 height 69
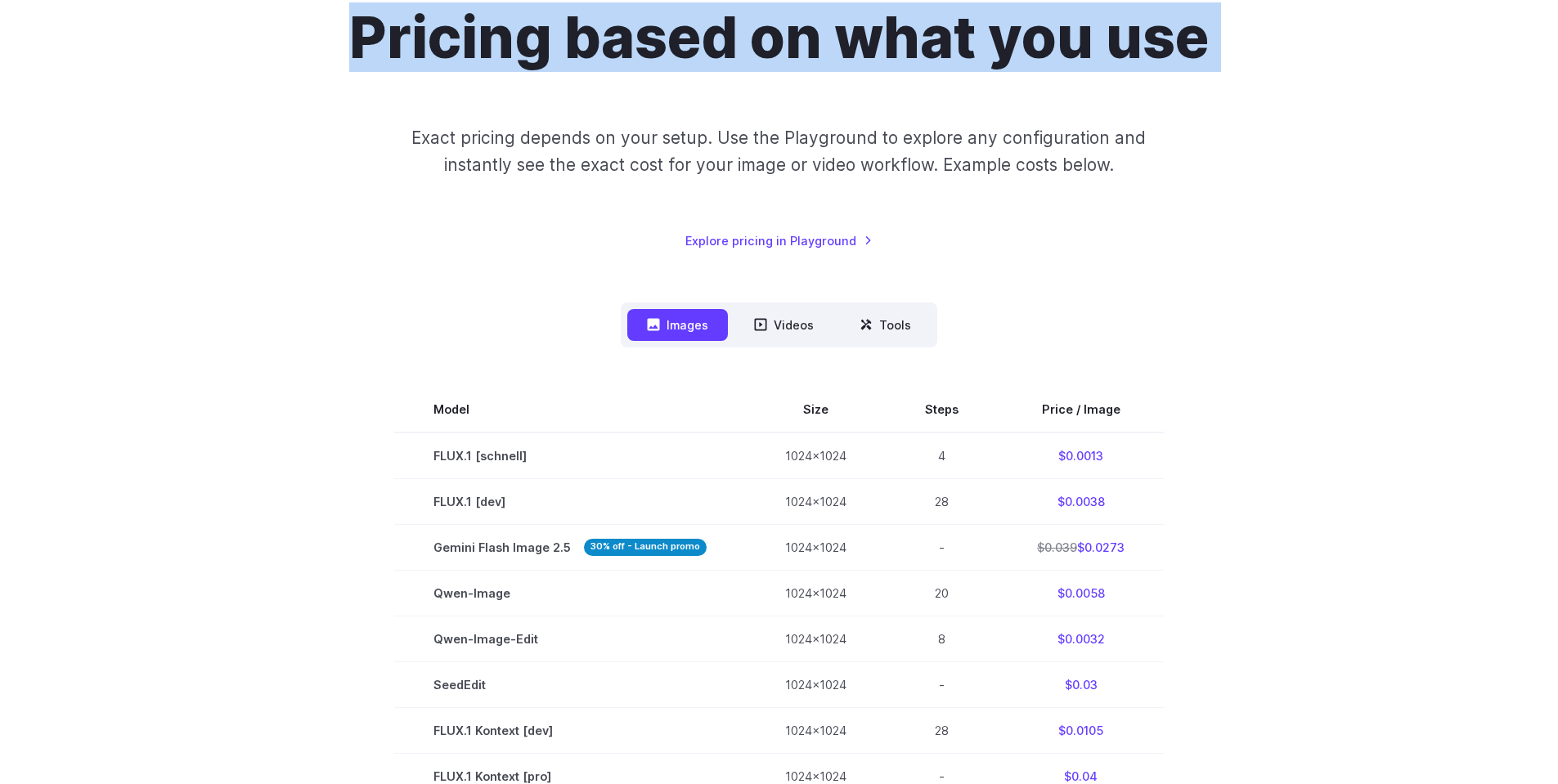
click at [790, 41] on h1 "Pricing based on what you use" at bounding box center [779, 38] width 860 height 69
click at [859, 45] on h1 "Pricing based on what you use" at bounding box center [779, 38] width 860 height 69
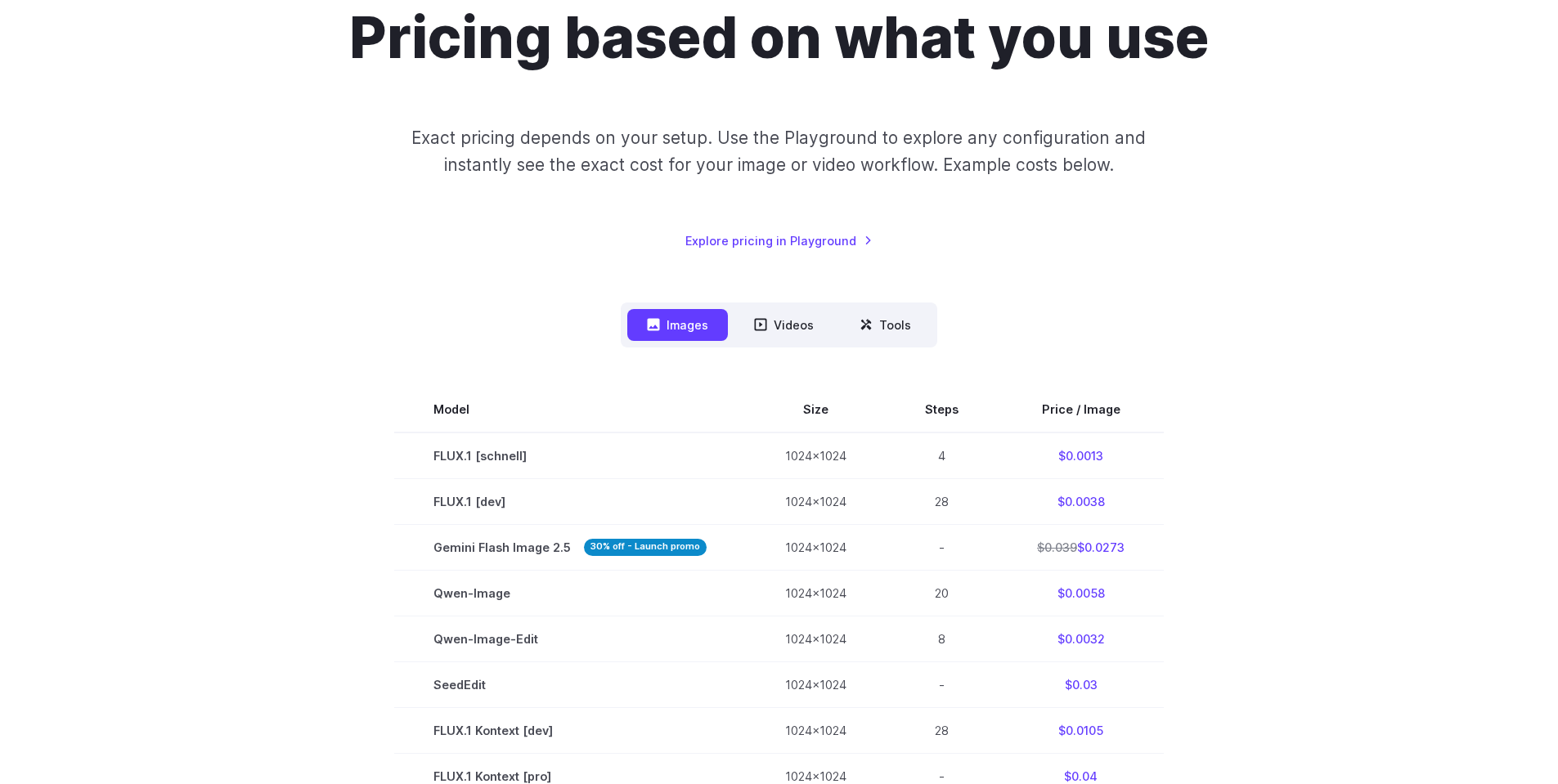
scroll to position [0, 0]
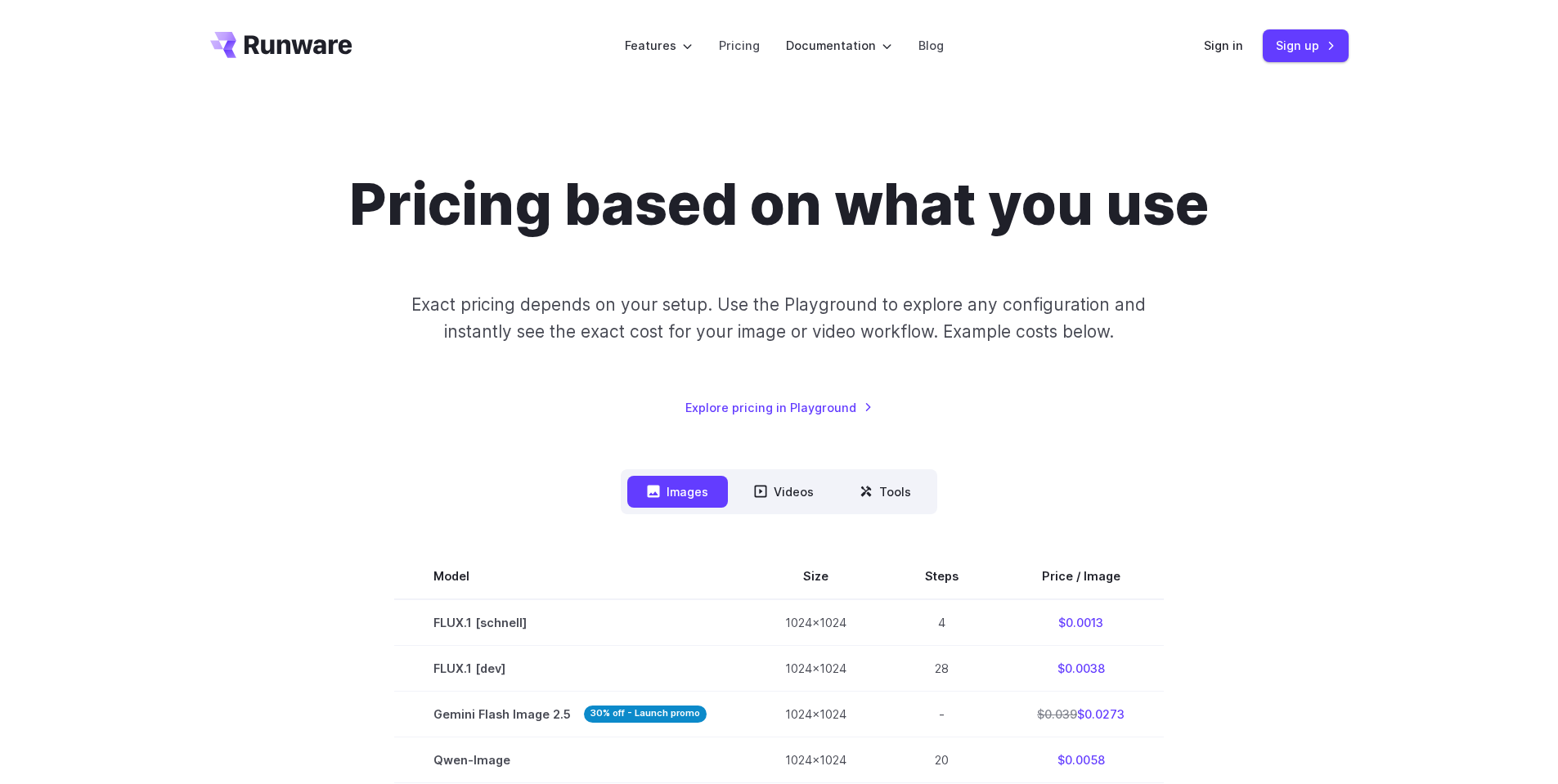
click at [1197, 175] on h1 "Pricing based on what you use" at bounding box center [779, 205] width 860 height 69
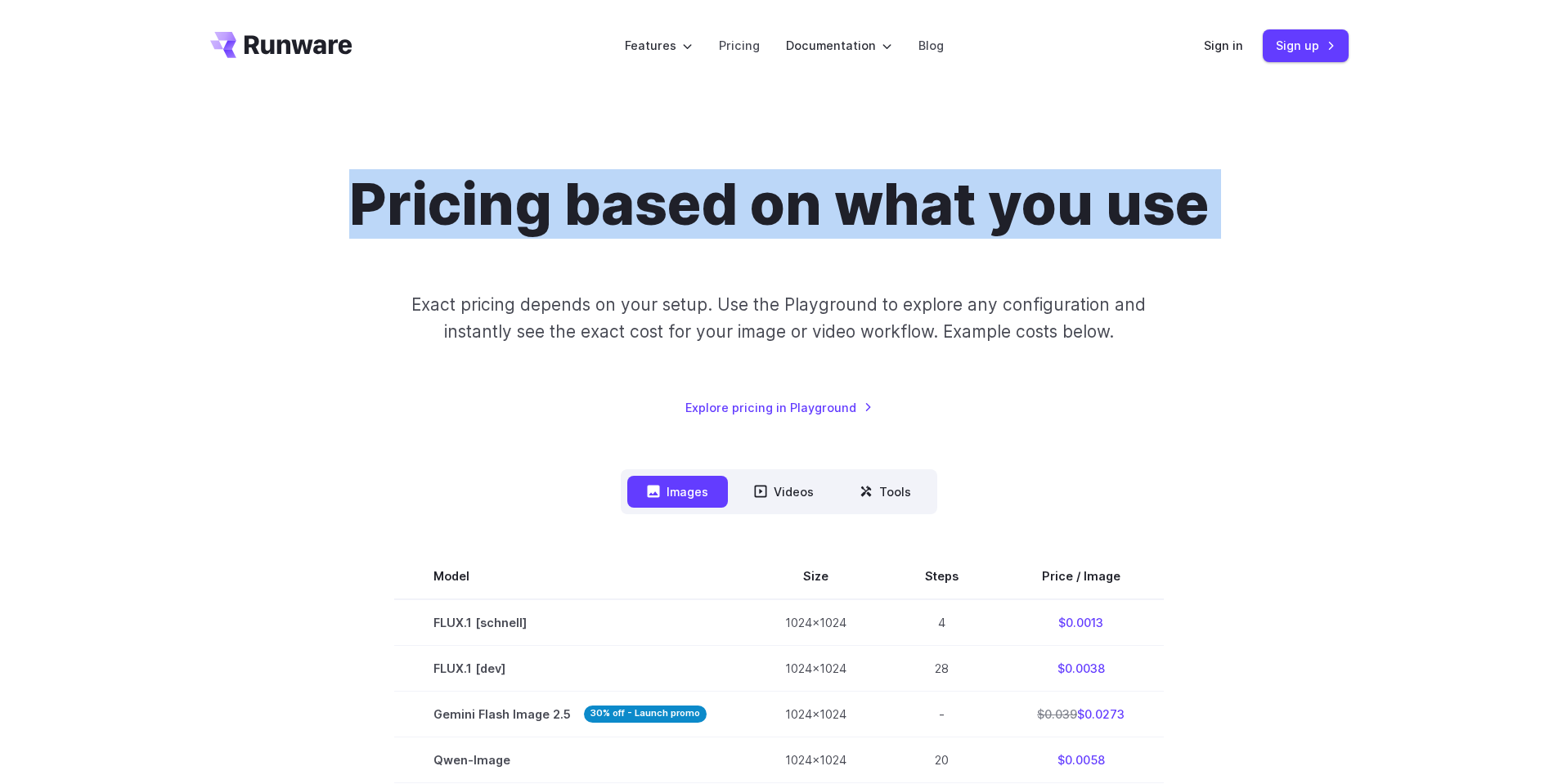
click at [1197, 175] on h1 "Pricing based on what you use" at bounding box center [779, 205] width 860 height 69
click at [1266, 200] on div "Pricing based on what you use Exact pricing depends on your setup. Use the Play…" at bounding box center [779, 294] width 1139 height 247
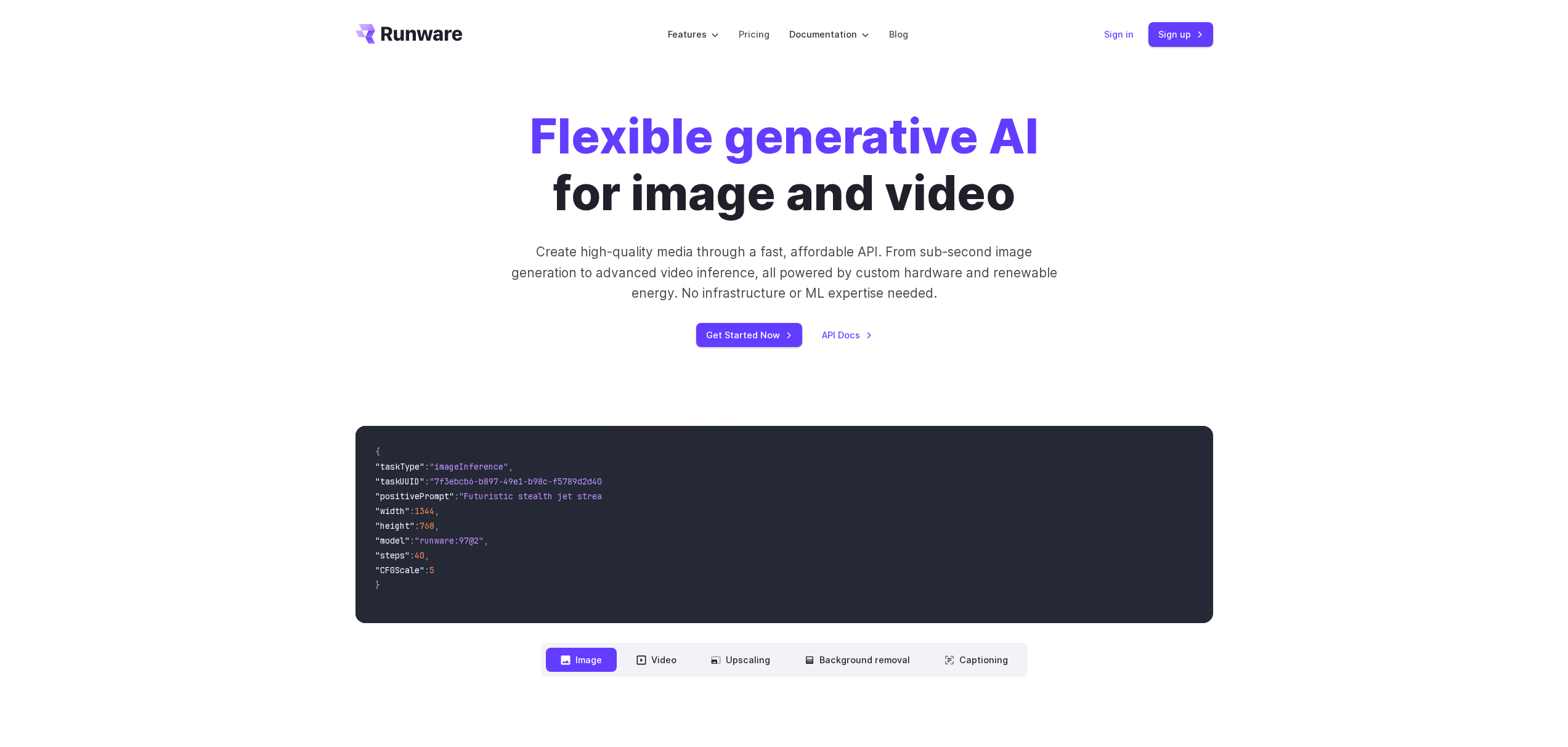
click at [1122, 31] on link "Sign in" at bounding box center [1119, 34] width 30 height 14
